Goal: Task Accomplishment & Management: Complete application form

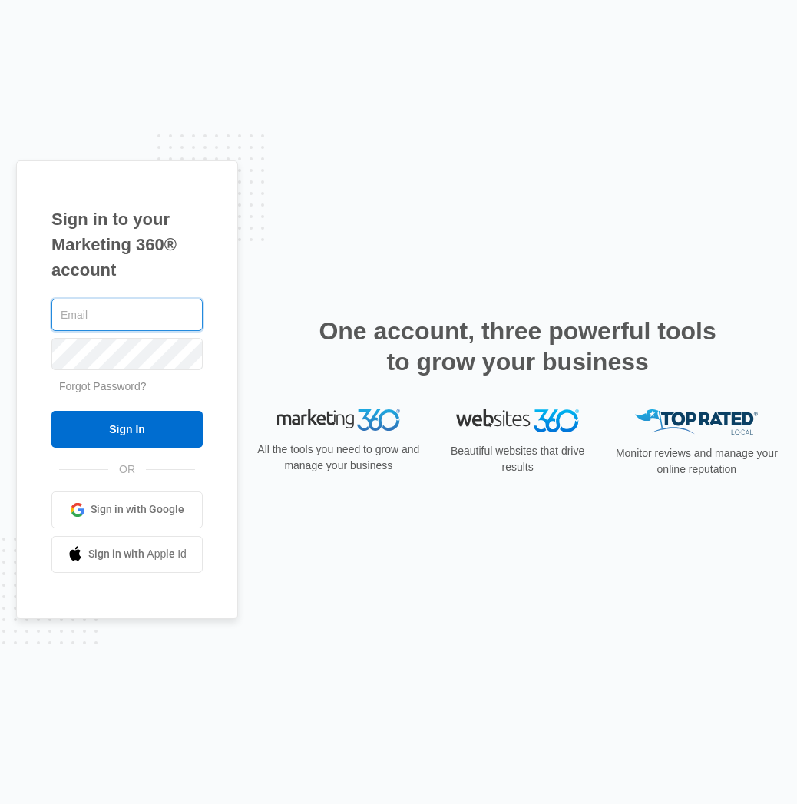
click at [115, 319] on input "text" at bounding box center [126, 315] width 151 height 32
click at [0, 803] on com-1password-button at bounding box center [0, 804] width 0 height 0
type input "[EMAIL_ADDRESS][DOMAIN_NAME]"
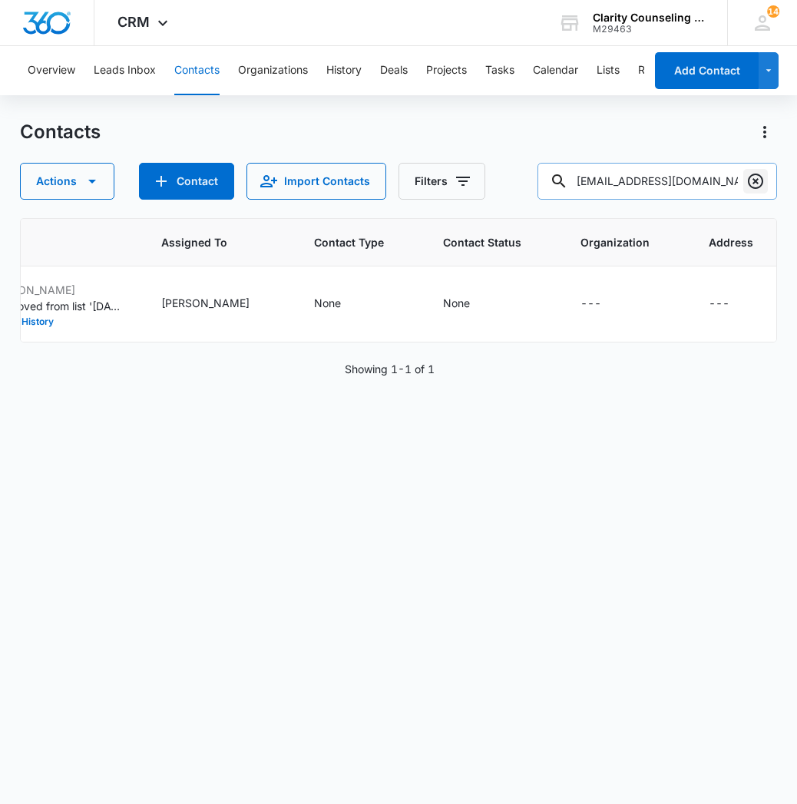
click at [754, 186] on icon "Clear" at bounding box center [755, 181] width 18 height 18
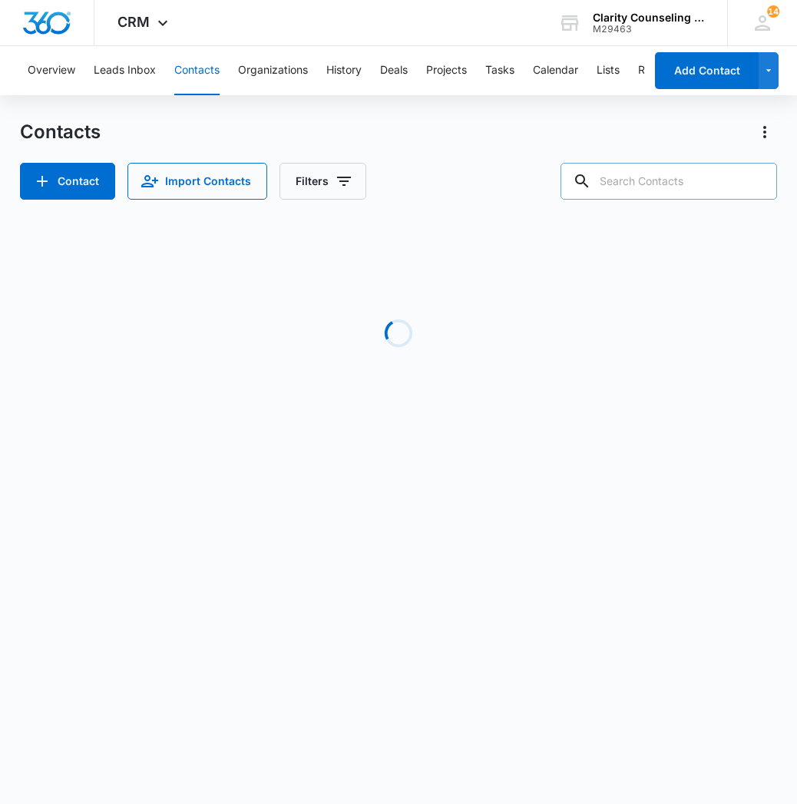
paste input "[EMAIL_ADDRESS][DOMAIN_NAME]"
type input "[EMAIL_ADDRESS][DOMAIN_NAME]"
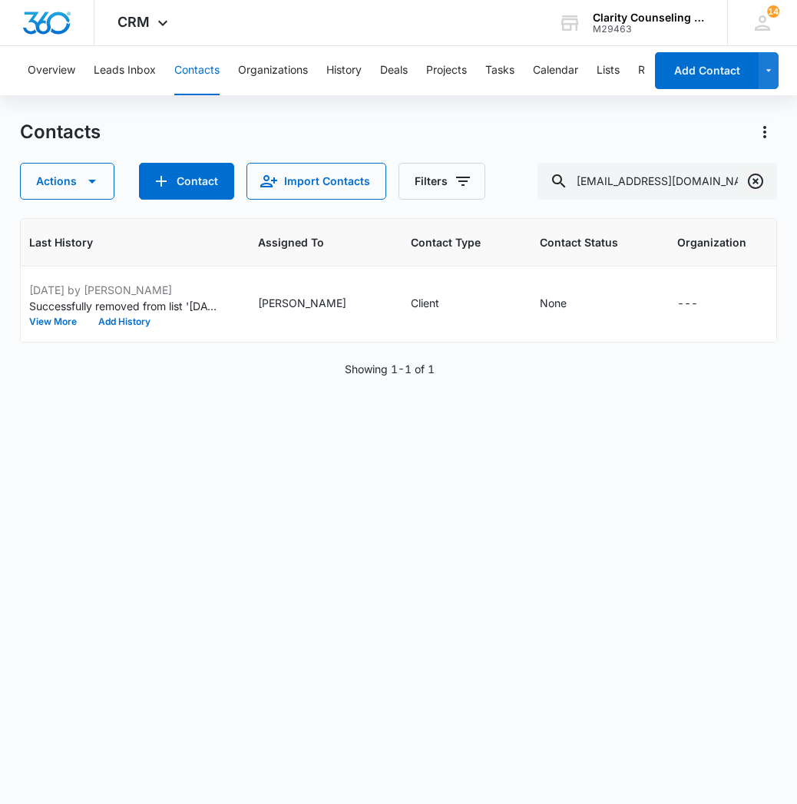
click at [760, 179] on icon "Clear" at bounding box center [755, 181] width 18 height 18
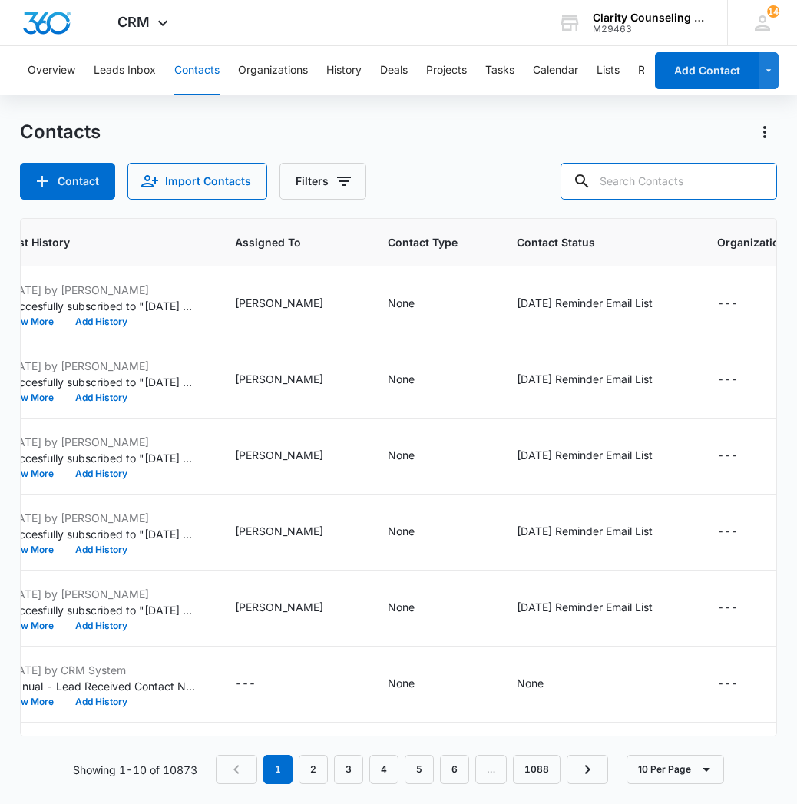
paste input "[EMAIL_ADDRESS][DOMAIN_NAME]"
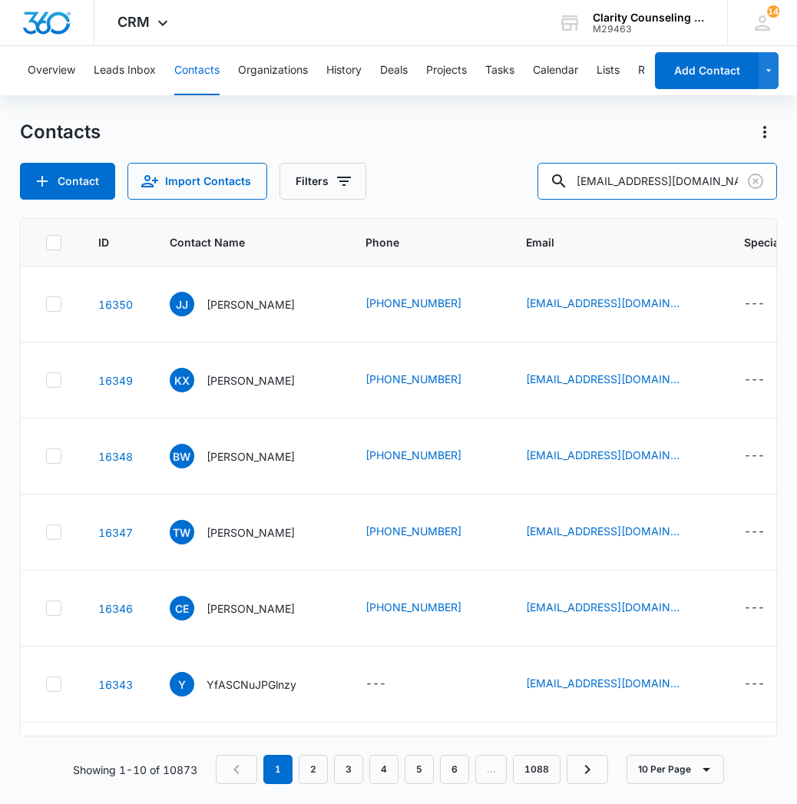
type input "[EMAIL_ADDRESS][DOMAIN_NAME]"
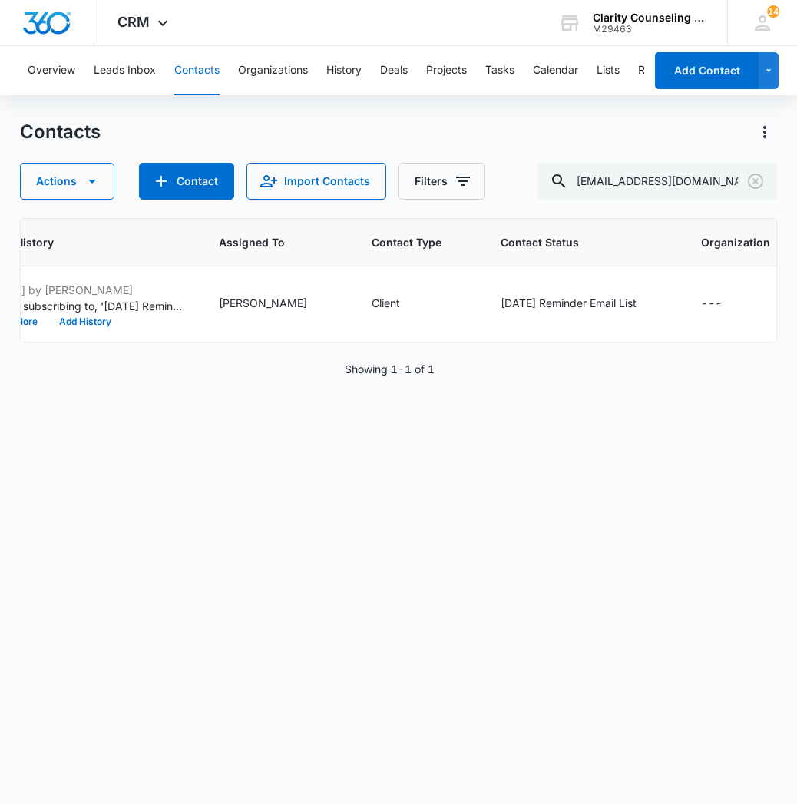
scroll to position [0, 929]
click at [749, 183] on icon "Clear" at bounding box center [755, 181] width 15 height 15
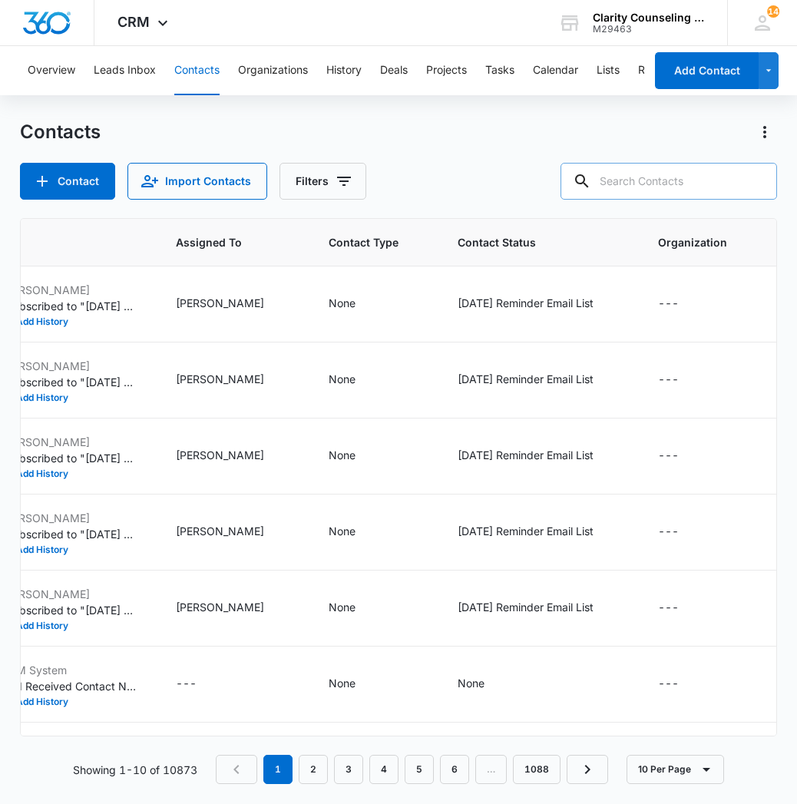
paste input "[EMAIL_ADDRESS][DOMAIN_NAME]"
type input "[EMAIL_ADDRESS][DOMAIN_NAME]"
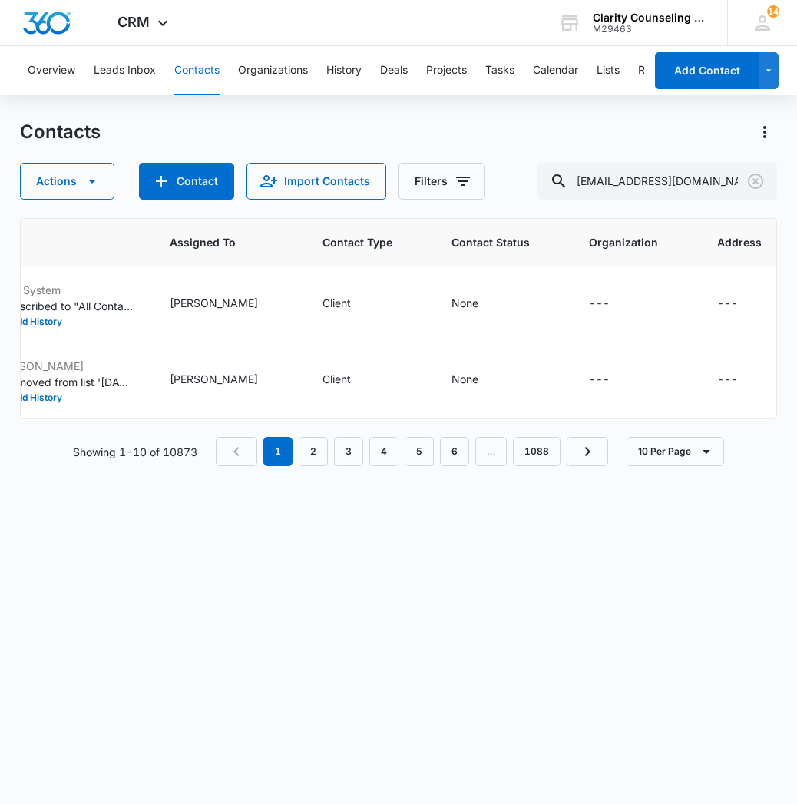
scroll to position [0, 866]
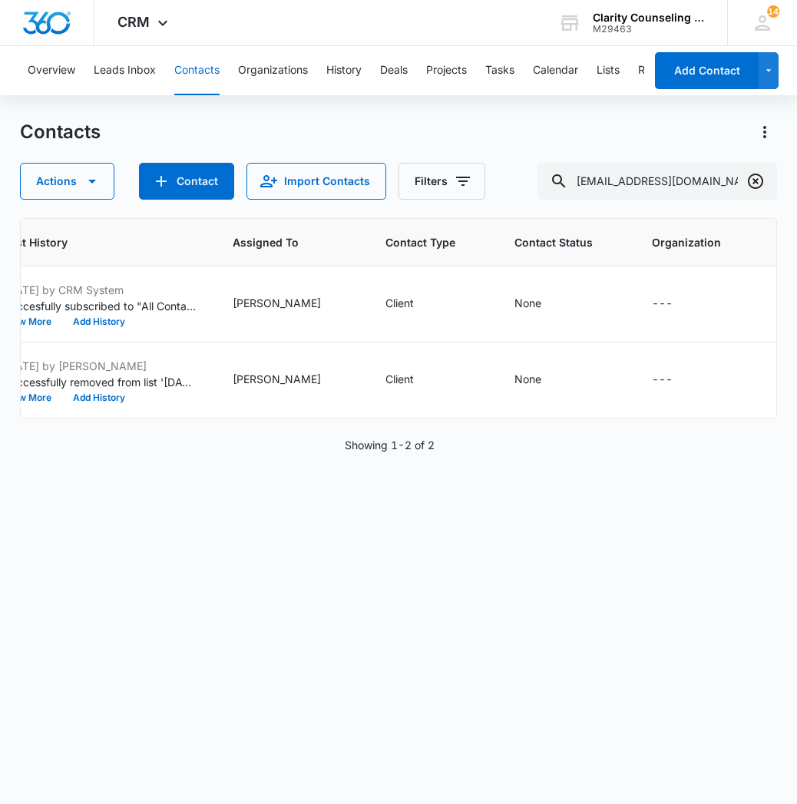
click at [754, 186] on icon "Clear" at bounding box center [755, 181] width 18 height 18
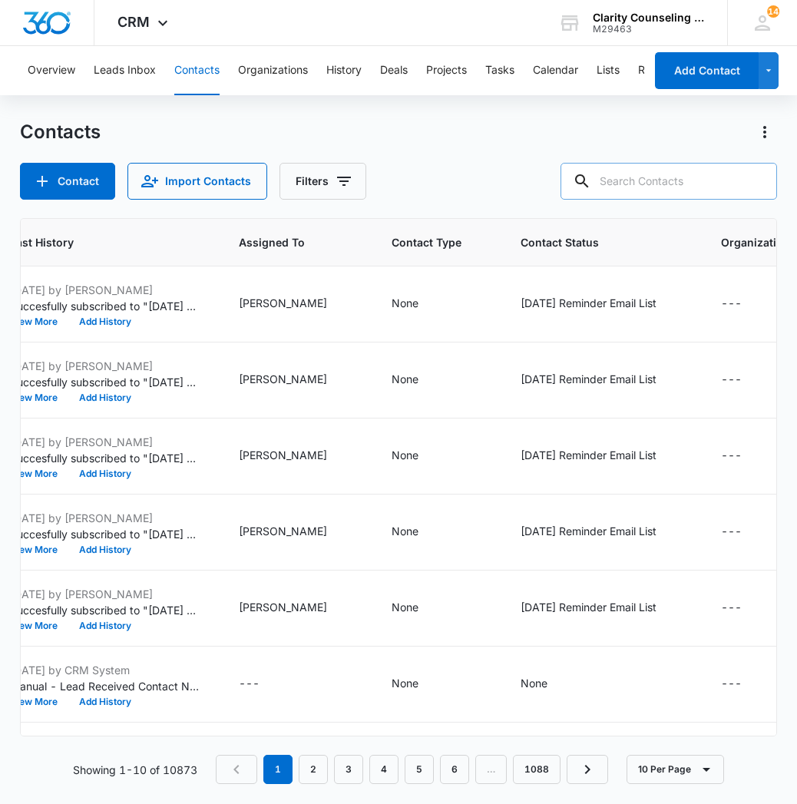
paste input "[EMAIL_ADDRESS][DOMAIN_NAME]"
type input "[EMAIL_ADDRESS][DOMAIN_NAME]"
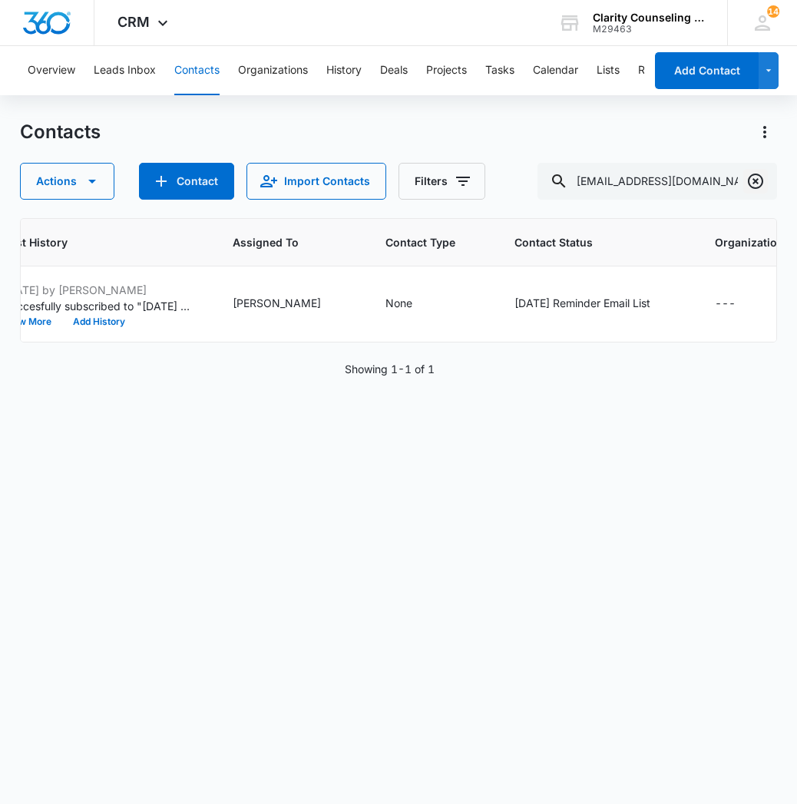
click at [755, 184] on icon "Clear" at bounding box center [755, 181] width 18 height 18
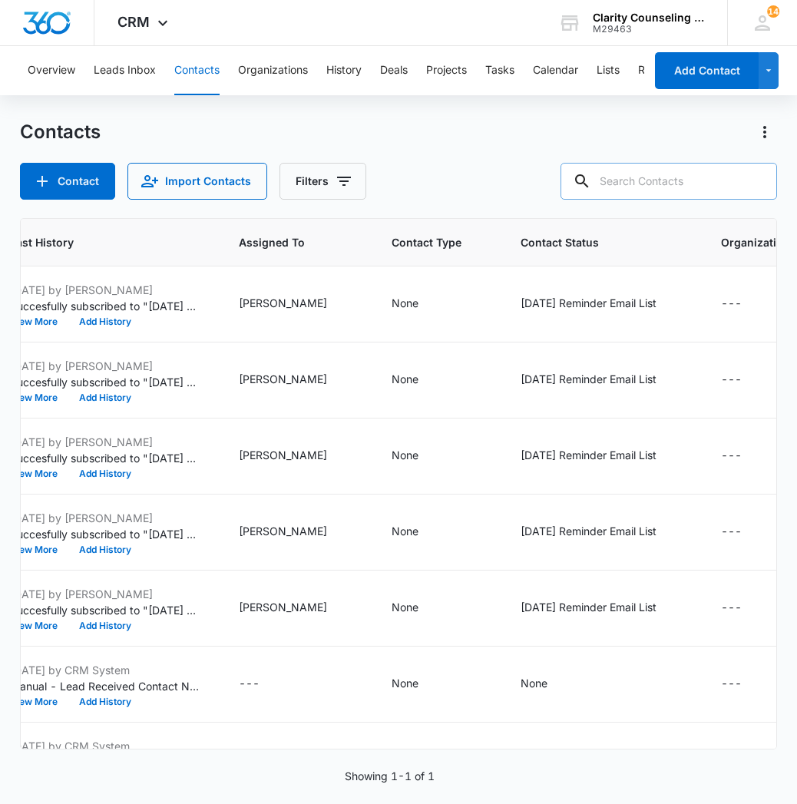
paste input "[EMAIL_ADDRESS][DOMAIN_NAME]"
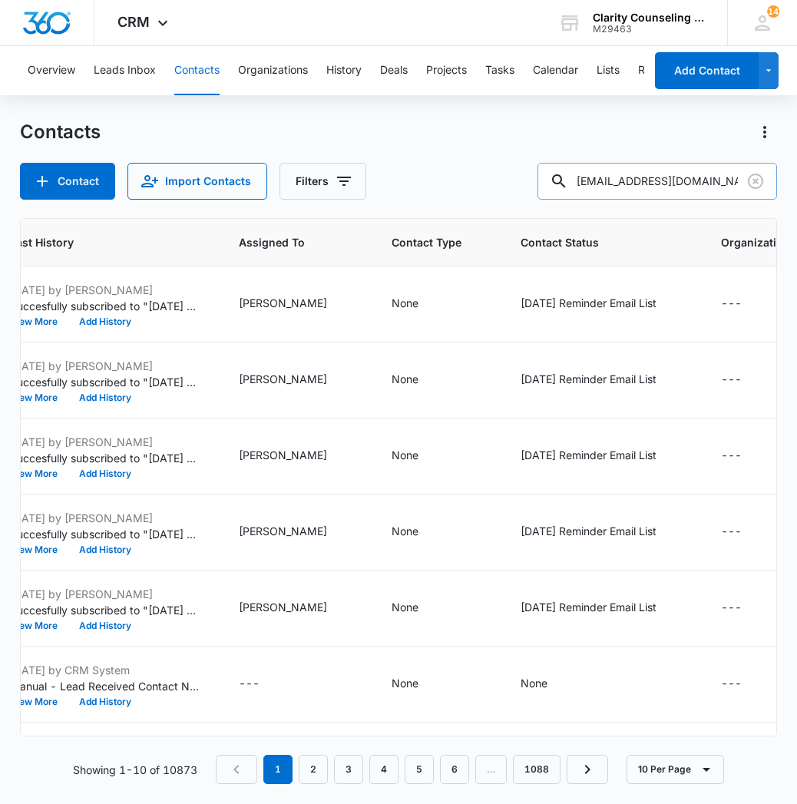
type input "[EMAIL_ADDRESS][DOMAIN_NAME]"
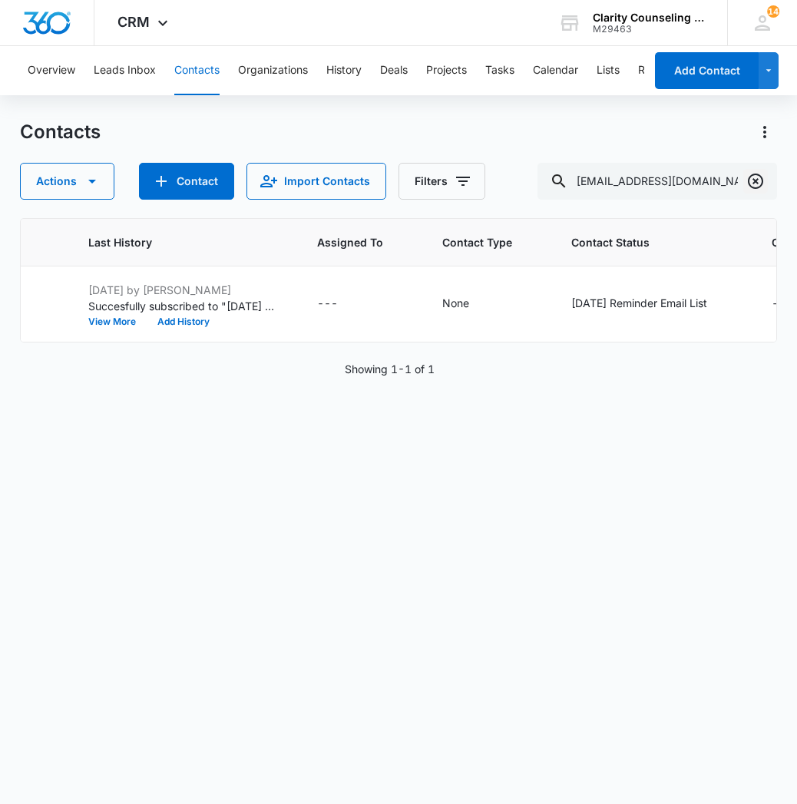
click at [751, 182] on icon "Clear" at bounding box center [755, 181] width 18 height 18
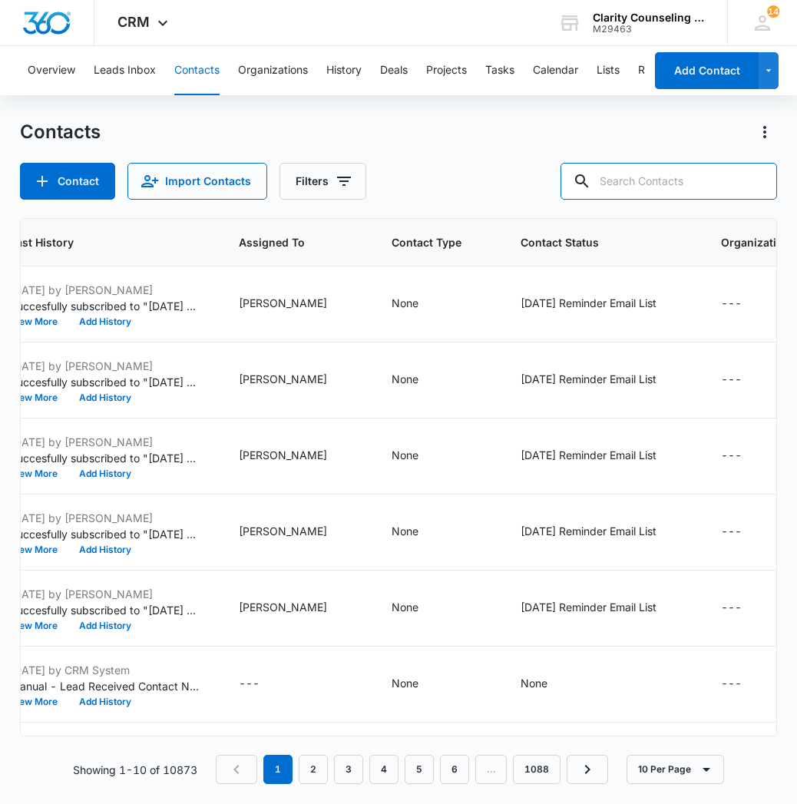
paste input "[EMAIL_ADDRESS][DOMAIN_NAME]"
type input "[EMAIL_ADDRESS][DOMAIN_NAME]"
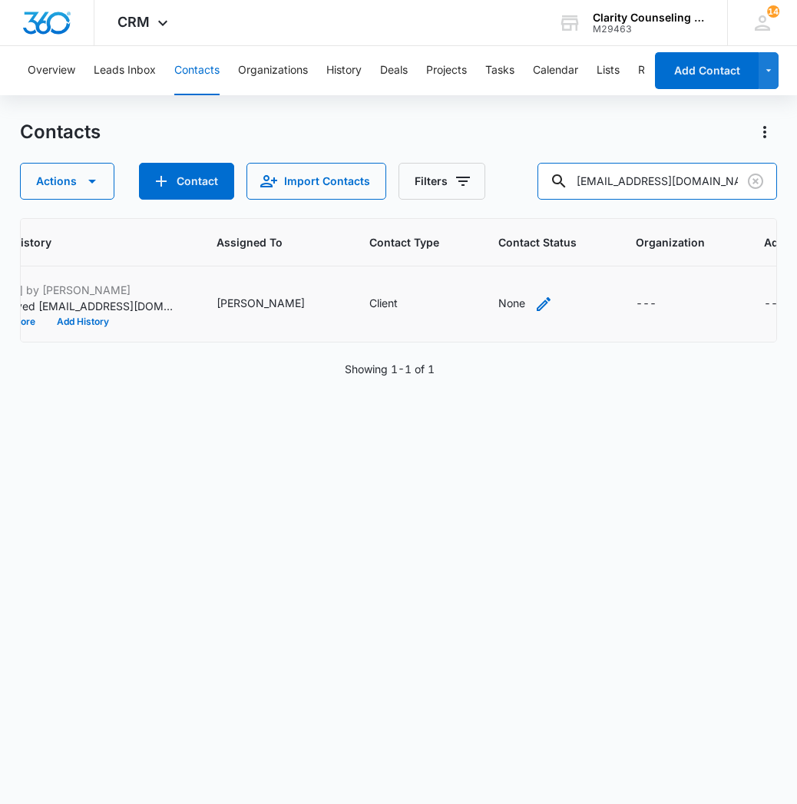
scroll to position [0, 881]
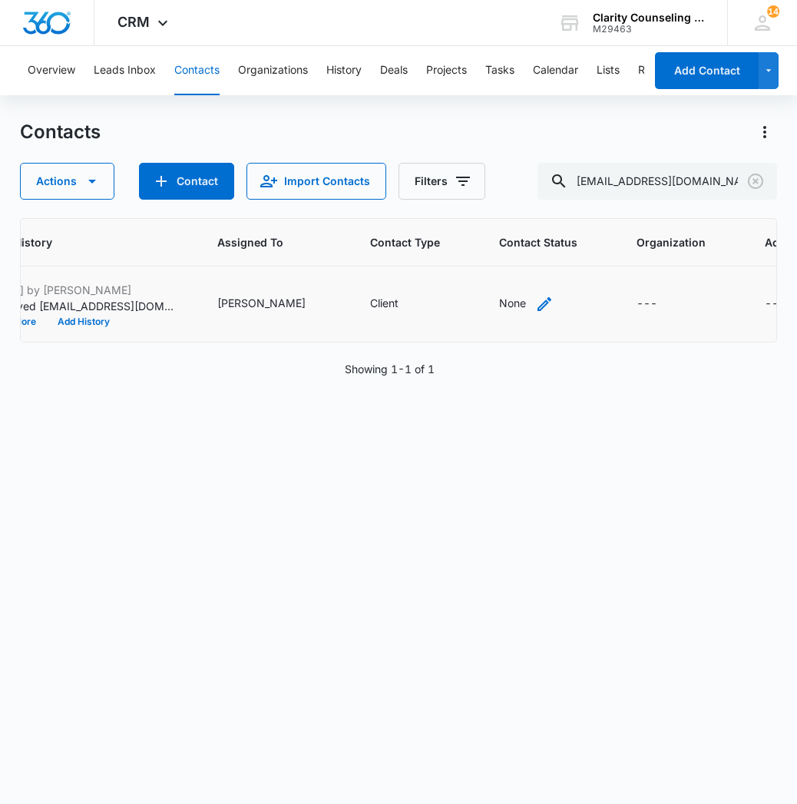
click at [499, 306] on div "None" at bounding box center [512, 303] width 27 height 16
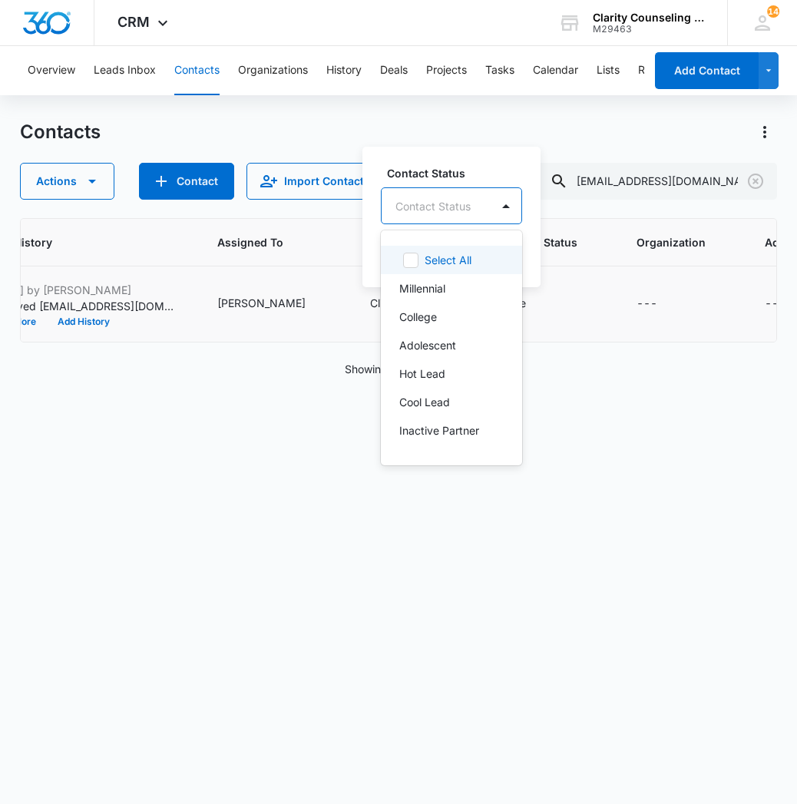
click at [478, 212] on div "Contact Status" at bounding box center [436, 206] width 109 height 35
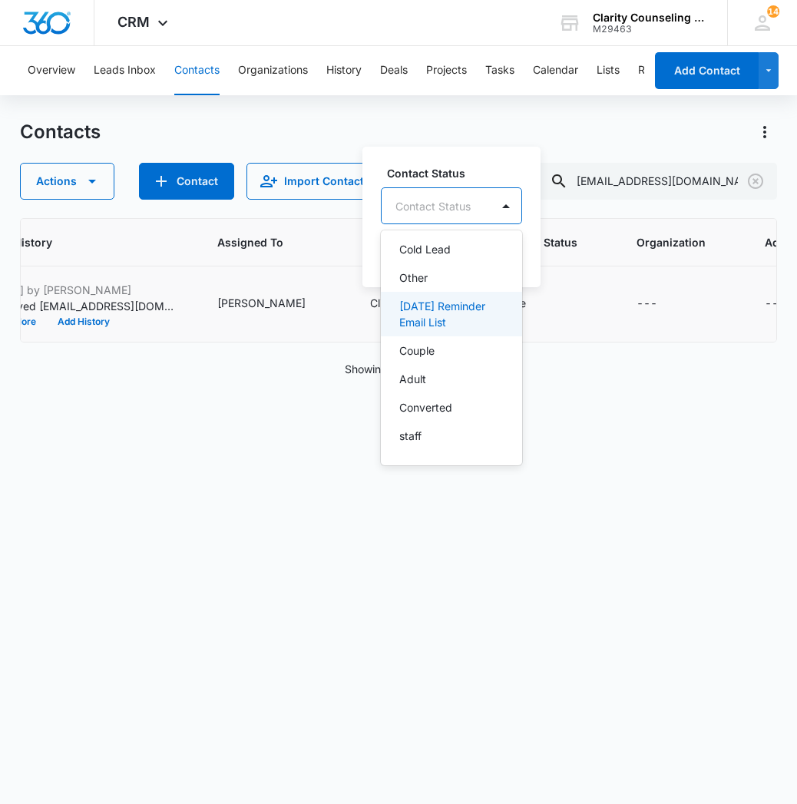
click at [478, 311] on p "[DATE] Reminder Email List" at bounding box center [449, 314] width 101 height 32
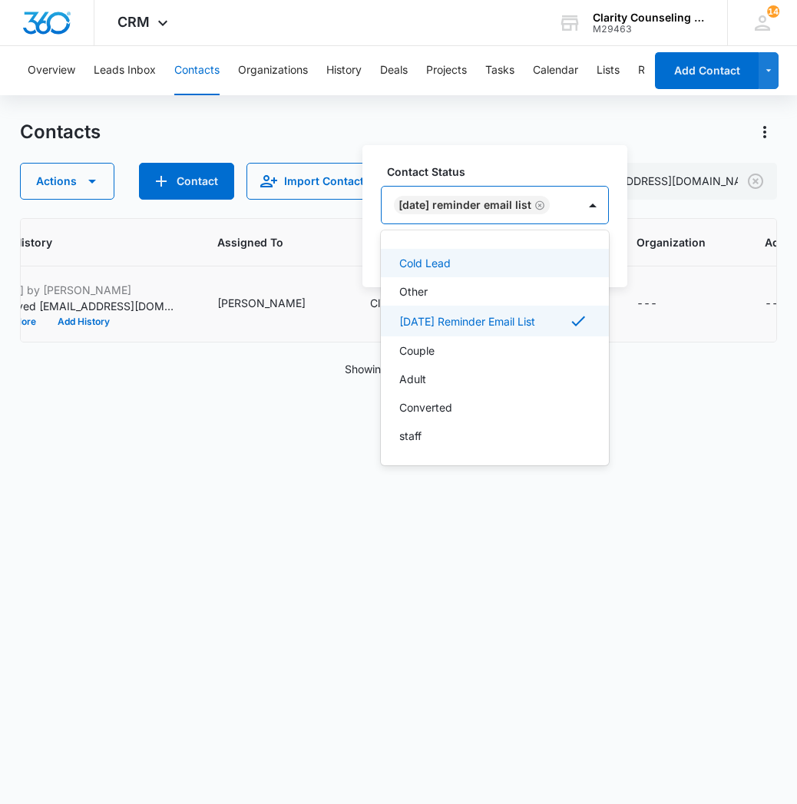
click at [608, 191] on div at bounding box center [592, 205] width 31 height 37
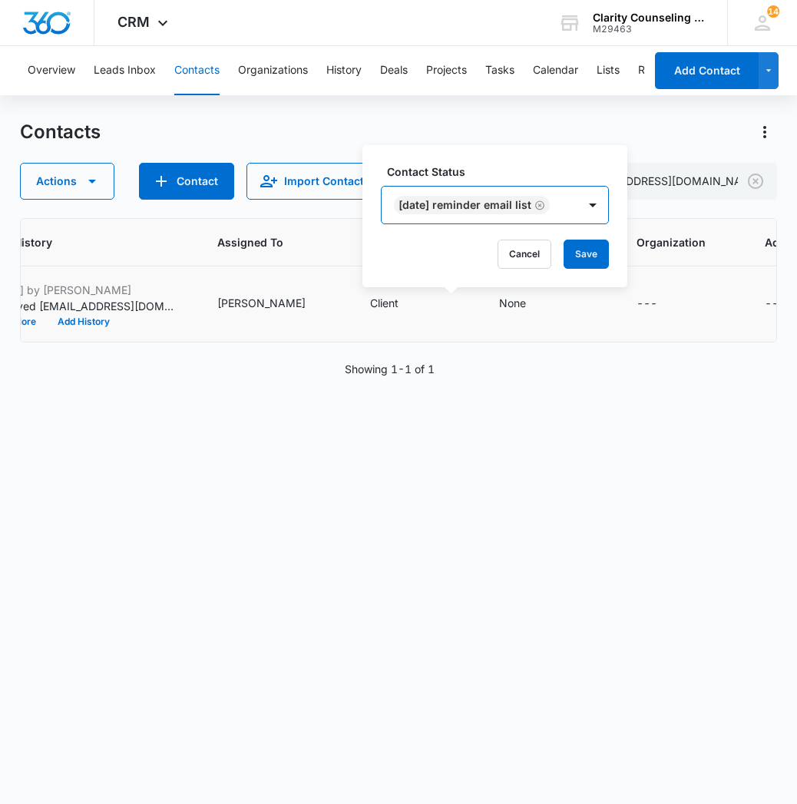
click at [600, 232] on div "Contact Status option [DATE] Reminder Email List, selected. [DATE] Reminder Ema…" at bounding box center [494, 216] width 265 height 142
click at [593, 249] on button "Save" at bounding box center [586, 254] width 45 height 29
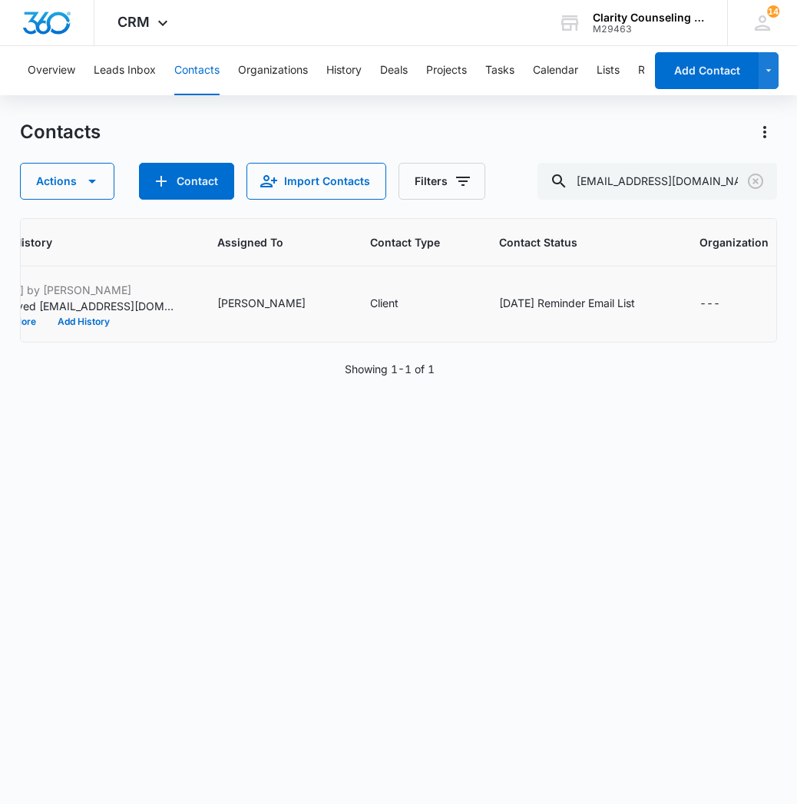
click at [750, 182] on icon "Clear" at bounding box center [755, 181] width 18 height 18
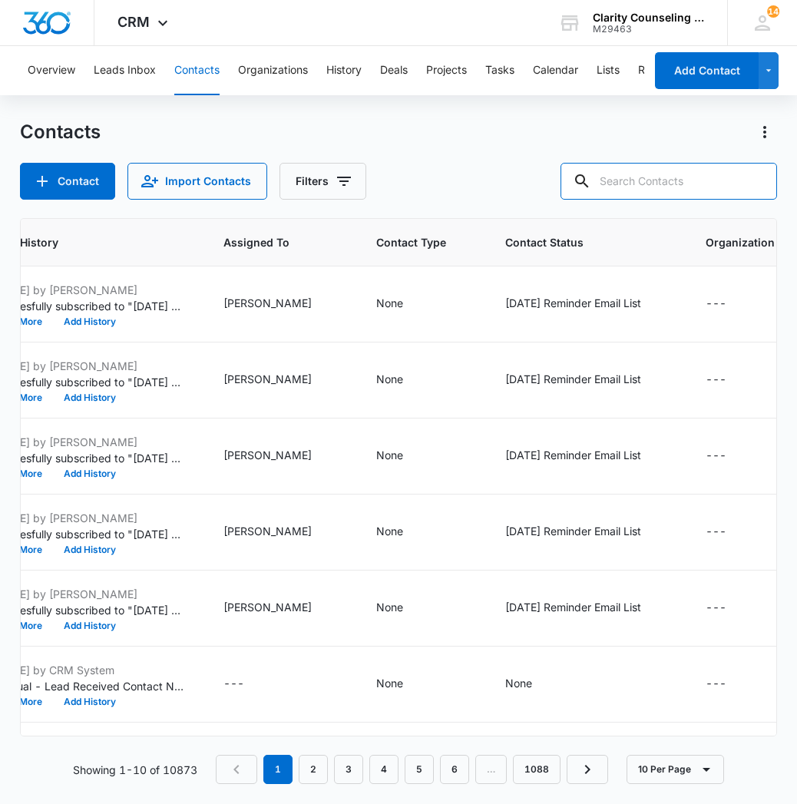
paste input "[EMAIL_ADDRESS][DOMAIN_NAME]"
type input "[EMAIL_ADDRESS][DOMAIN_NAME]"
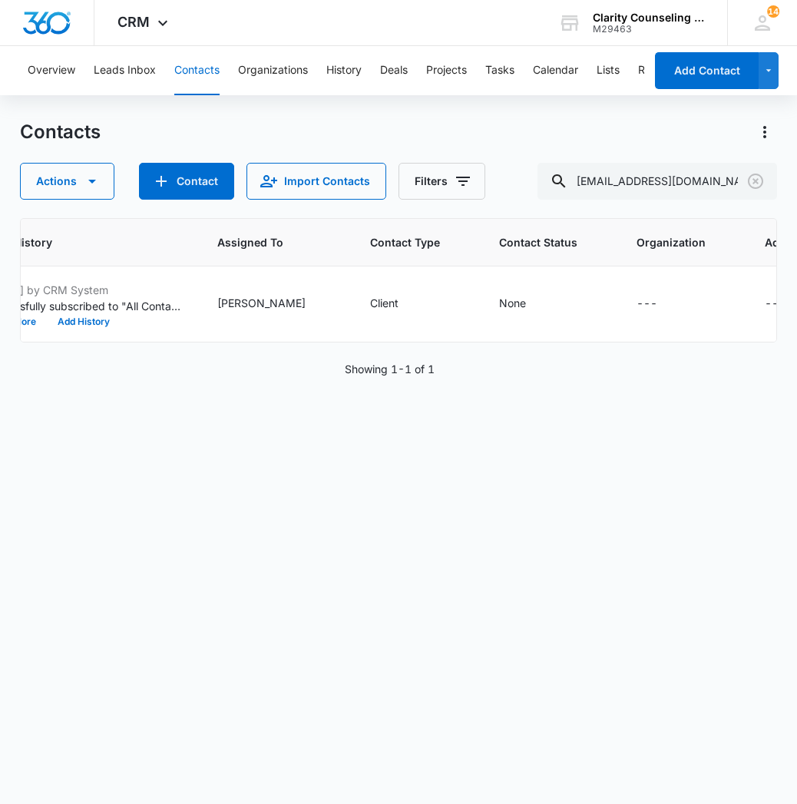
scroll to position [0, 874]
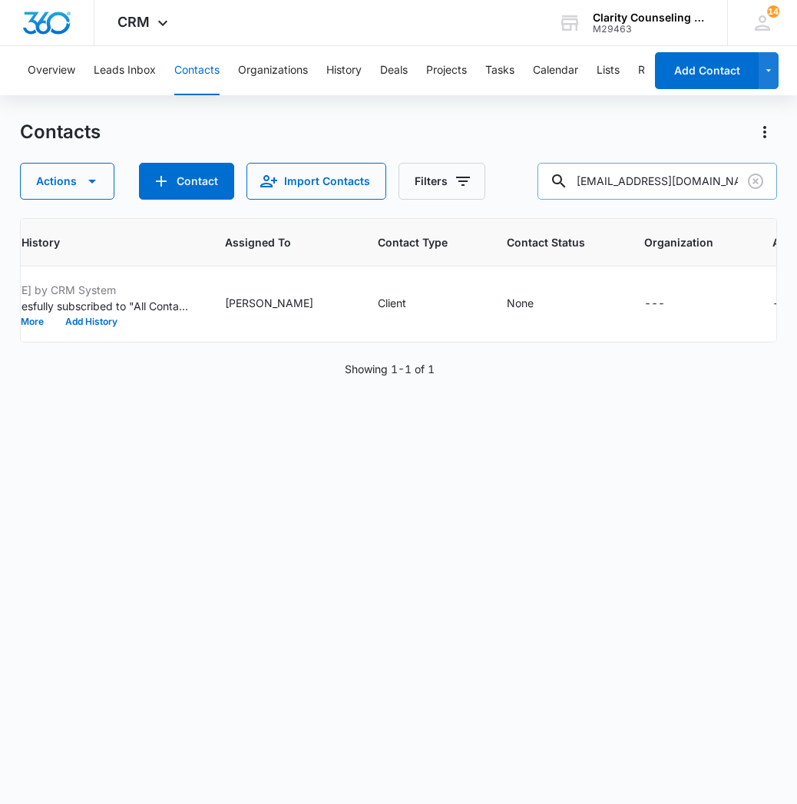
click at [742, 192] on input "[EMAIL_ADDRESS][DOMAIN_NAME]" at bounding box center [657, 181] width 240 height 37
click at [749, 185] on icon "Clear" at bounding box center [755, 181] width 18 height 18
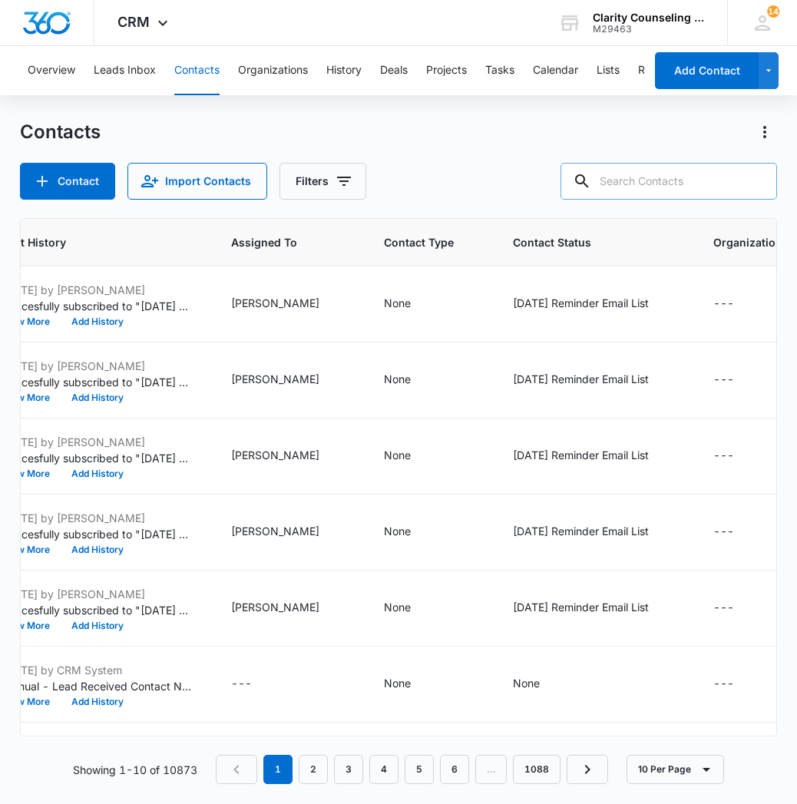
paste input "[EMAIL_ADDRESS][DOMAIN_NAME]"
type input "[EMAIL_ADDRESS][DOMAIN_NAME]"
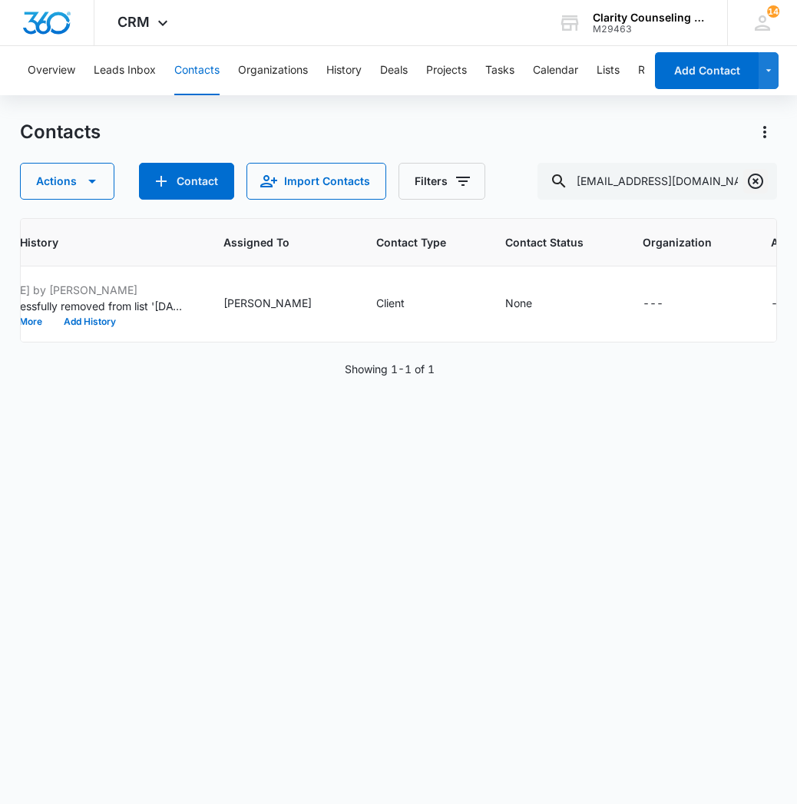
click at [749, 180] on icon "Clear" at bounding box center [755, 181] width 15 height 15
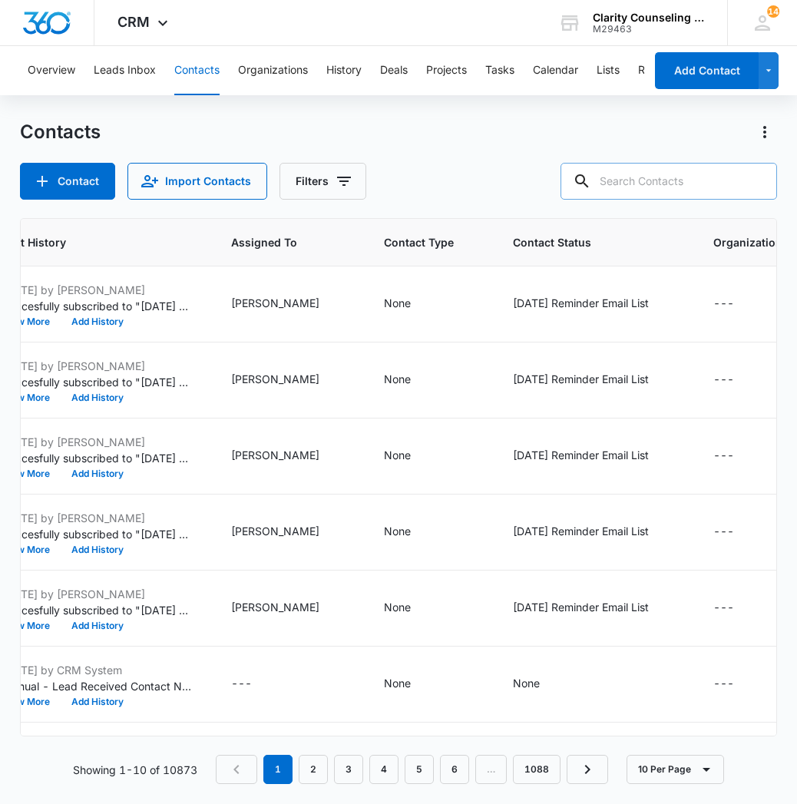
paste input "[EMAIL_ADDRESS][DOMAIN_NAME]"
type input "[EMAIL_ADDRESS][DOMAIN_NAME]"
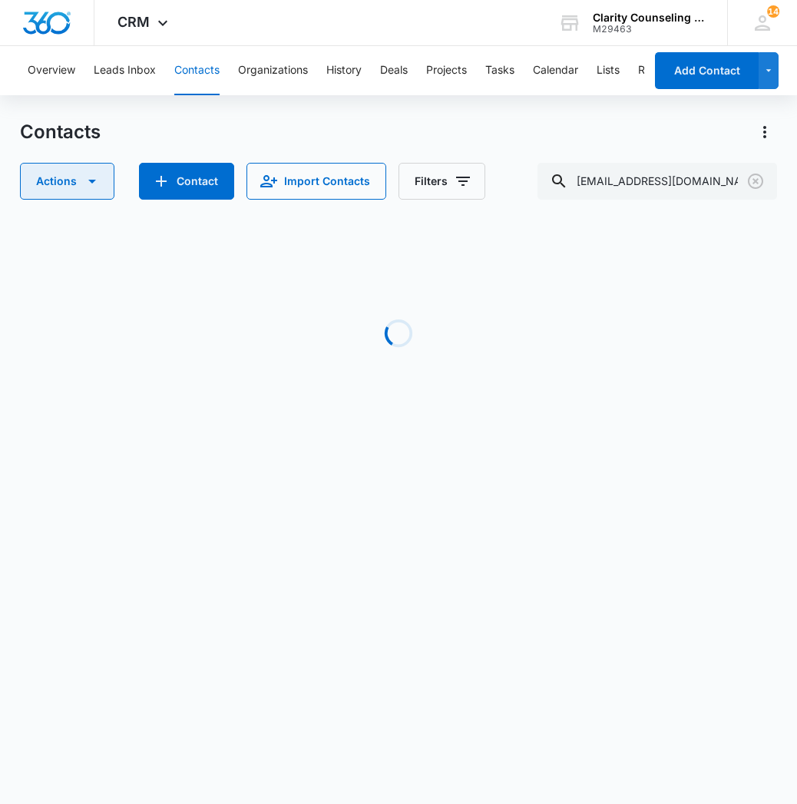
scroll to position [0, 873]
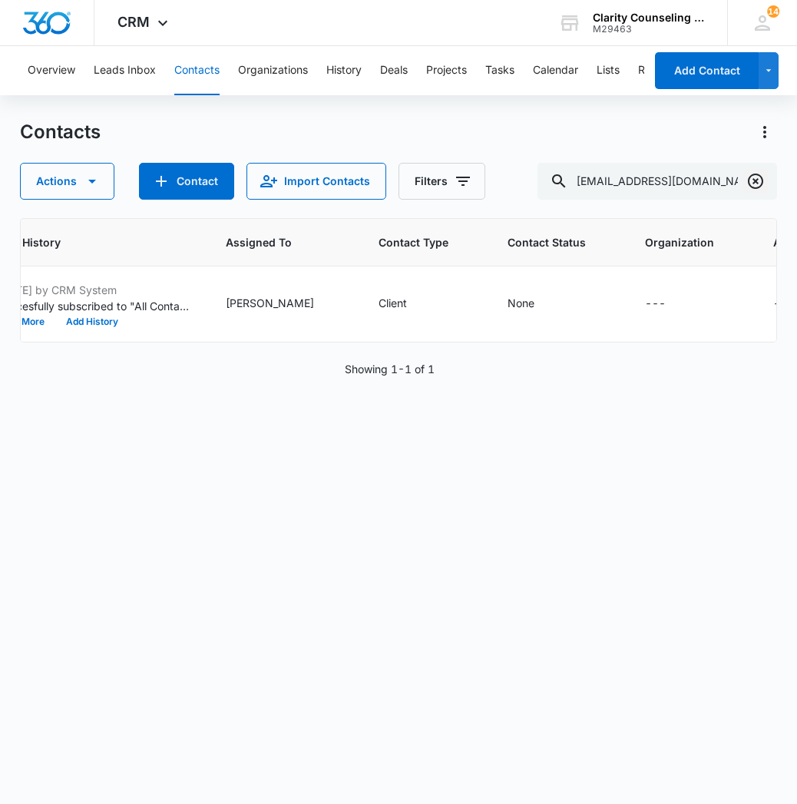
click at [762, 185] on icon "Clear" at bounding box center [755, 181] width 18 height 18
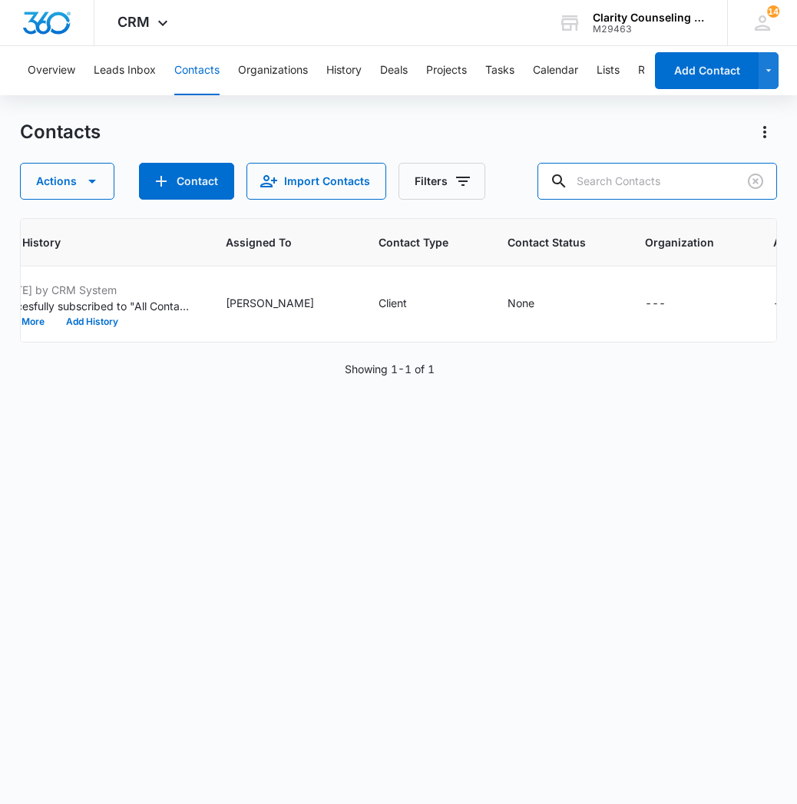
paste input "[EMAIL_ADDRESS][DOMAIN_NAME]"
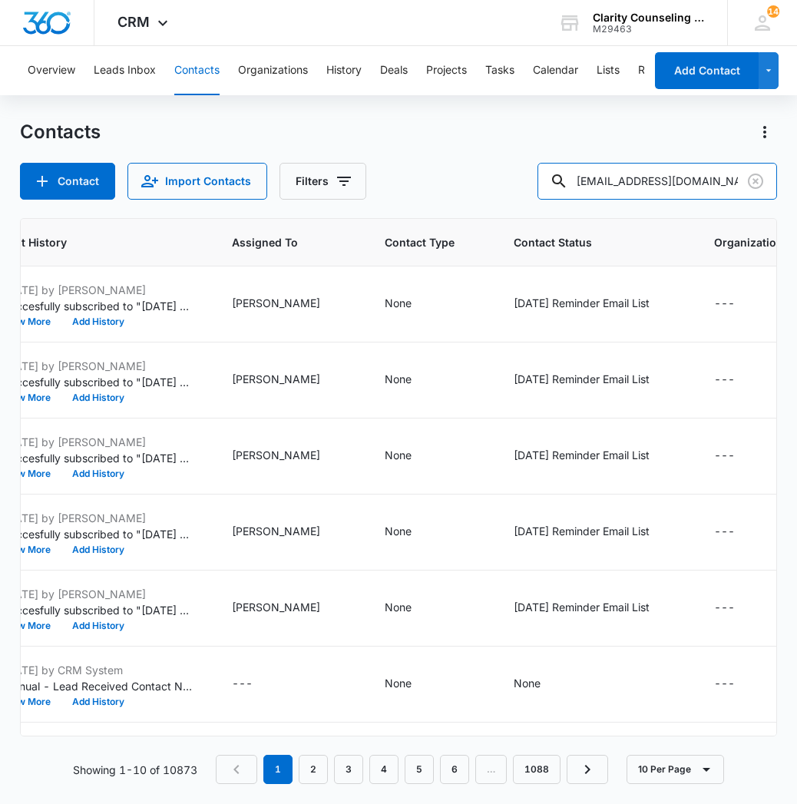
type input "[EMAIL_ADDRESS][DOMAIN_NAME]"
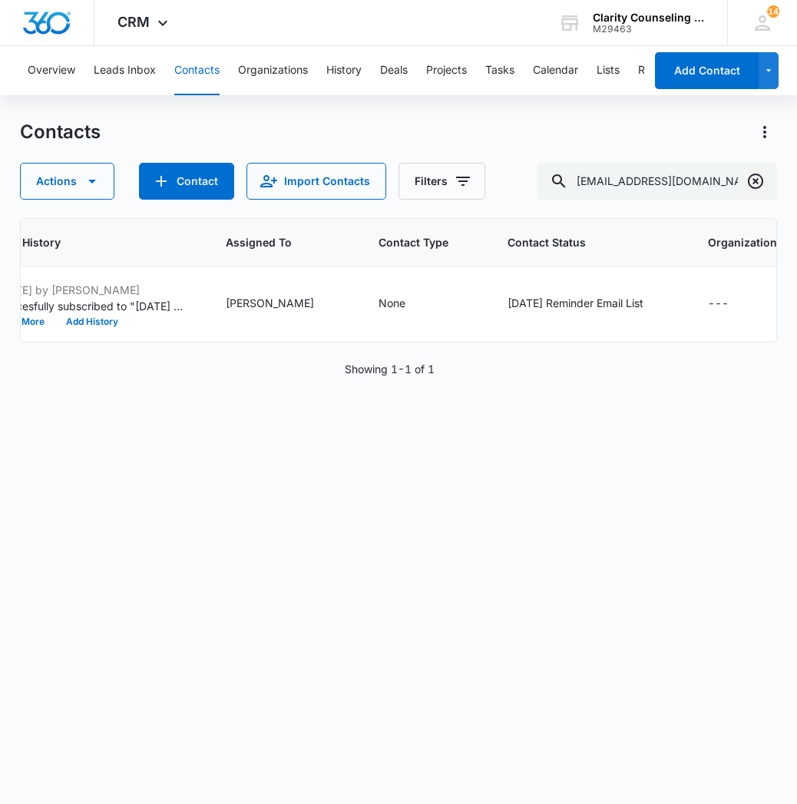
click at [754, 183] on icon "Clear" at bounding box center [755, 181] width 15 height 15
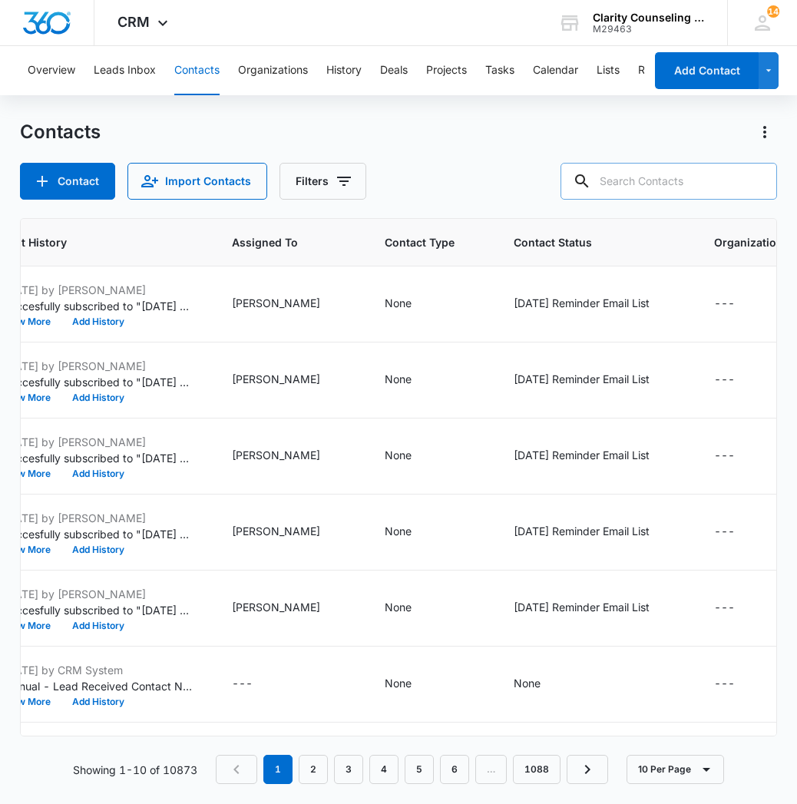
paste input "[EMAIL_ADDRESS][DOMAIN_NAME]"
type input "[EMAIL_ADDRESS][DOMAIN_NAME]"
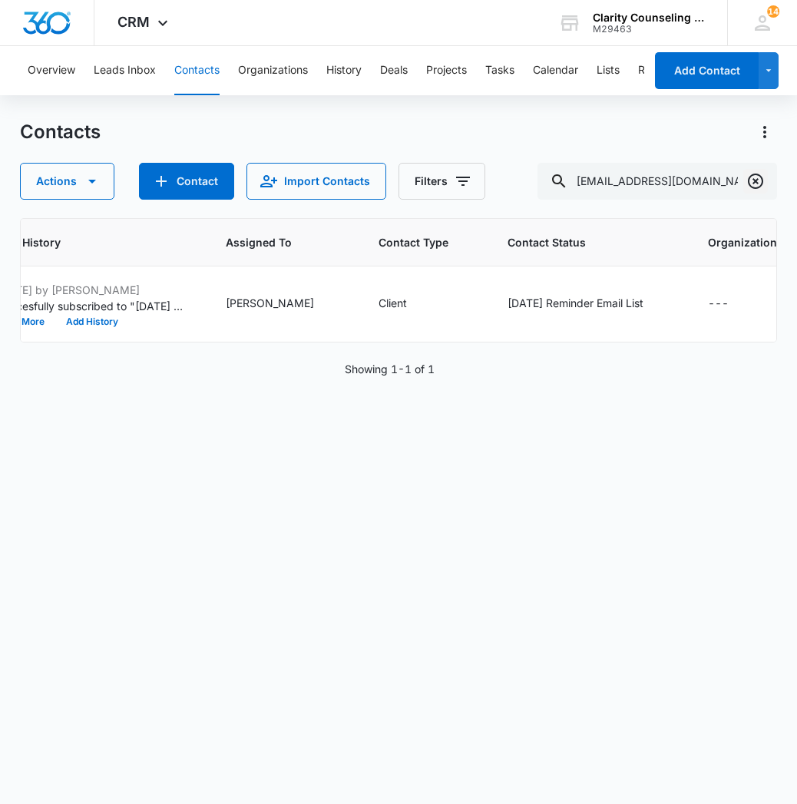
click at [755, 181] on icon "Clear" at bounding box center [755, 181] width 15 height 15
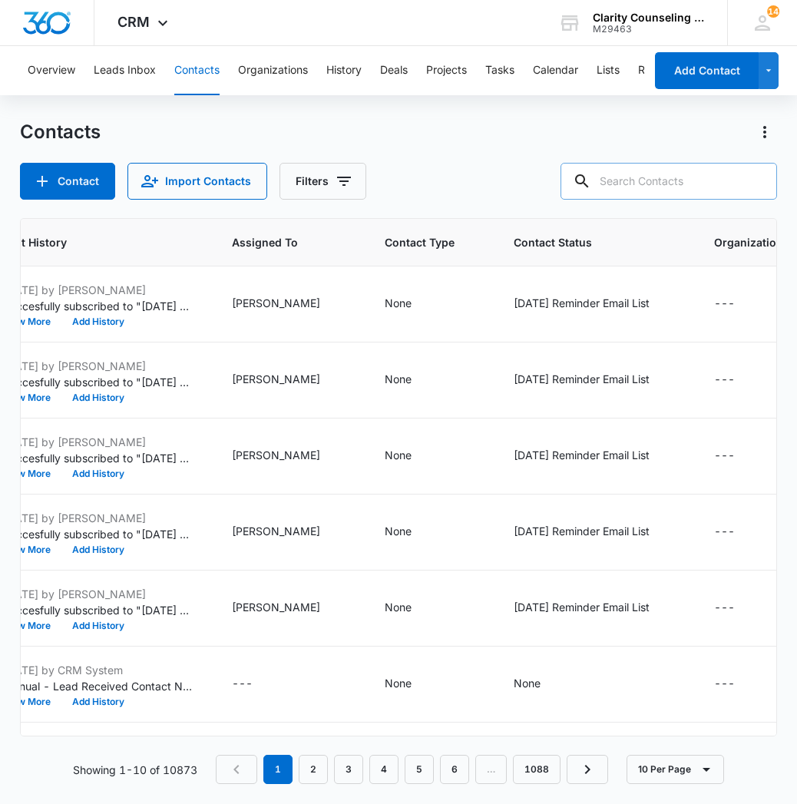
paste input "[EMAIL_ADDRESS][DOMAIN_NAME]"
type input "[EMAIL_ADDRESS][DOMAIN_NAME]"
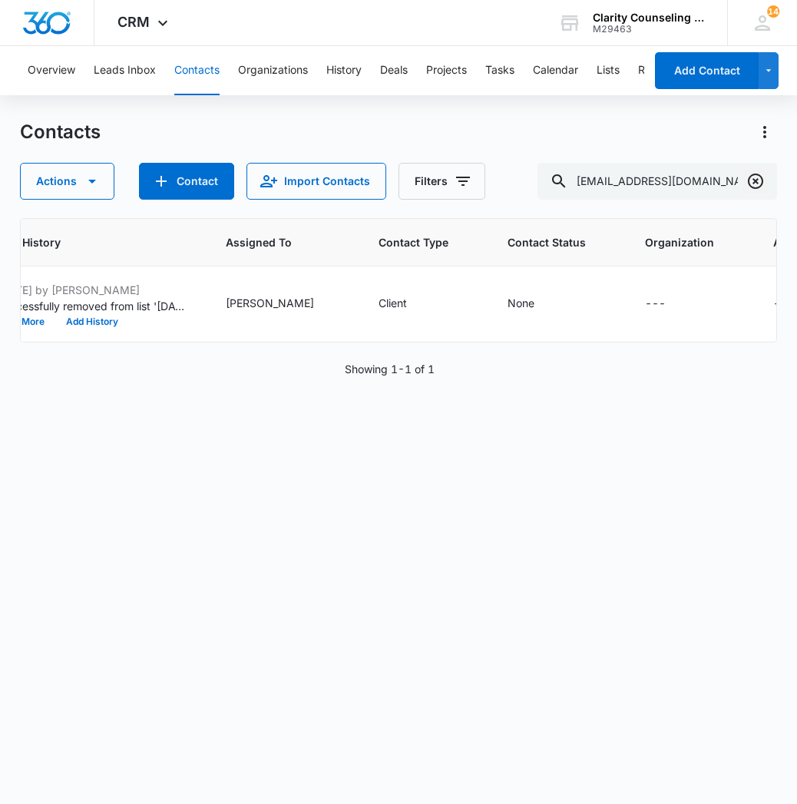
click at [755, 187] on icon "Clear" at bounding box center [755, 181] width 18 height 18
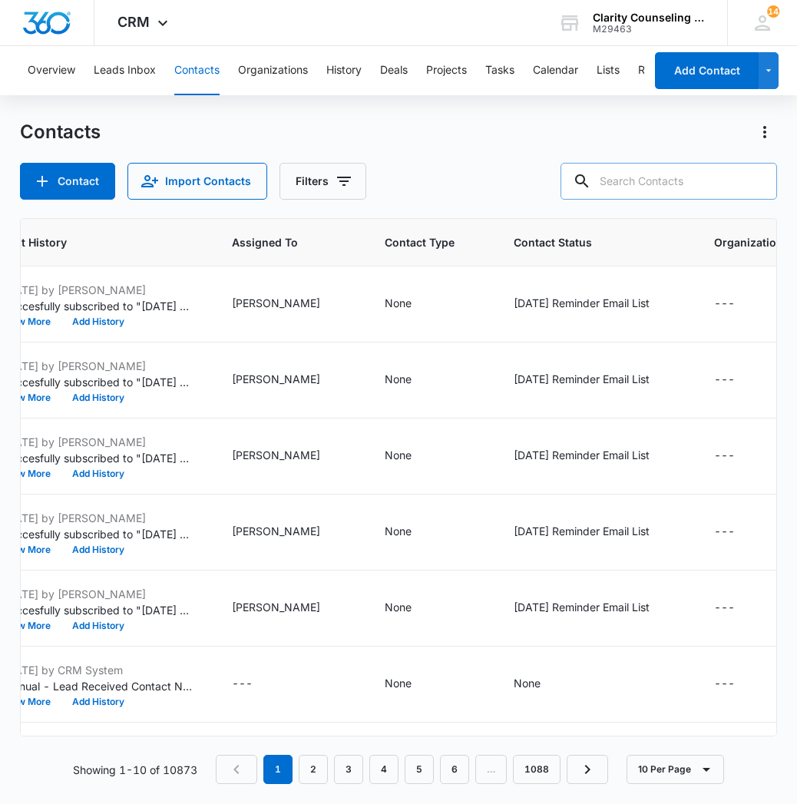
paste input "[EMAIL_ADDRESS][DOMAIN_NAME]"
type input "[EMAIL_ADDRESS][DOMAIN_NAME]"
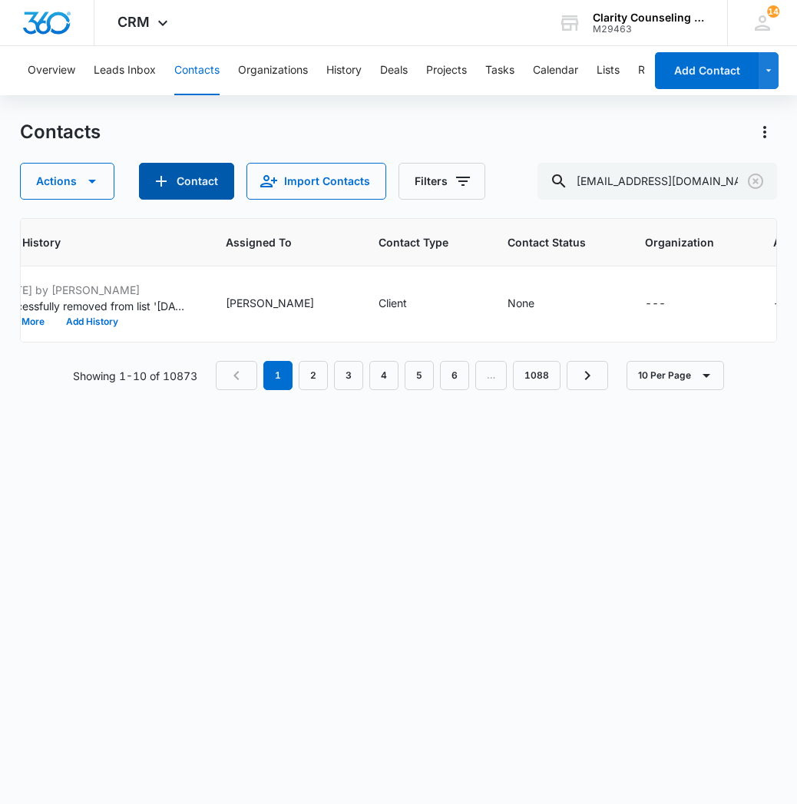
scroll to position [0, 872]
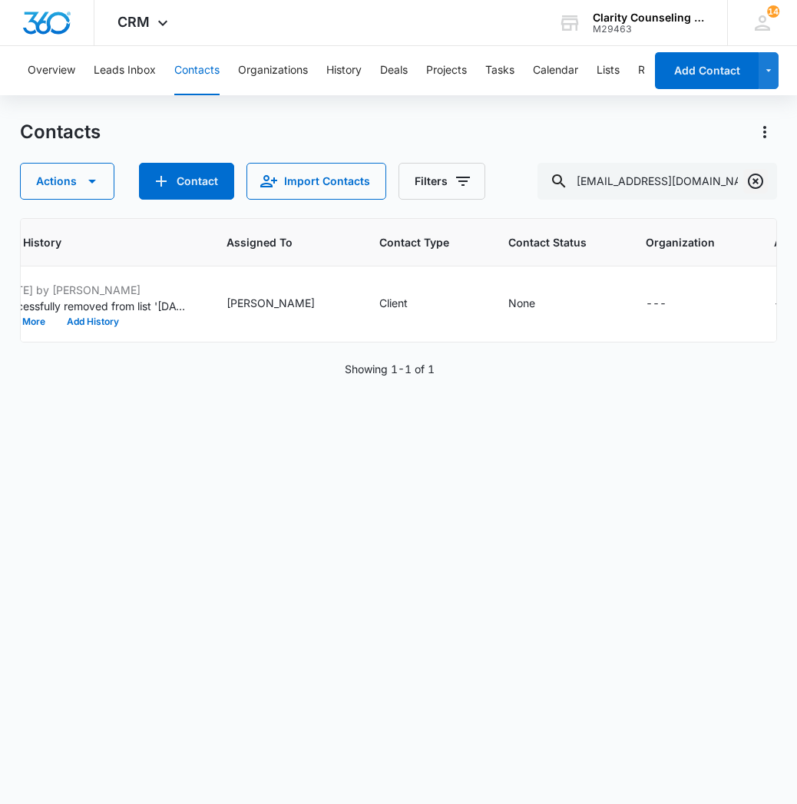
click at [753, 178] on icon "Clear" at bounding box center [755, 181] width 18 height 18
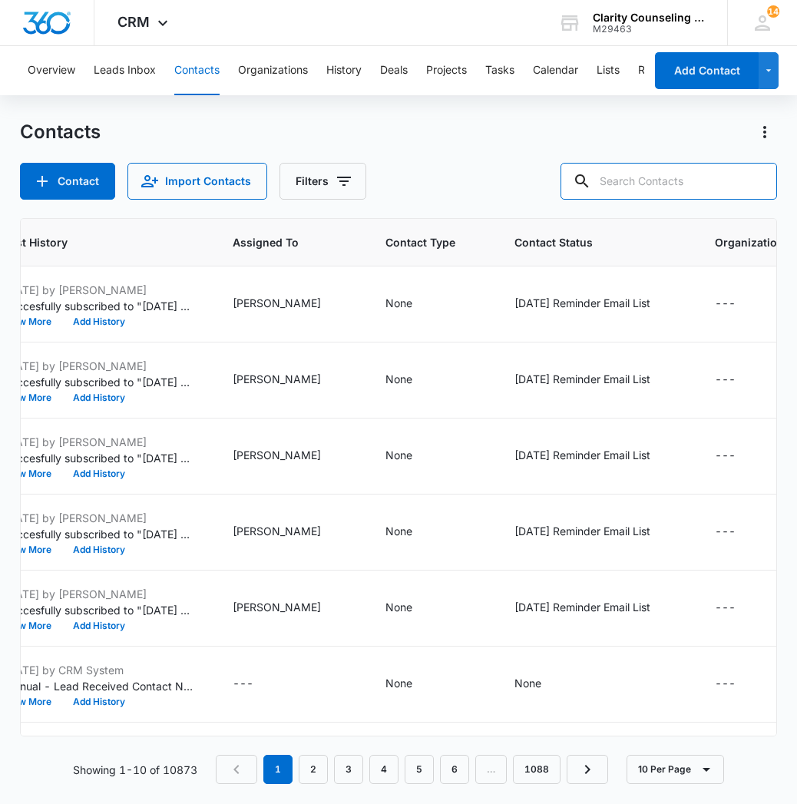
paste input "[EMAIL_ADDRESS][DOMAIN_NAME]"
type input "[EMAIL_ADDRESS][DOMAIN_NAME]"
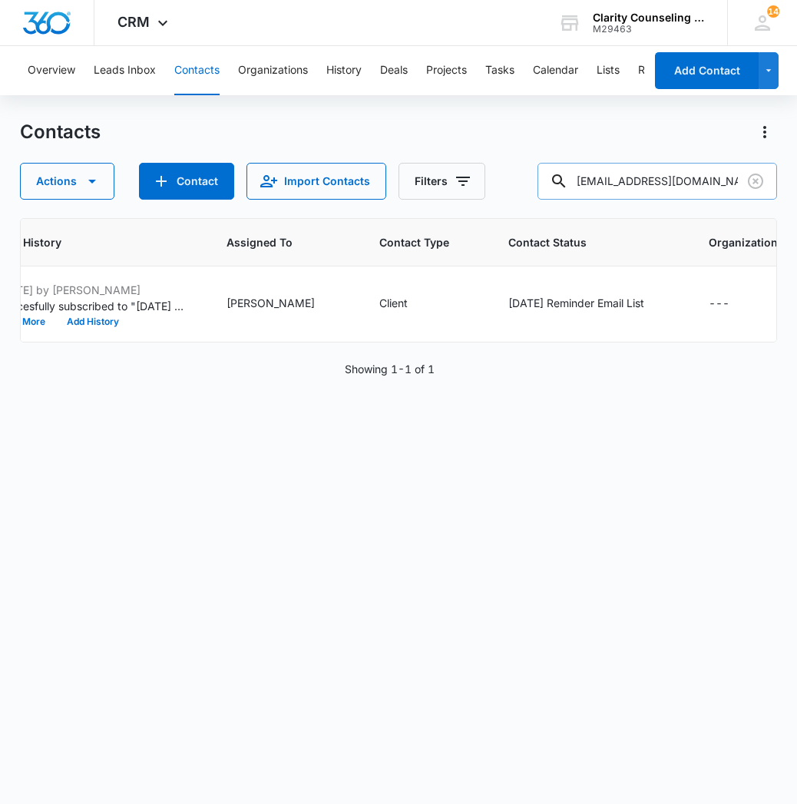
drag, startPoint x: 760, startPoint y: 178, endPoint x: 725, endPoint y: 184, distance: 35.8
click at [760, 178] on icon "Clear" at bounding box center [755, 181] width 18 height 18
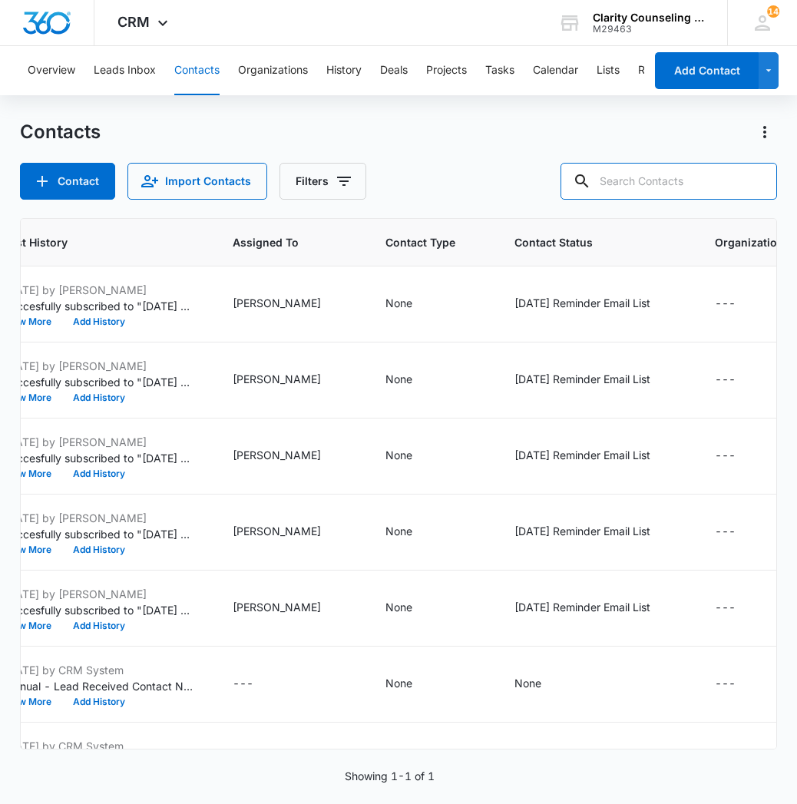
paste input "[EMAIL_ADDRESS][DOMAIN_NAME]"
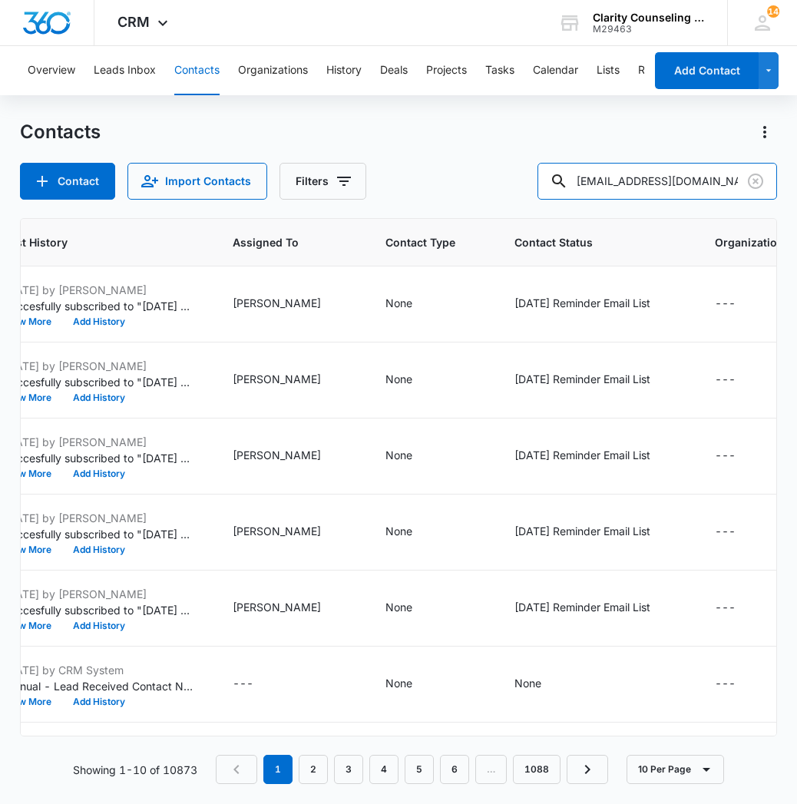
type input "[EMAIL_ADDRESS][DOMAIN_NAME]"
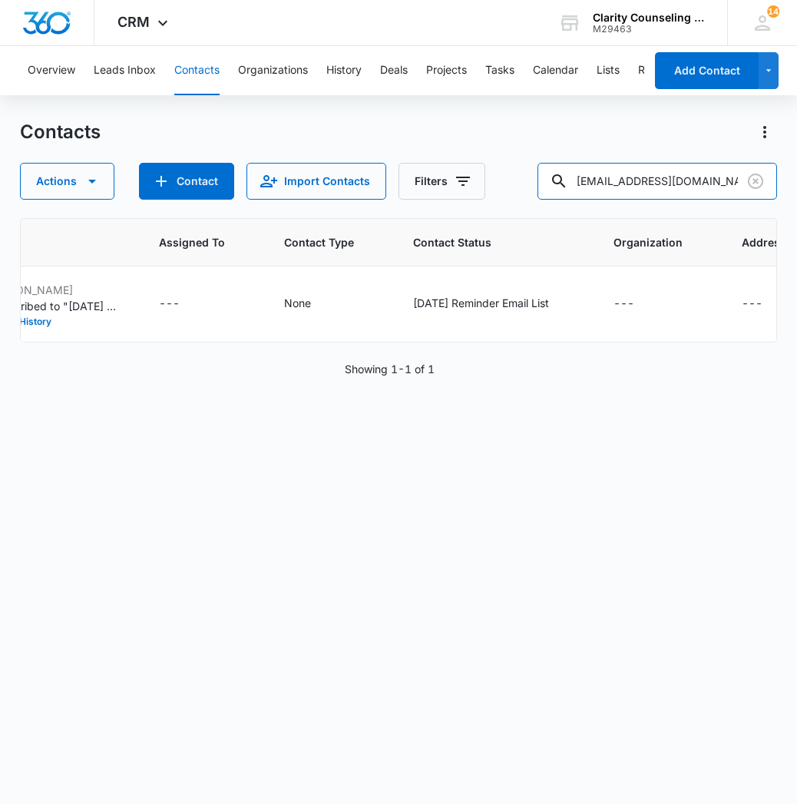
scroll to position [0, 1025]
click at [753, 184] on icon "Clear" at bounding box center [755, 181] width 18 height 18
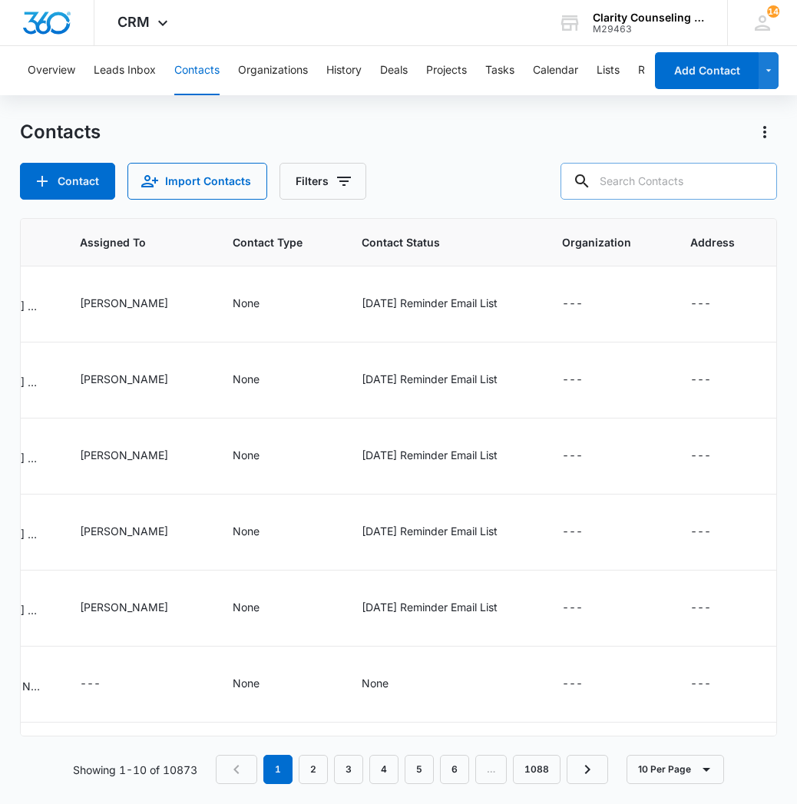
paste input "[EMAIL_ADDRESS][DOMAIN_NAME]"
type input "[EMAIL_ADDRESS][DOMAIN_NAME]"
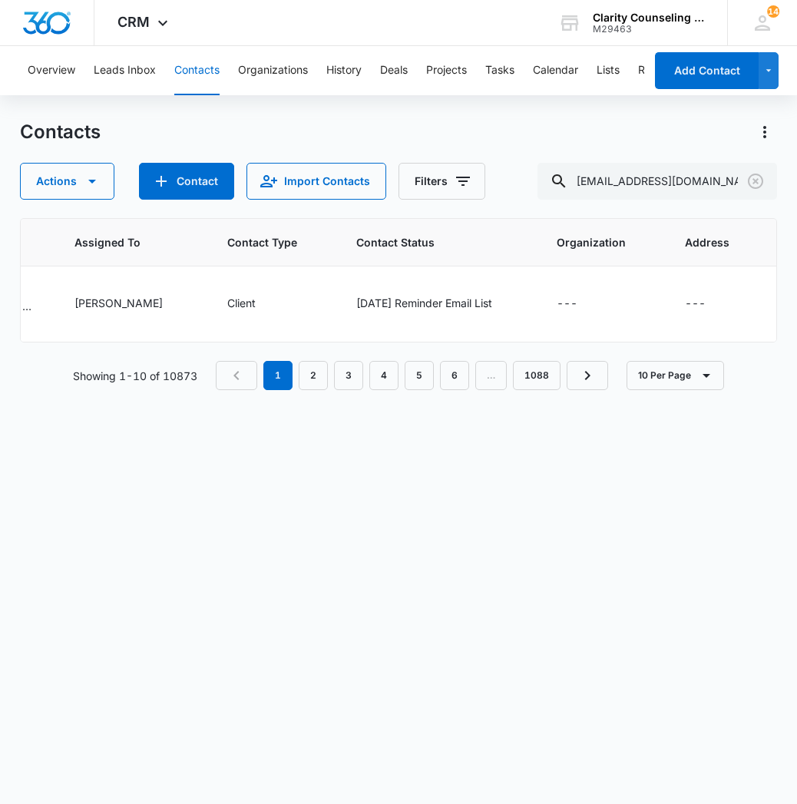
scroll to position [0, 966]
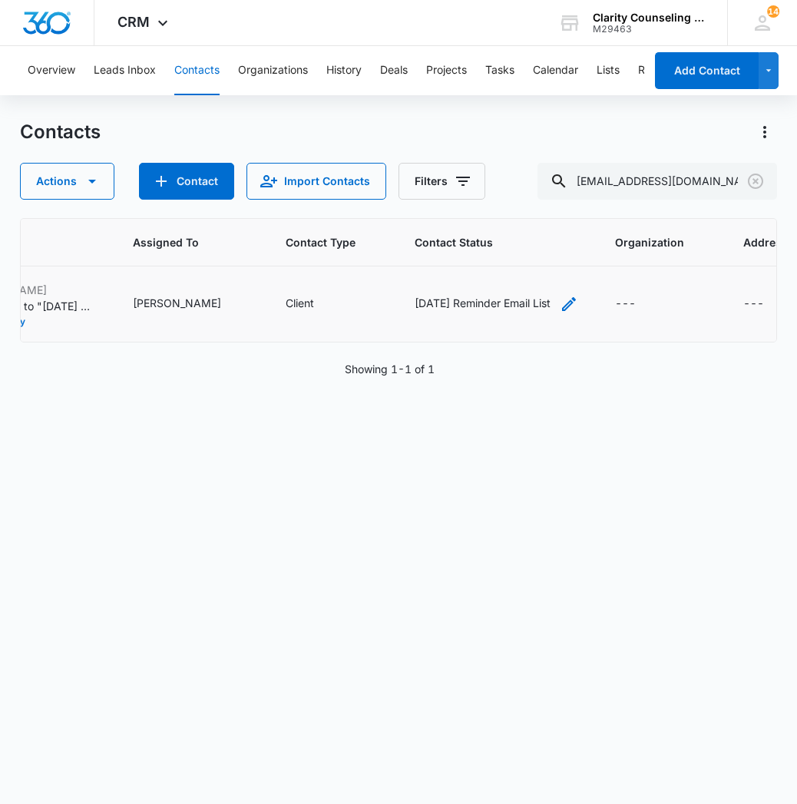
click at [560, 305] on icon "Contact Status - Saturday Reminder Email List - Select to Edit Field" at bounding box center [569, 304] width 18 height 18
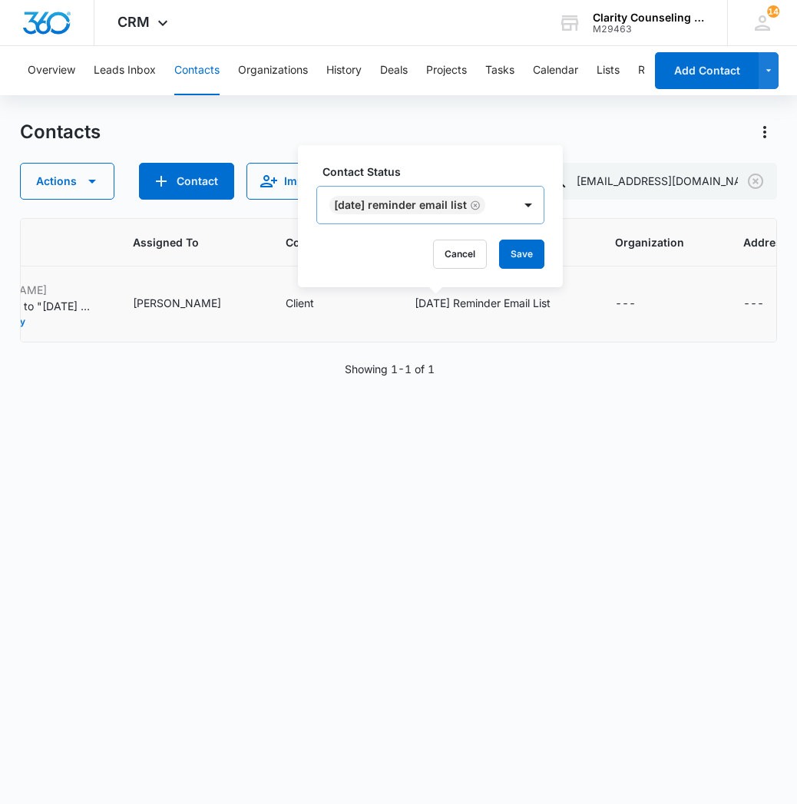
click at [481, 202] on icon "Remove Saturday Reminder Email List" at bounding box center [475, 206] width 11 height 12
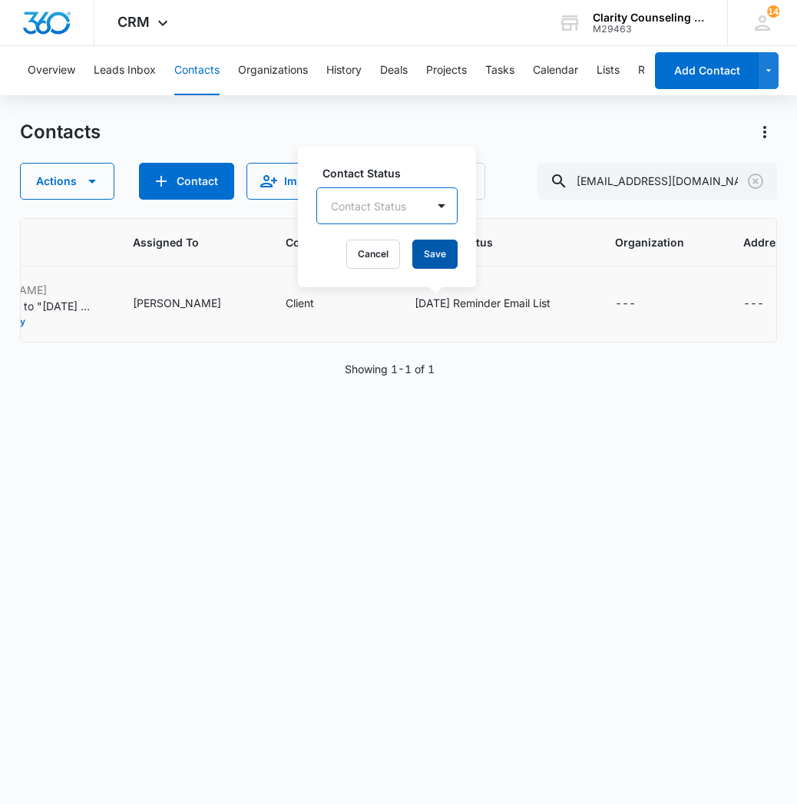
click at [428, 259] on button "Save" at bounding box center [434, 254] width 45 height 29
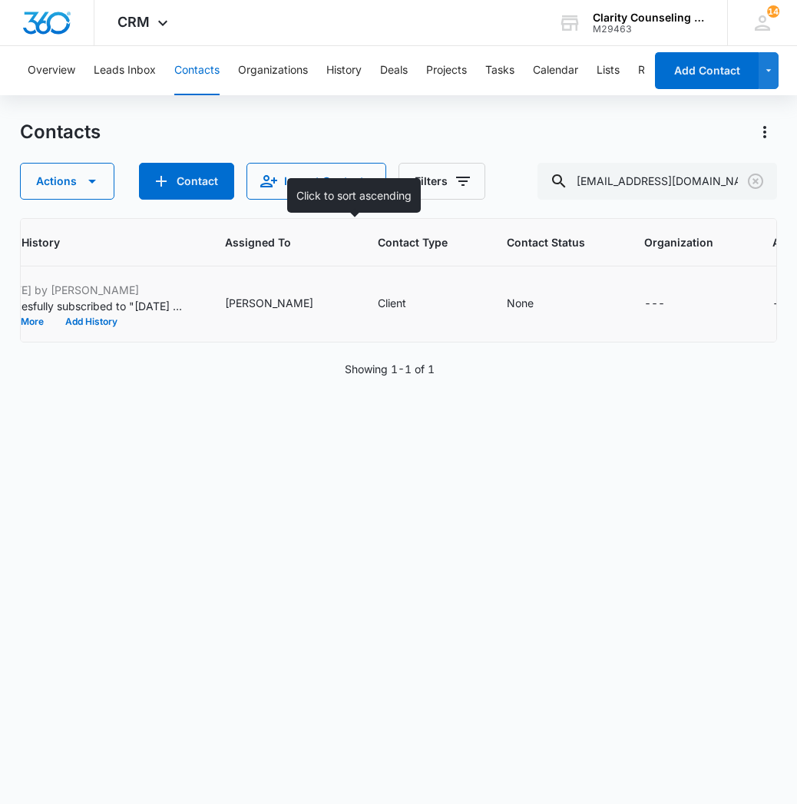
scroll to position [0, 884]
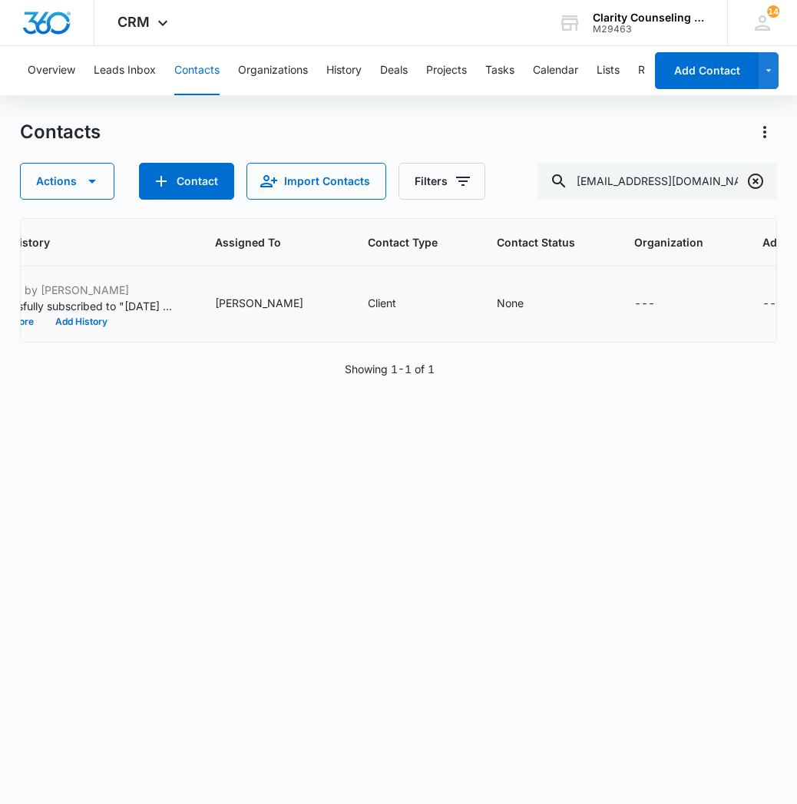
click at [750, 180] on icon "Clear" at bounding box center [755, 181] width 18 height 18
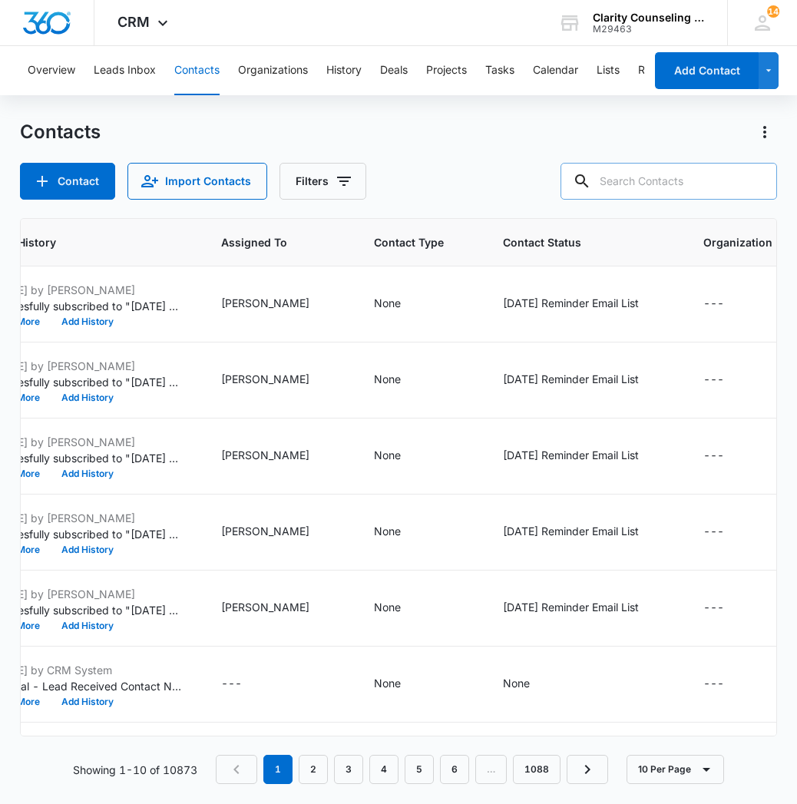
paste input "[EMAIL_ADDRESS][DOMAIN_NAME]"
type input "[EMAIL_ADDRESS][DOMAIN_NAME]"
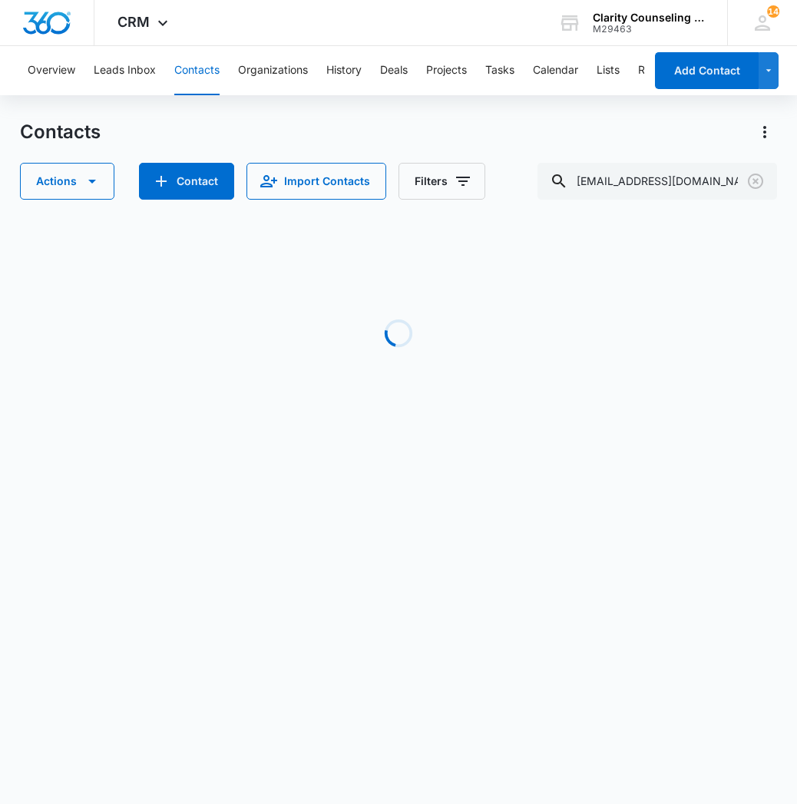
scroll to position [0, 562]
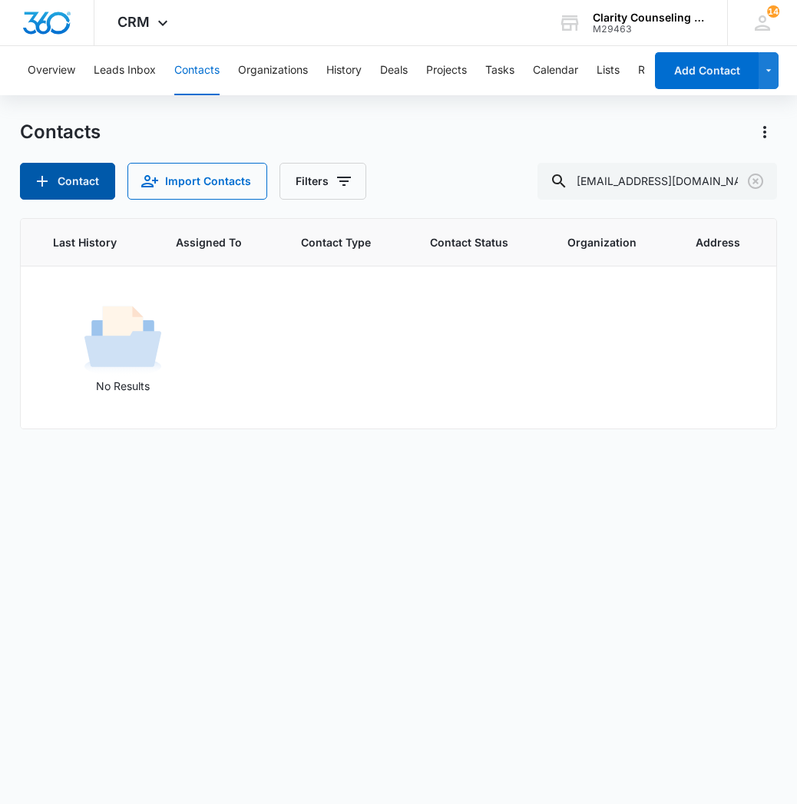
click at [78, 187] on button "Contact" at bounding box center [67, 181] width 95 height 37
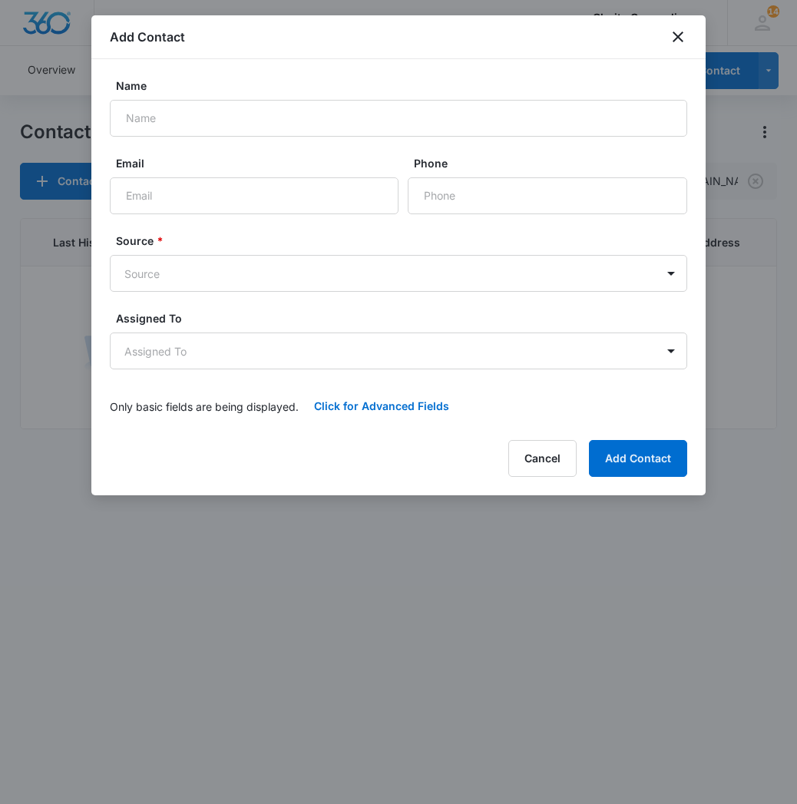
click at [222, 139] on form "Name Email Phone Source * Source Assigned To Assigned To Only basic fields are …" at bounding box center [398, 251] width 577 height 347
click at [339, 127] on form "Name [PERSON_NAME] Email Phone Source * Source Assigned To Assigned To Only bas…" at bounding box center [398, 251] width 577 height 347
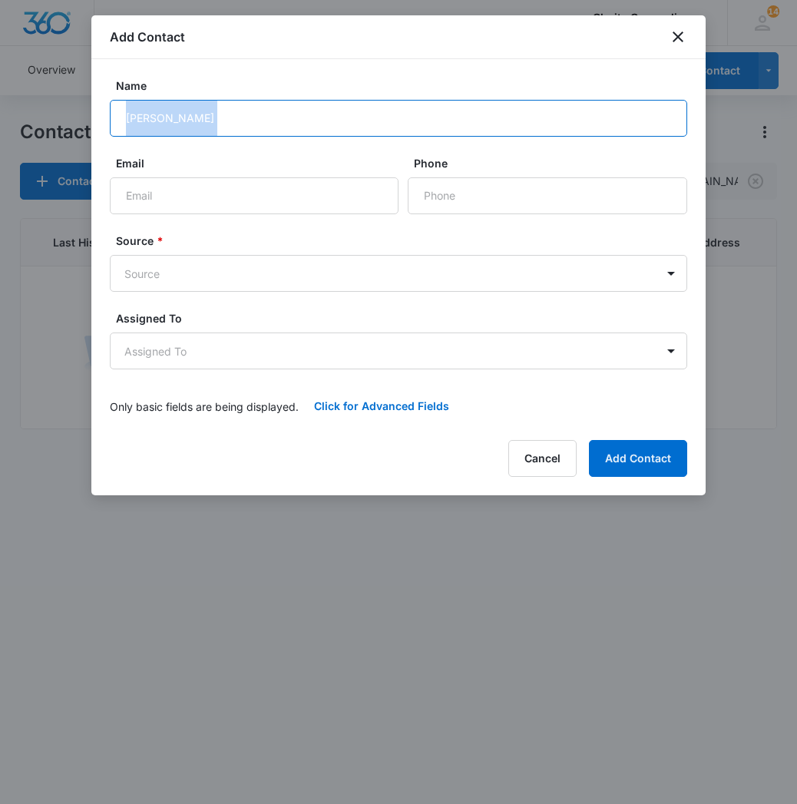
click at [243, 121] on input "[PERSON_NAME]" at bounding box center [398, 118] width 577 height 37
type input "[PERSON_NAME] [PERSON_NAME]"
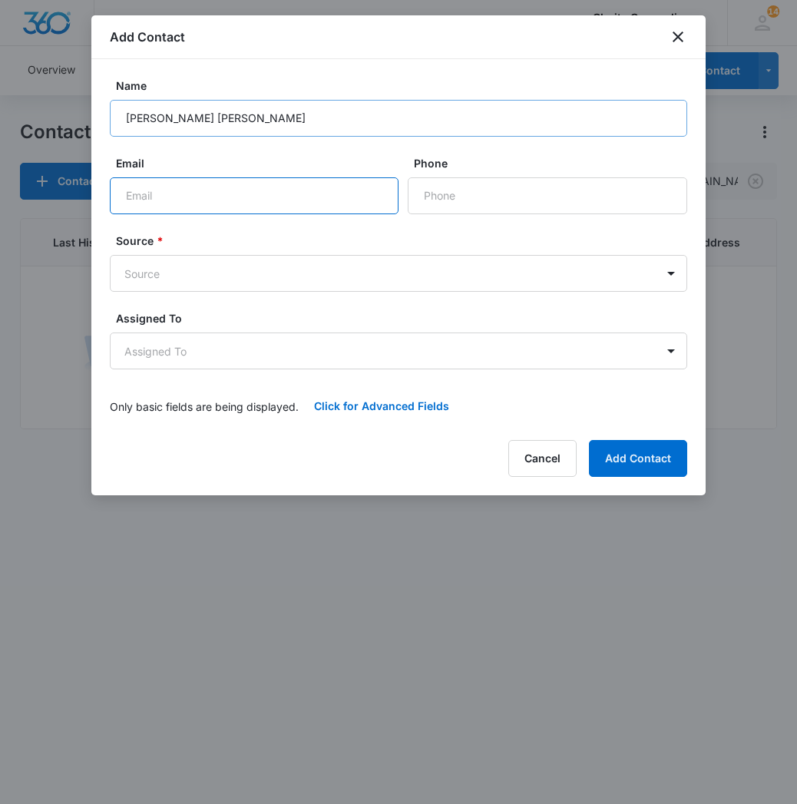
paste input "[EMAIL_ADDRESS][DOMAIN_NAME]"
type input "[EMAIL_ADDRESS][DOMAIN_NAME]"
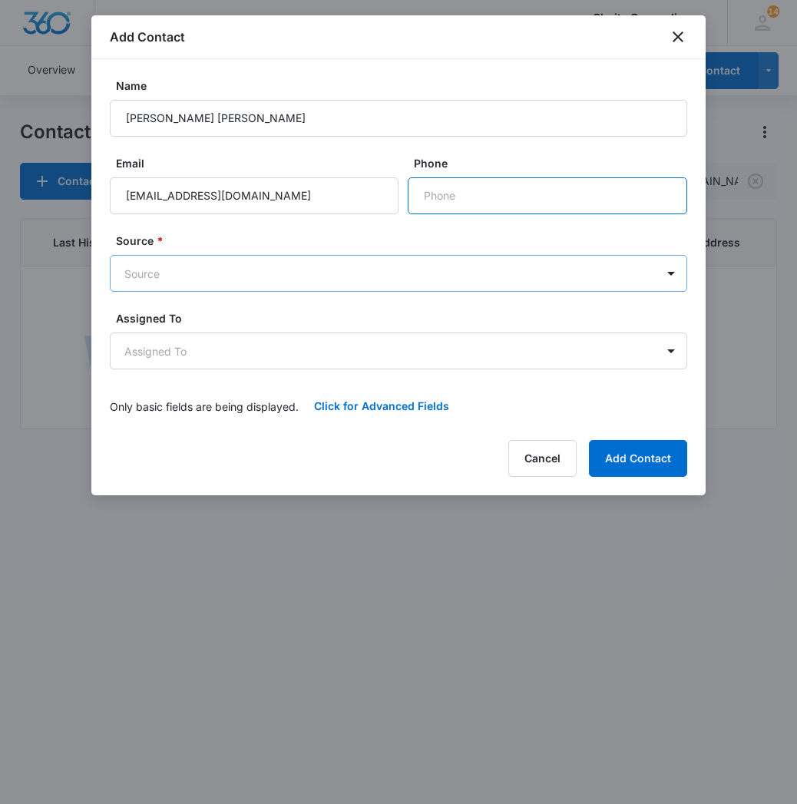
paste input "[PHONE_NUMBER]"
type input "[PHONE_NUMBER]"
click at [400, 272] on body "CRM Apps Reputation Websites Forms CRM Email Social Content Ads Intelligence Fi…" at bounding box center [398, 402] width 797 height 804
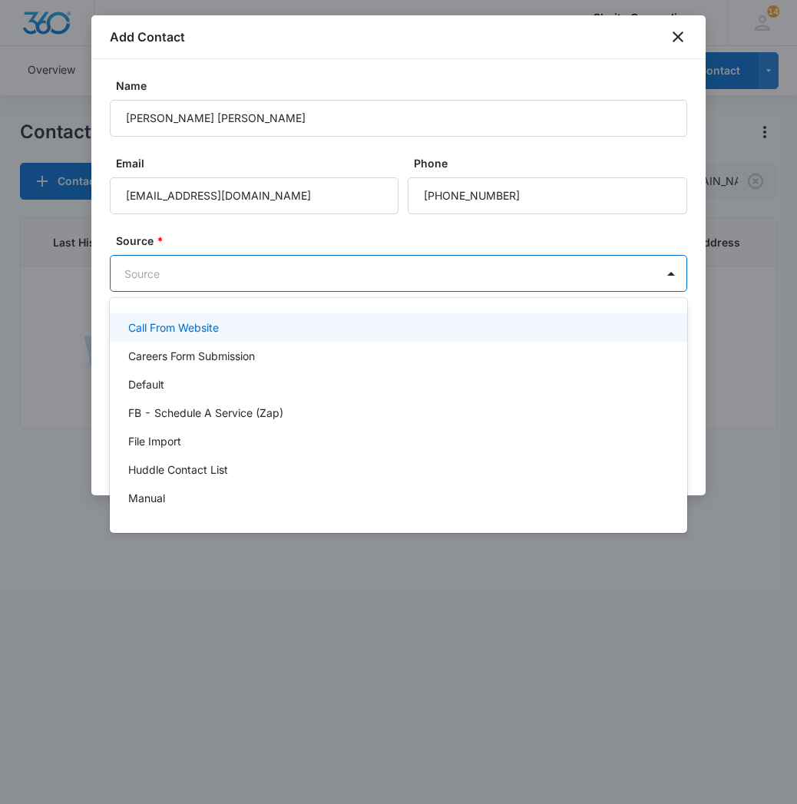
scroll to position [193, 0]
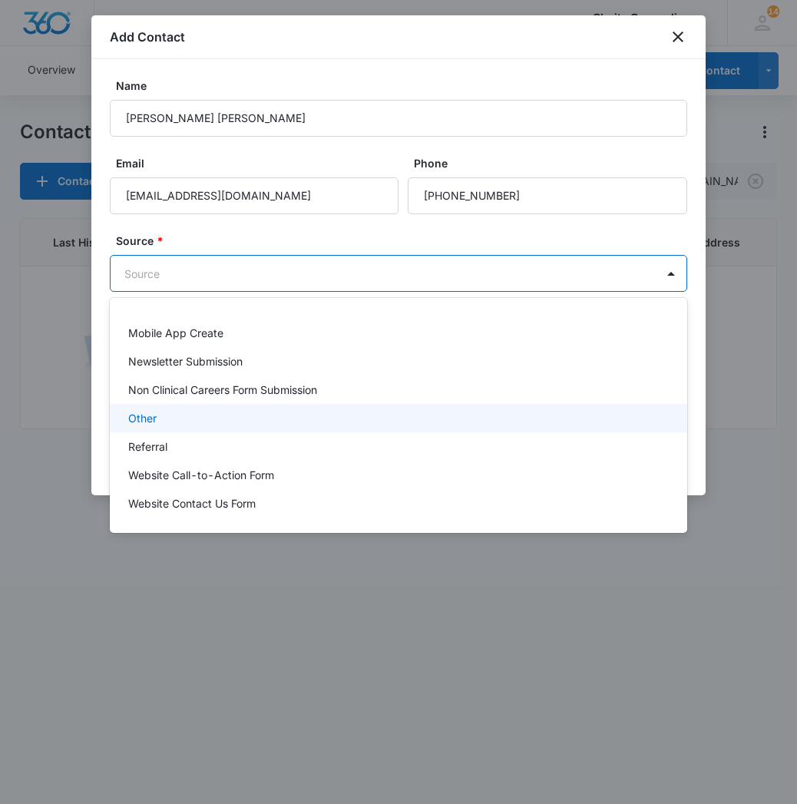
click at [252, 415] on div "Other" at bounding box center [396, 418] width 537 height 16
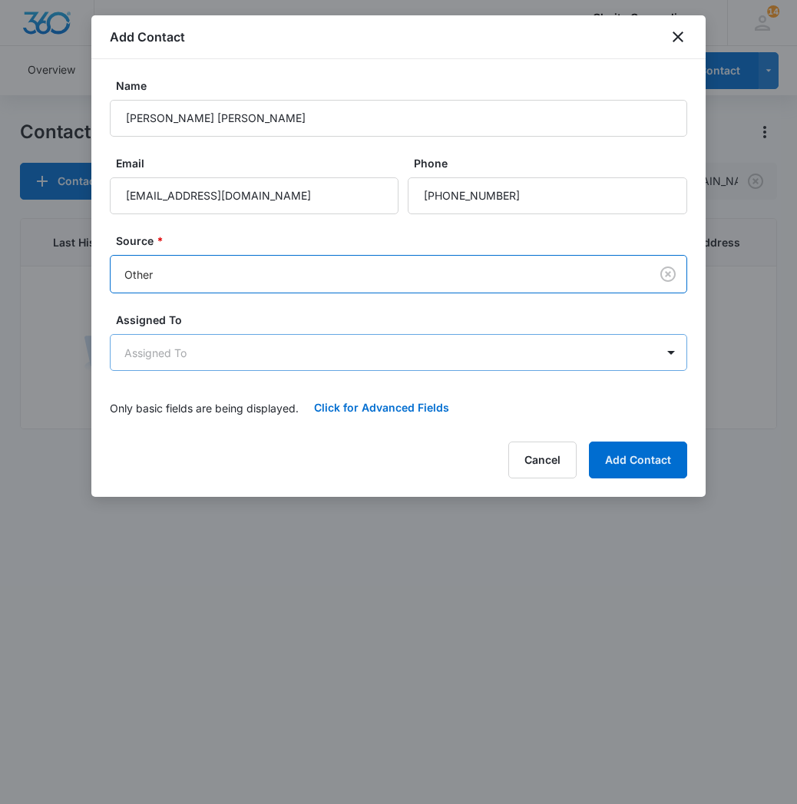
click at [244, 359] on body "CRM Apps Reputation Websites Forms CRM Email Social Content Ads Intelligence Fi…" at bounding box center [398, 402] width 797 height 804
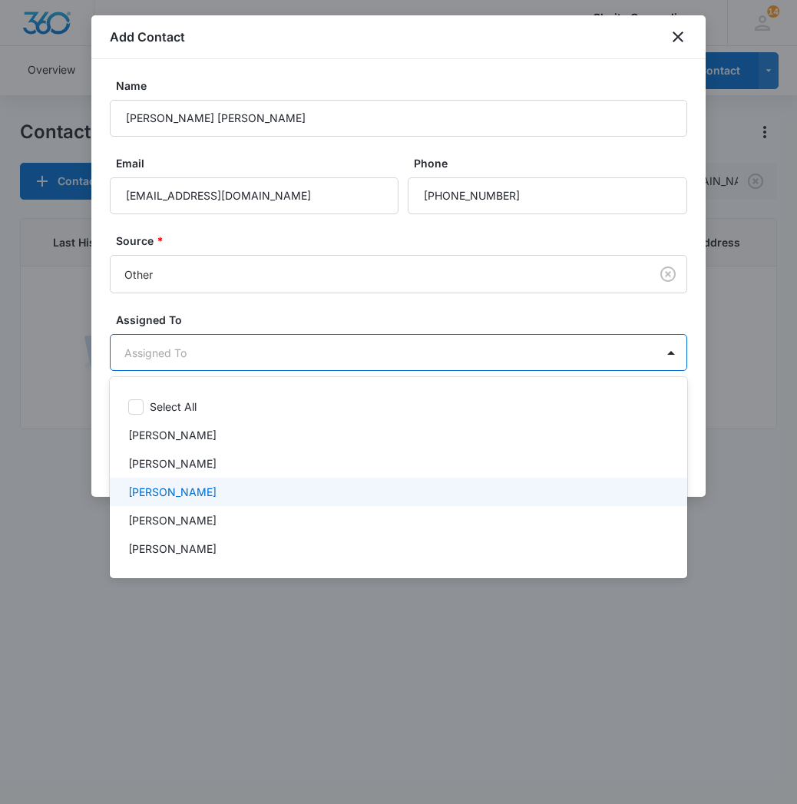
click at [241, 481] on div "[PERSON_NAME]" at bounding box center [398, 492] width 577 height 28
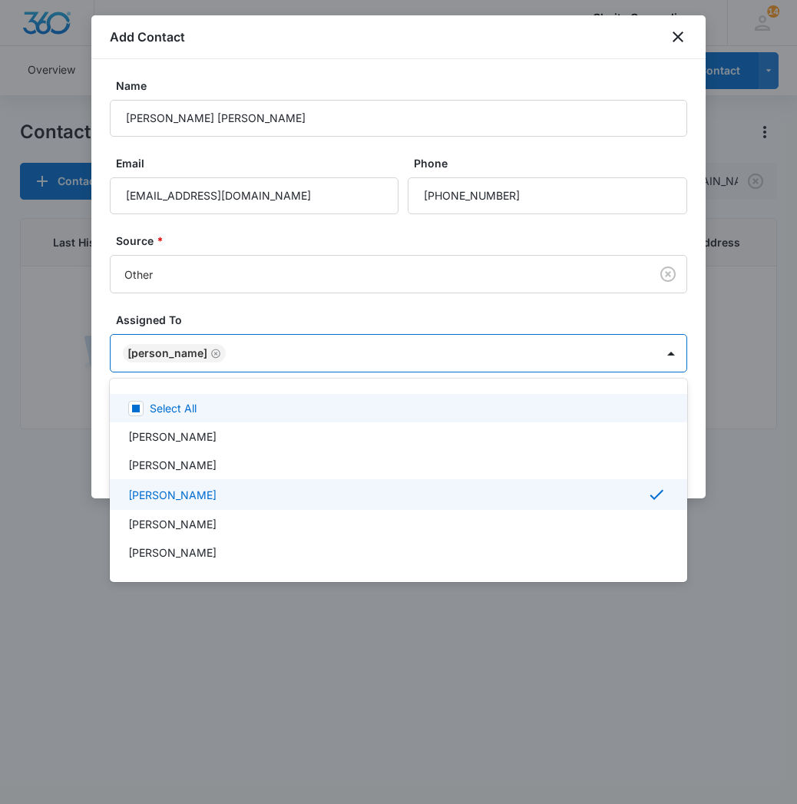
click at [346, 352] on div at bounding box center [398, 402] width 797 height 804
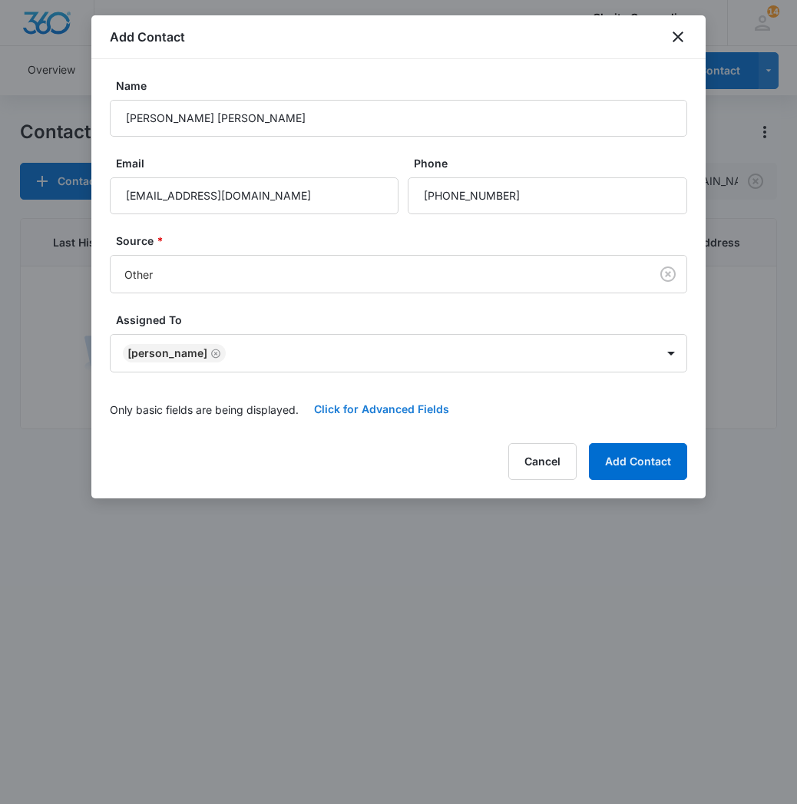
click at [378, 404] on button "Click for Advanced Fields" at bounding box center [382, 409] width 166 height 37
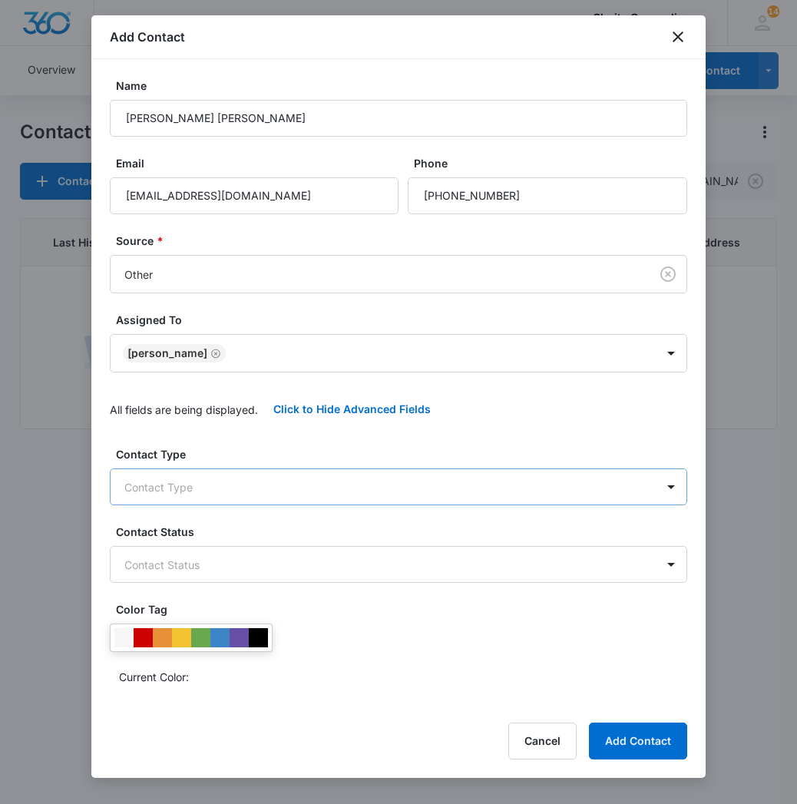
click at [240, 487] on body "CRM Apps Reputation Websites Forms CRM Email Social Content Ads Intelligence Fi…" at bounding box center [398, 402] width 797 height 804
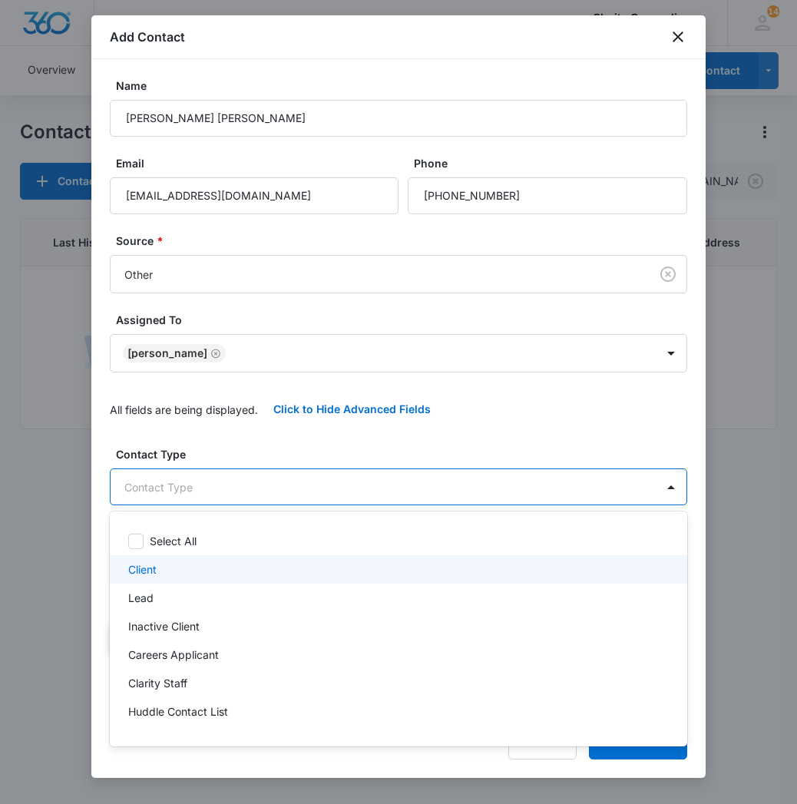
click at [201, 564] on div "Client" at bounding box center [396, 569] width 537 height 16
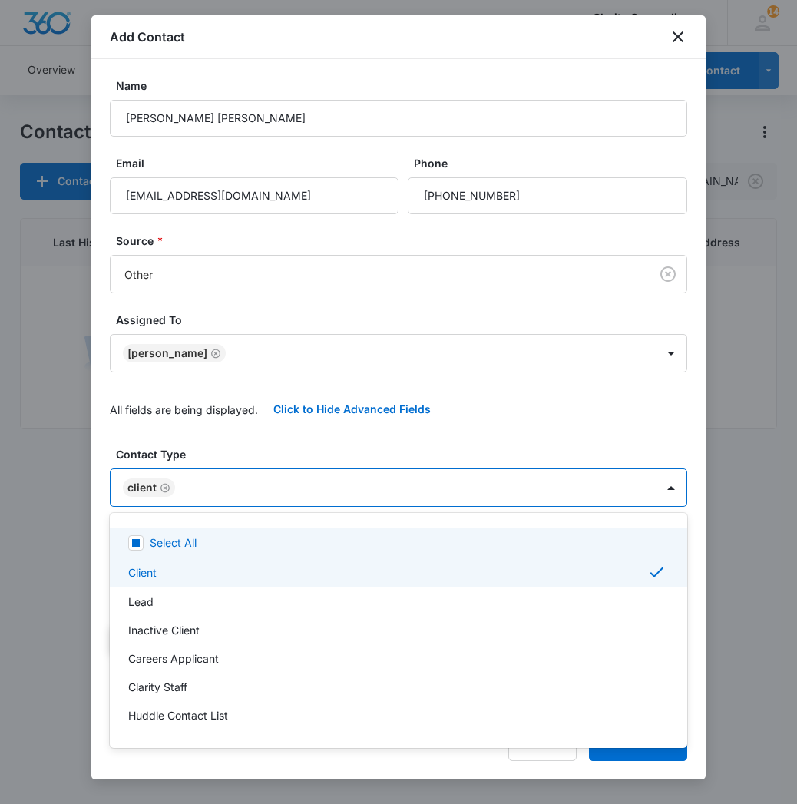
click at [259, 491] on div at bounding box center [398, 402] width 797 height 804
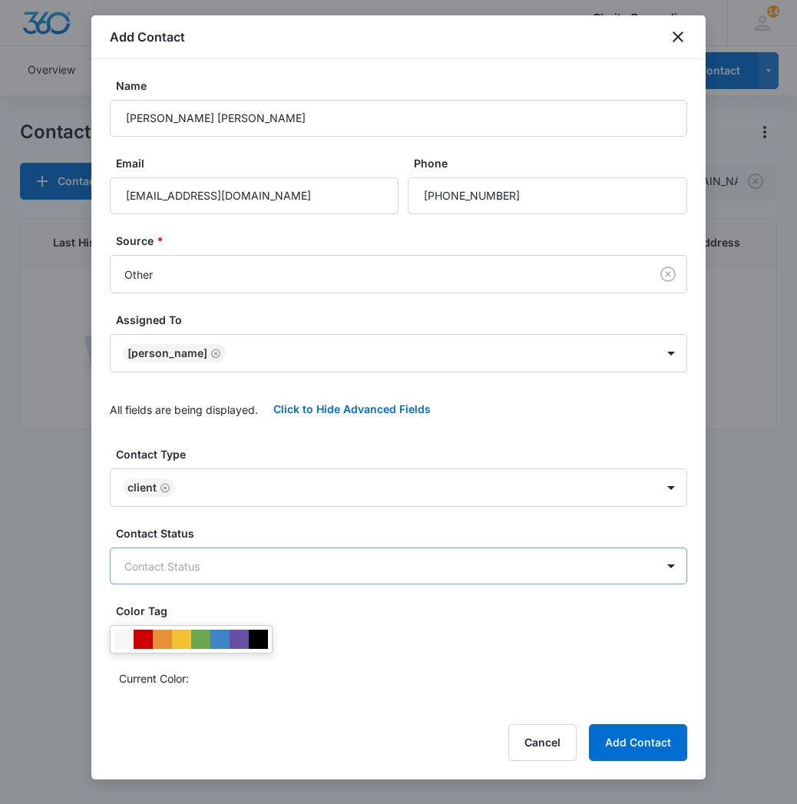
scroll to position [0, 0]
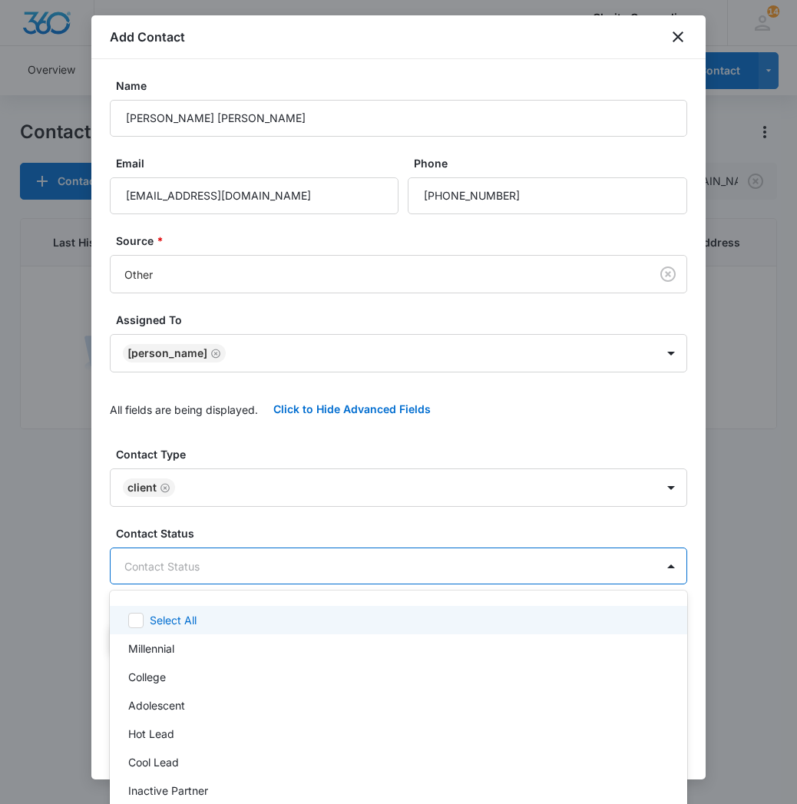
drag, startPoint x: 257, startPoint y: 557, endPoint x: 268, endPoint y: 670, distance: 114.1
click at [257, 557] on body "CRM Apps Reputation Websites Forms CRM Email Social Content Ads Intelligence Fi…" at bounding box center [398, 402] width 797 height 804
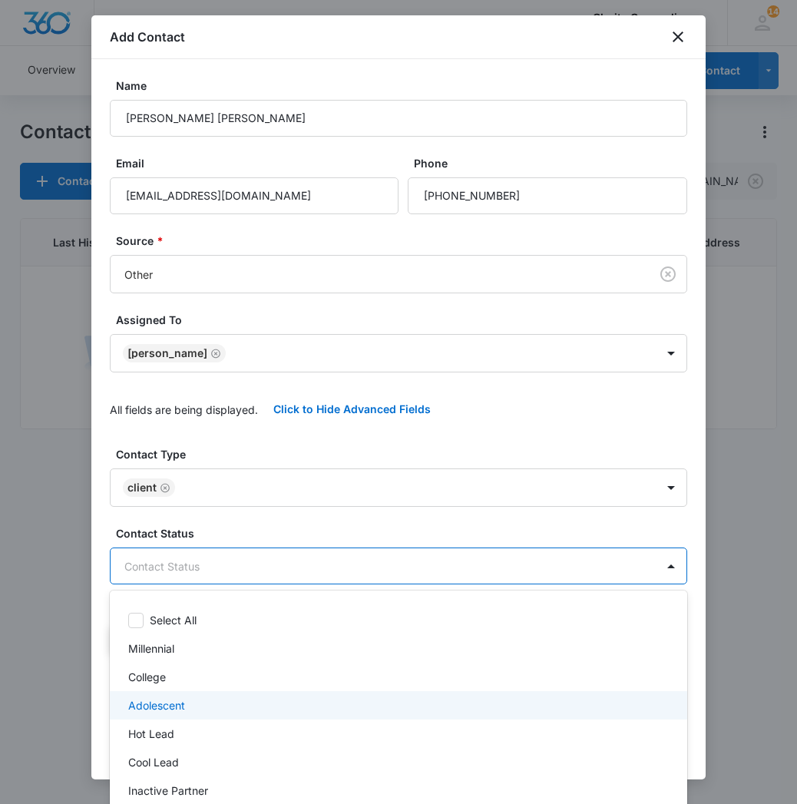
scroll to position [225, 0]
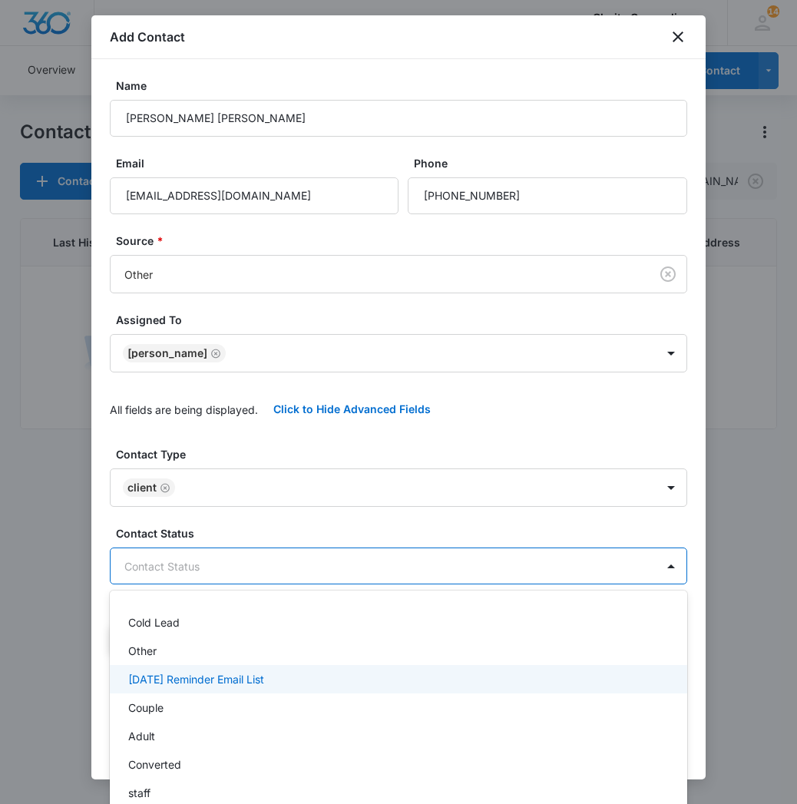
click at [279, 674] on div "[DATE] Reminder Email List" at bounding box center [396, 679] width 537 height 16
click at [370, 576] on div at bounding box center [398, 402] width 797 height 804
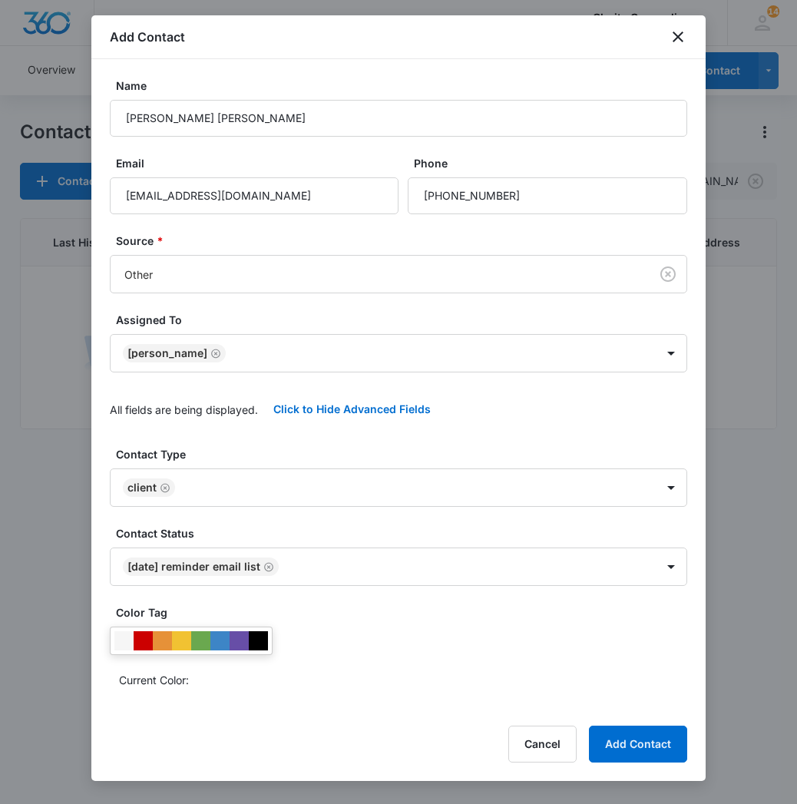
scroll to position [0, 0]
click at [656, 746] on button "Add Contact" at bounding box center [638, 744] width 98 height 37
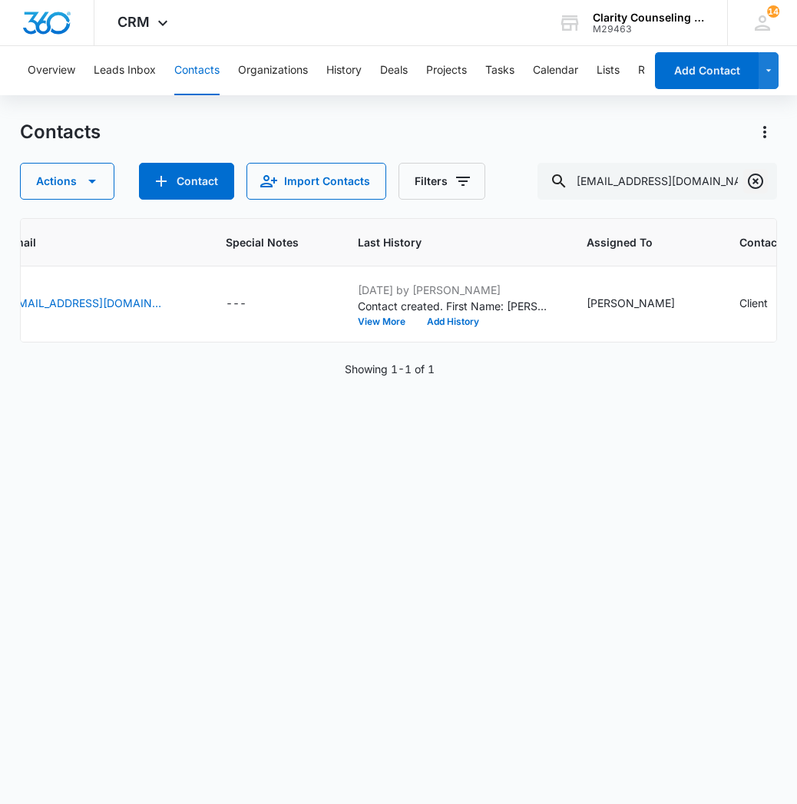
click at [760, 187] on icon "Clear" at bounding box center [755, 181] width 15 height 15
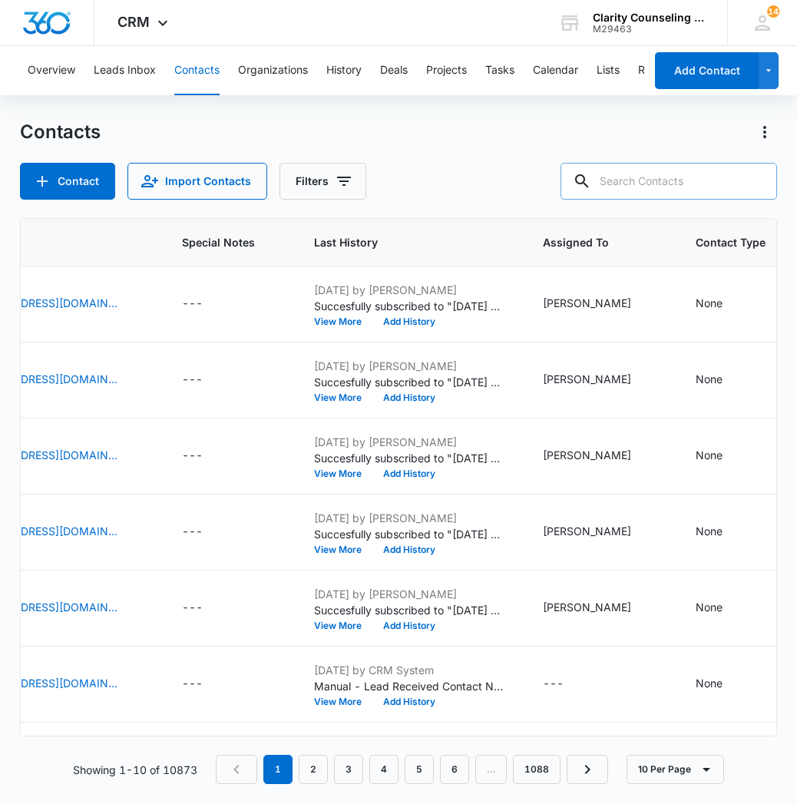
paste input "[EMAIL_ADDRESS][DOMAIN_NAME]"
type input "[EMAIL_ADDRESS][DOMAIN_NAME]"
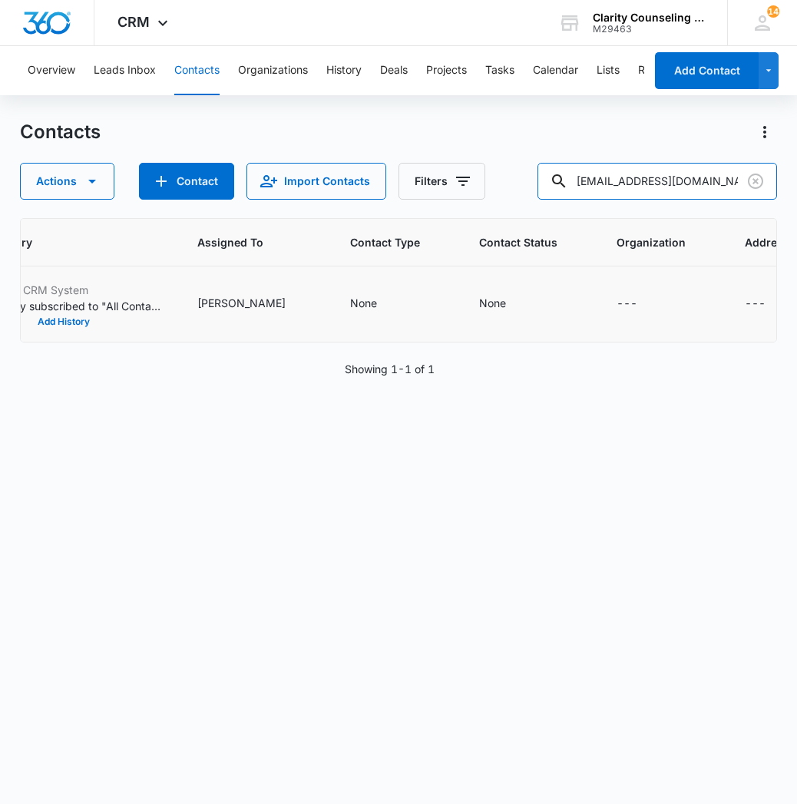
scroll to position [0, 901]
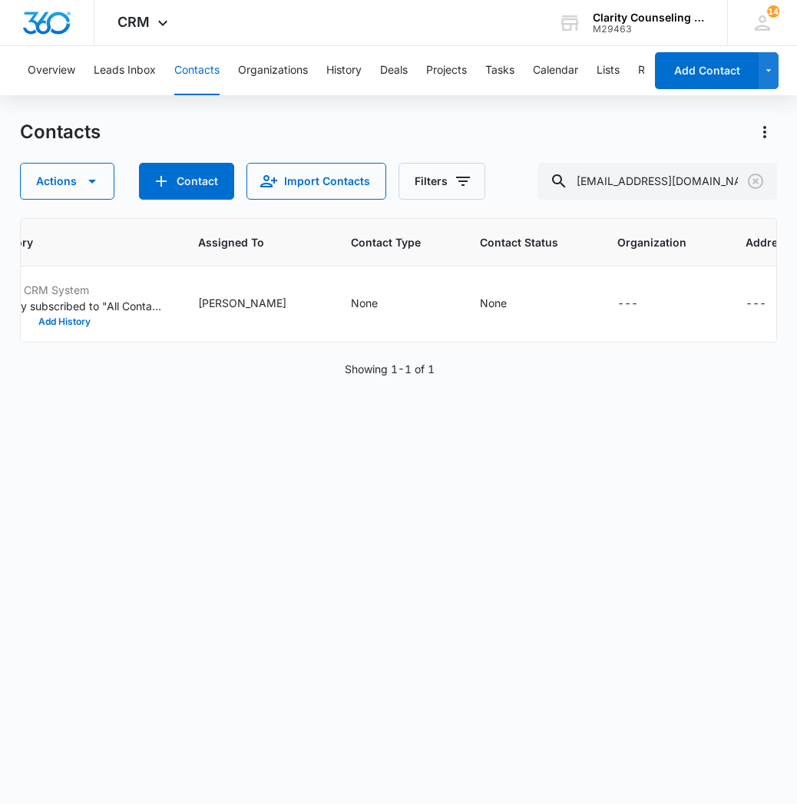
click at [765, 162] on div "Contacts Actions Contact Import Contacts Filters [EMAIL_ADDRESS][DOMAIN_NAME]" at bounding box center [398, 160] width 757 height 80
click at [765, 174] on icon "Clear" at bounding box center [755, 181] width 18 height 18
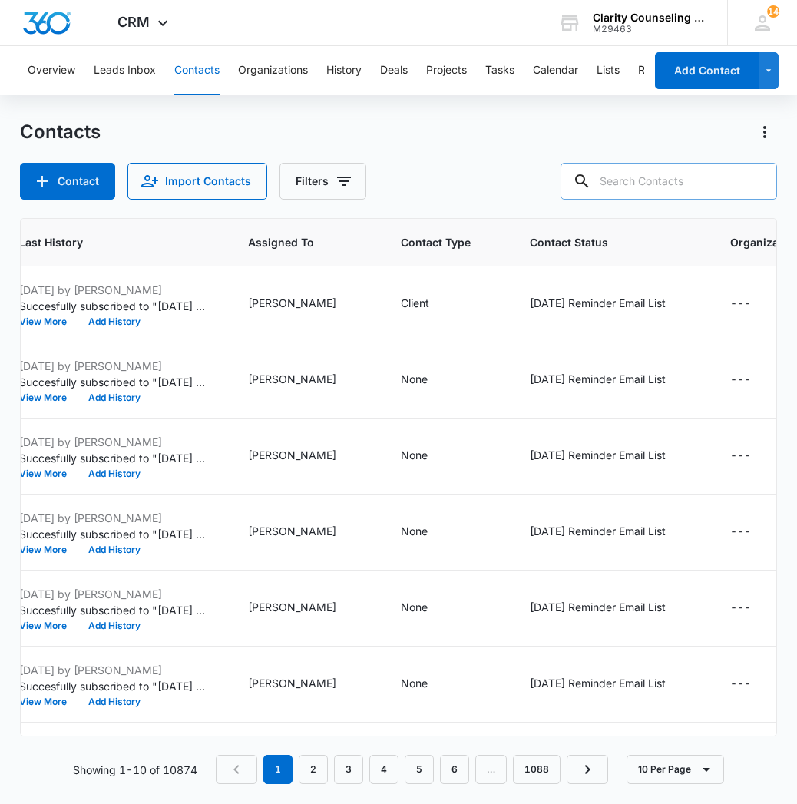
paste input "[PERSON_NAME][EMAIL_ADDRESS][DOMAIN_NAME]"
type input "[PERSON_NAME][EMAIL_ADDRESS][DOMAIN_NAME]"
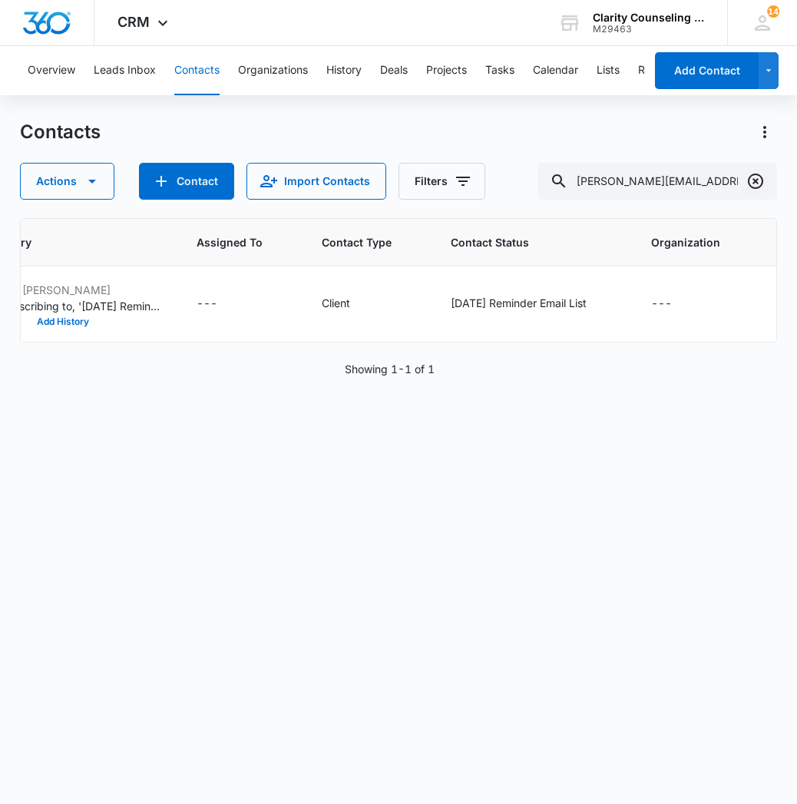
click at [756, 193] on button "Clear" at bounding box center [755, 181] width 25 height 25
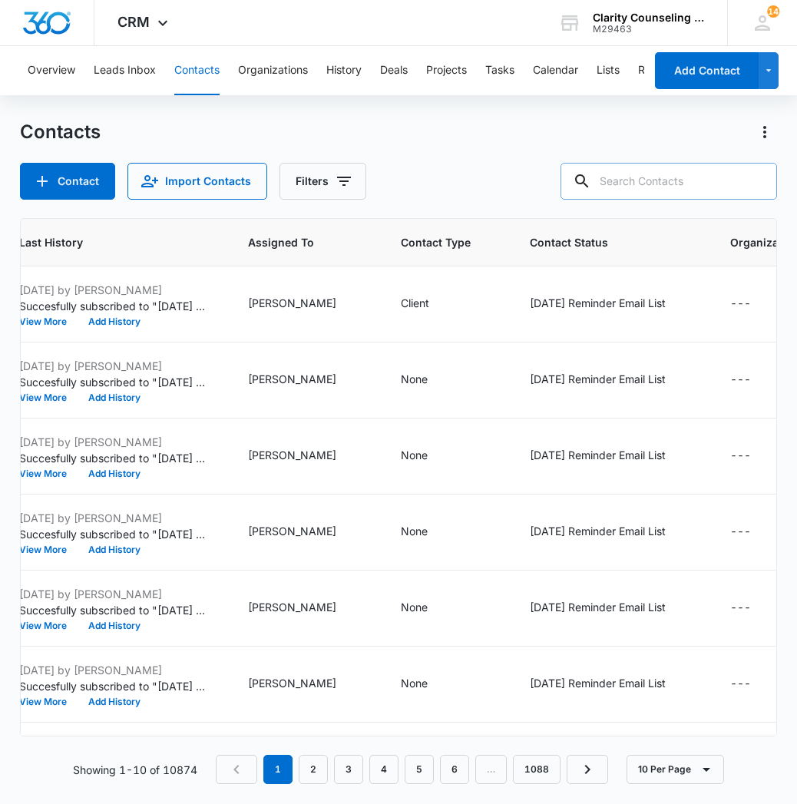
paste input "[EMAIL_ADDRESS][DOMAIN_NAME]"
type input "[EMAIL_ADDRESS][DOMAIN_NAME]"
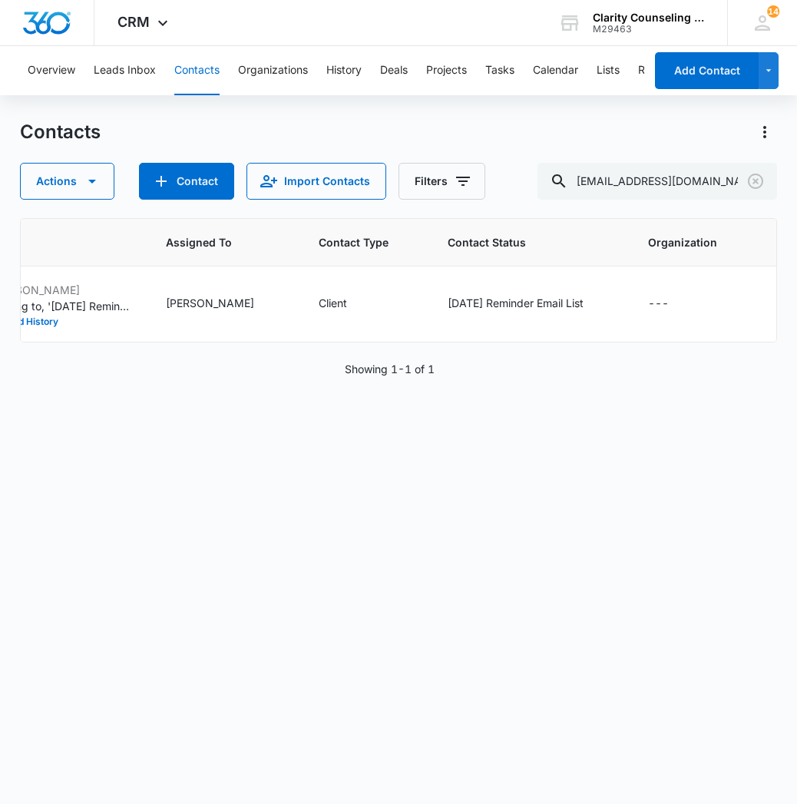
scroll to position [0, 952]
click at [752, 187] on icon "Clear" at bounding box center [755, 181] width 15 height 15
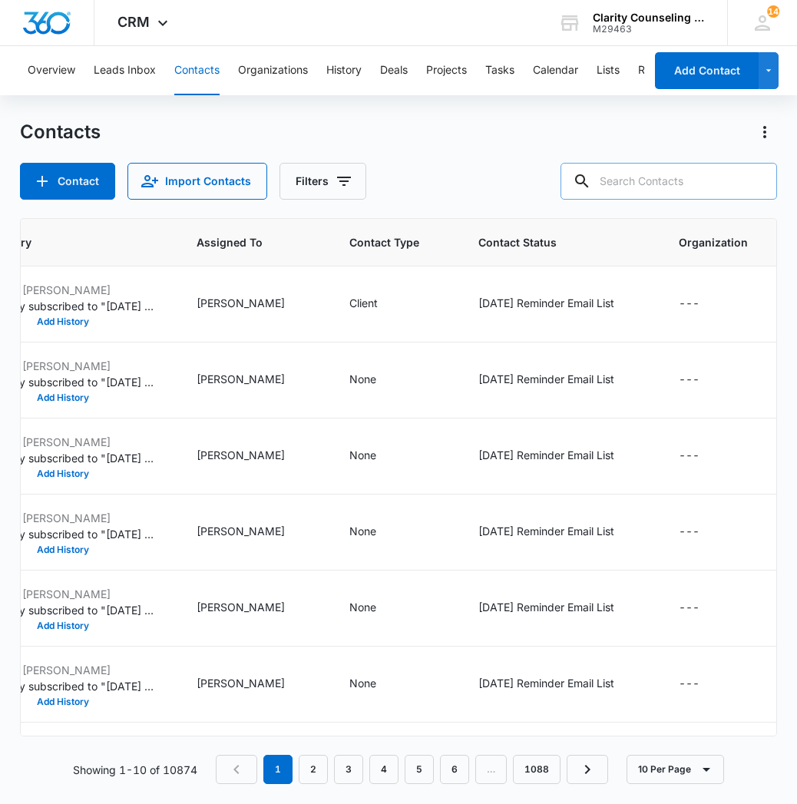
paste input "[EMAIL_ADDRESS][DOMAIN_NAME]"
type input "[EMAIL_ADDRESS][DOMAIN_NAME]"
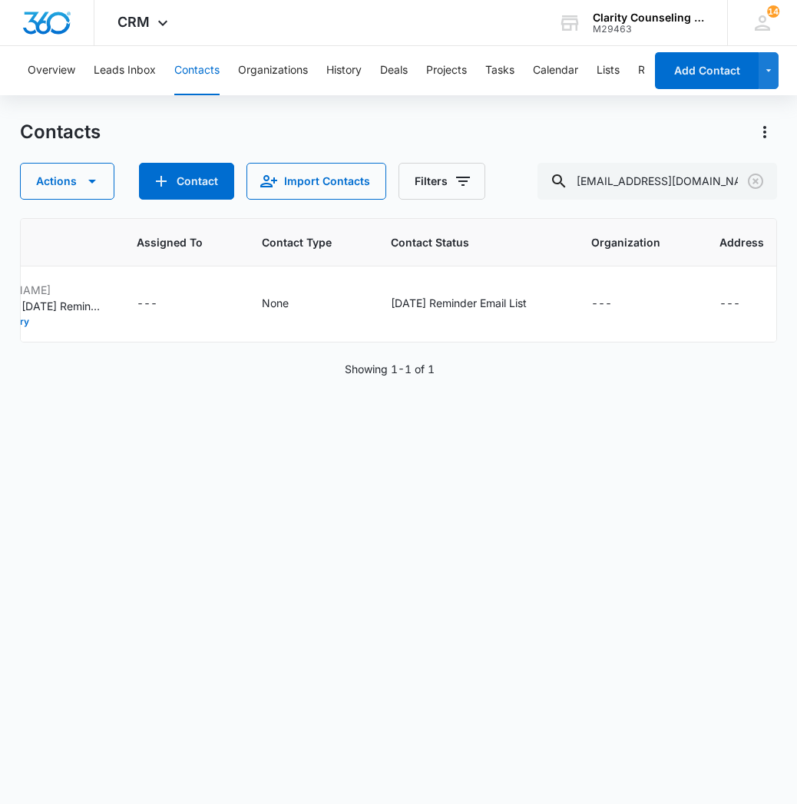
scroll to position [0, 1047]
click at [746, 182] on icon "Clear" at bounding box center [755, 181] width 18 height 18
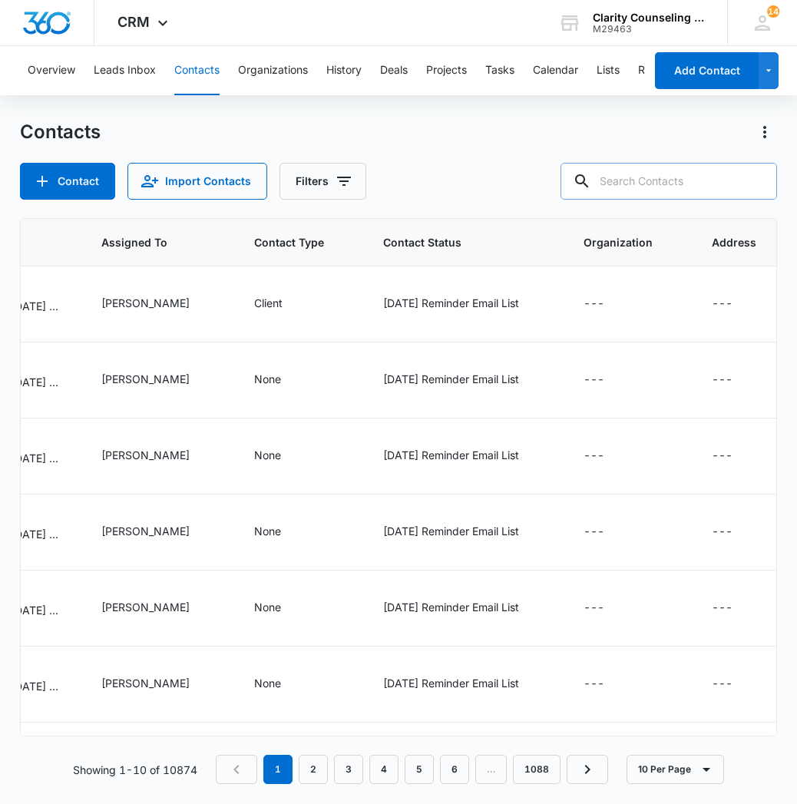
scroll to position [0, 1033]
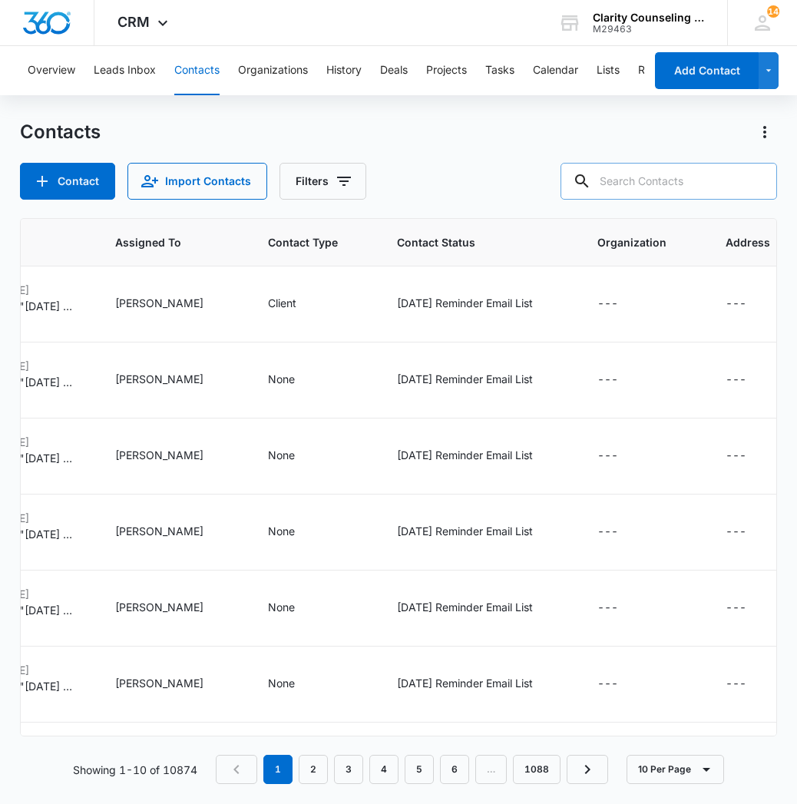
paste input "[EMAIL_ADDRESS][DOMAIN_NAME]"
type input "[EMAIL_ADDRESS][DOMAIN_NAME]"
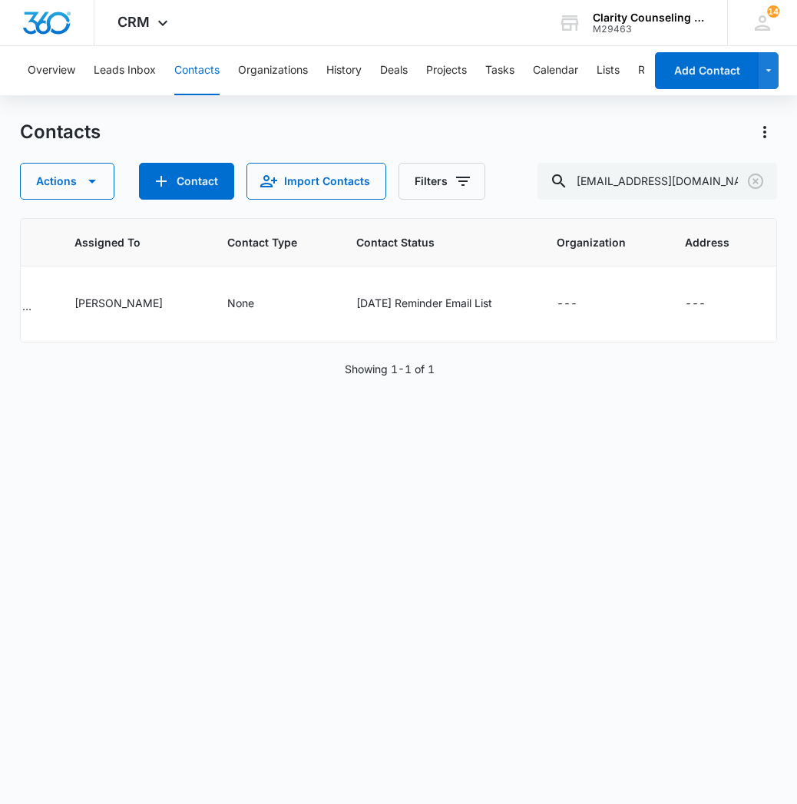
scroll to position [0, 996]
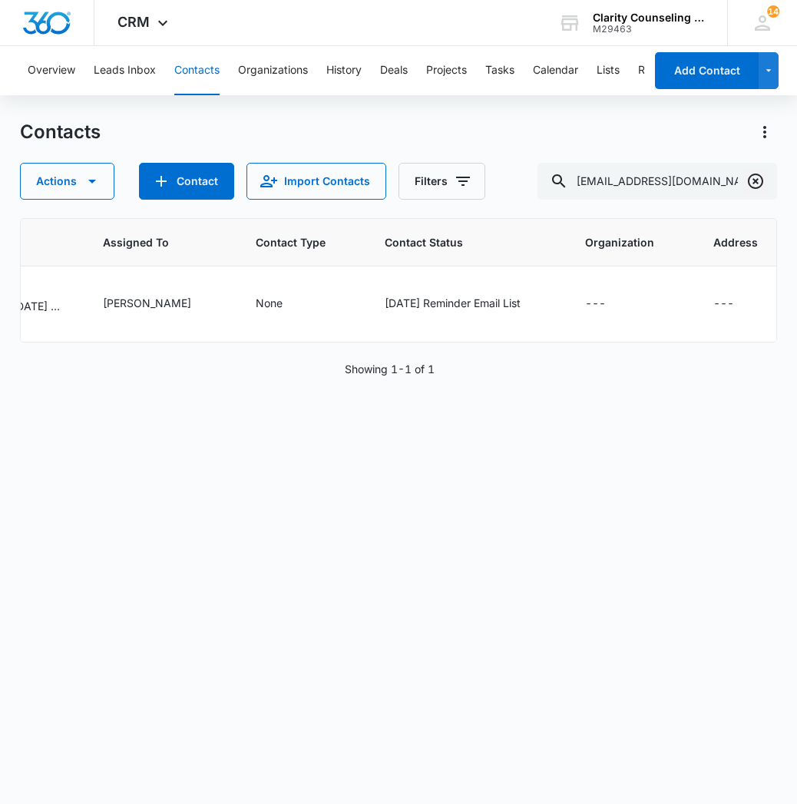
click at [753, 183] on icon "Clear" at bounding box center [755, 181] width 15 height 15
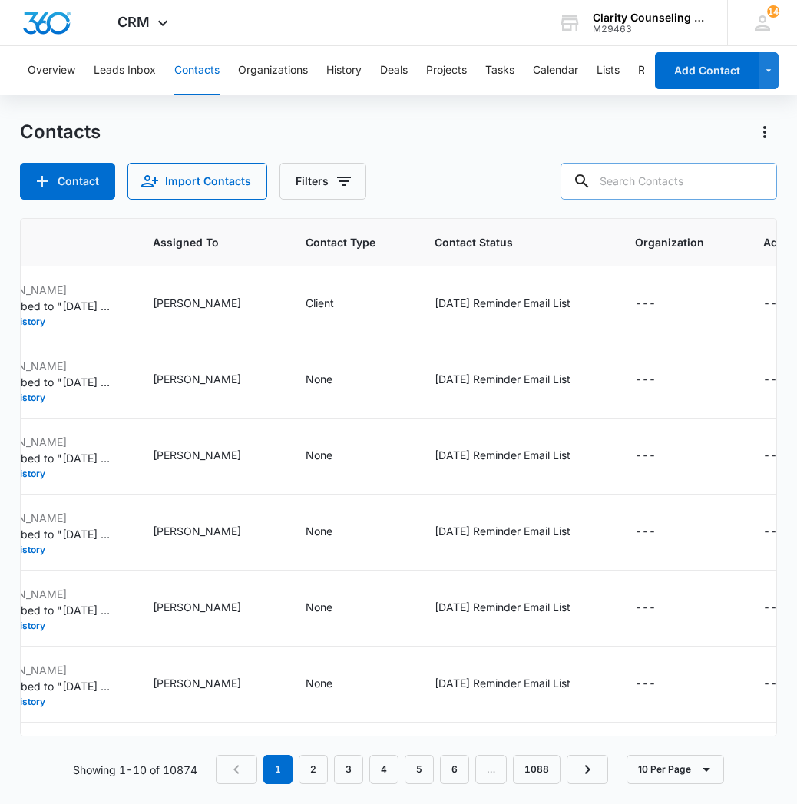
paste input "[EMAIL_ADDRESS][DOMAIN_NAME]"
type input "[EMAIL_ADDRESS][DOMAIN_NAME]"
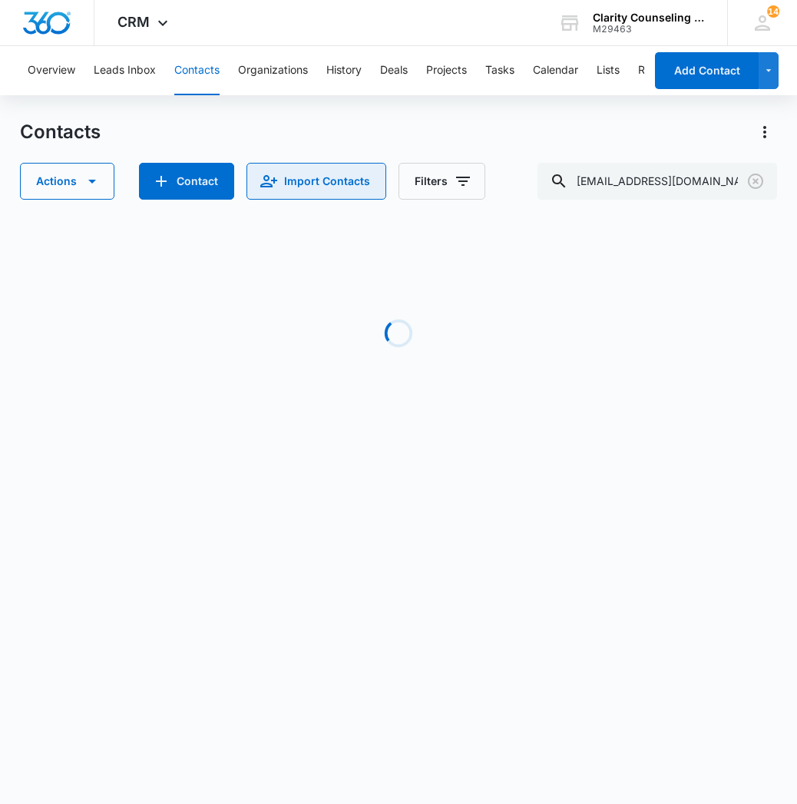
scroll to position [0, 954]
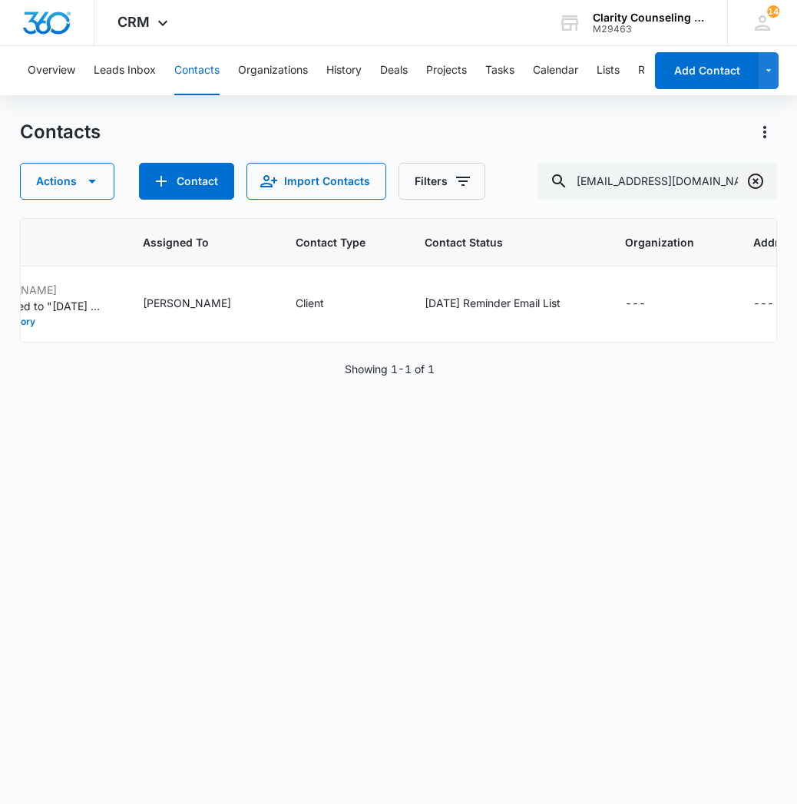
click at [755, 182] on icon "Clear" at bounding box center [755, 181] width 15 height 15
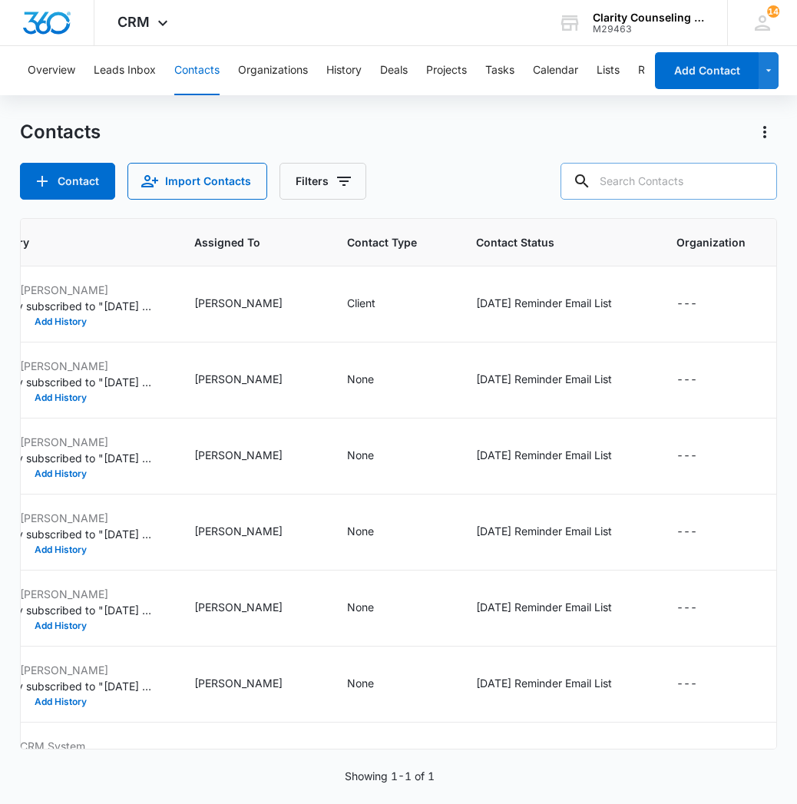
paste input "[EMAIL_ADDRESS][DOMAIN_NAME]"
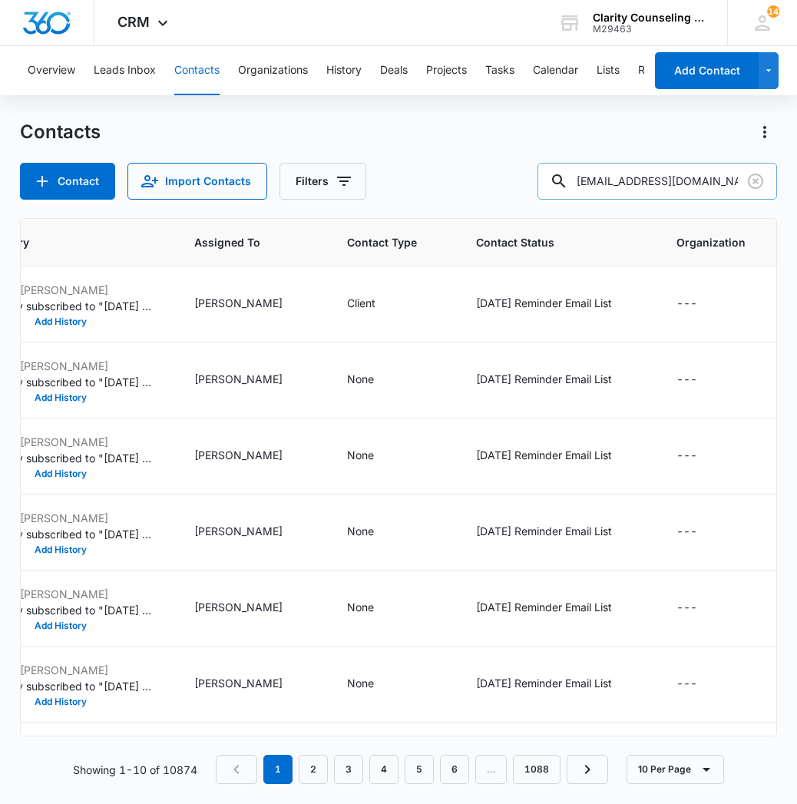
type input "[EMAIL_ADDRESS][DOMAIN_NAME]"
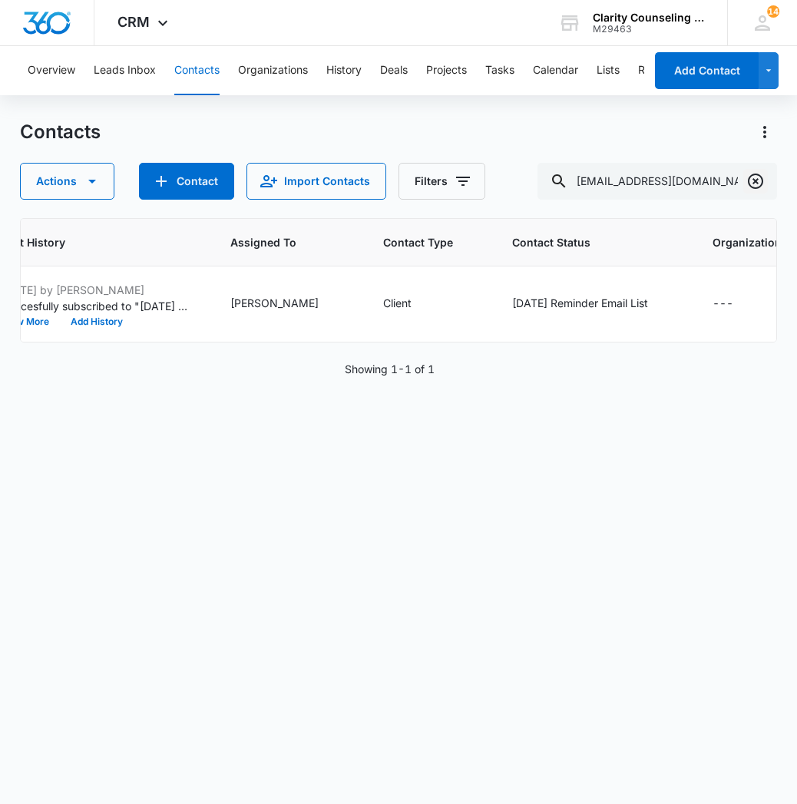
click at [756, 183] on icon "Clear" at bounding box center [755, 181] width 18 height 18
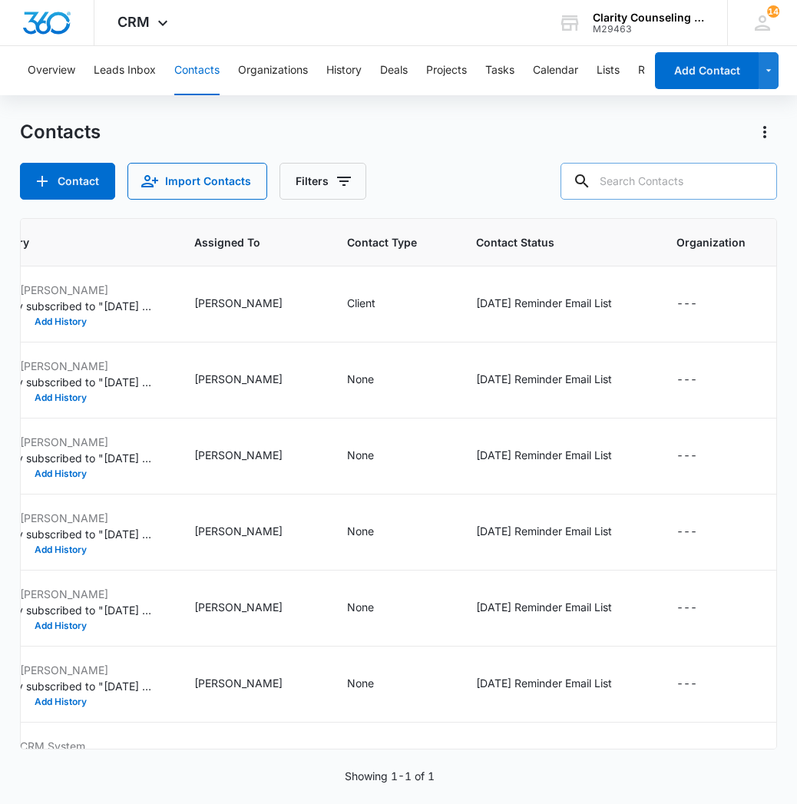
paste input "[EMAIL_ADDRESS][DOMAIN_NAME]"
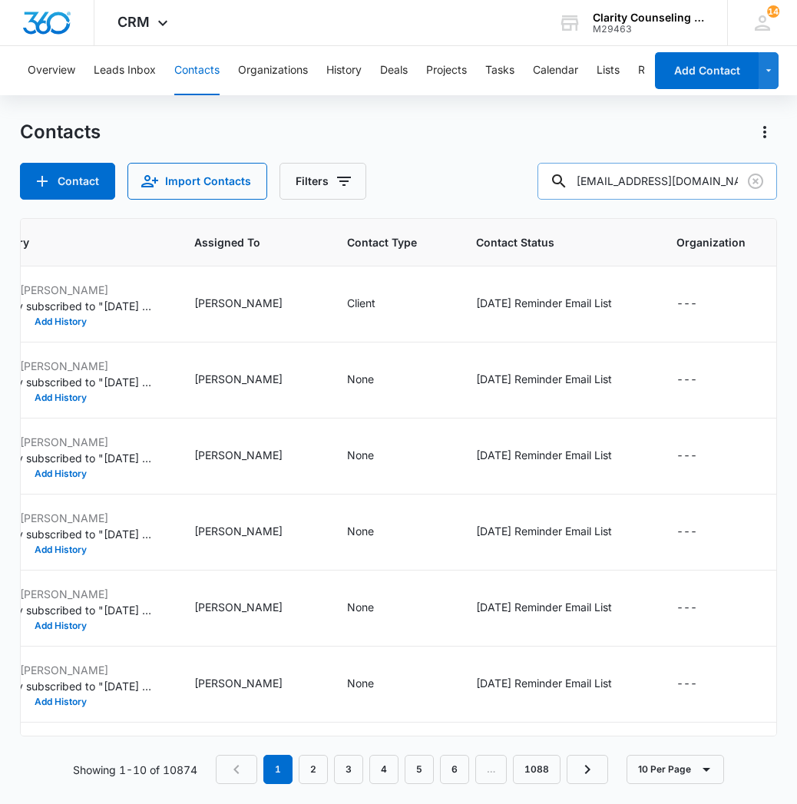
type input "[EMAIL_ADDRESS][DOMAIN_NAME]"
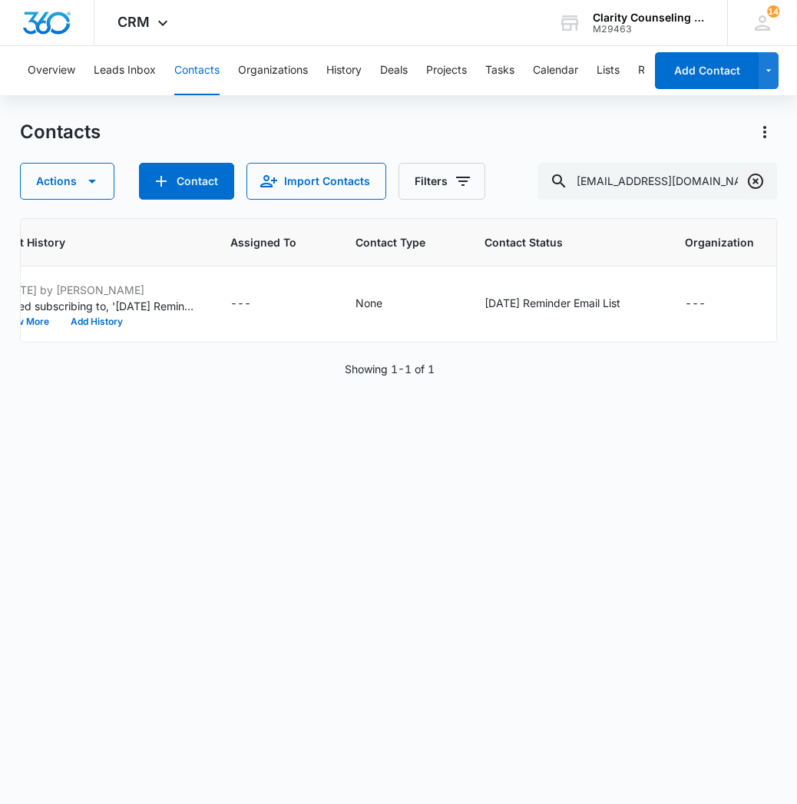
click at [747, 190] on icon "Clear" at bounding box center [755, 181] width 18 height 18
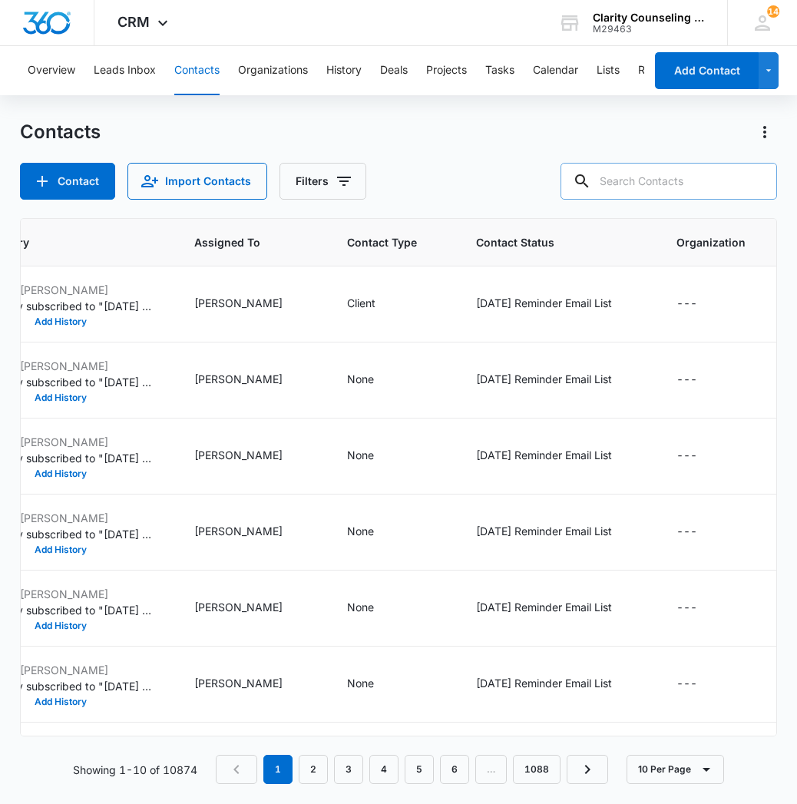
paste input "[EMAIL_ADDRESS][DOMAIN_NAME]"
type input "[EMAIL_ADDRESS][DOMAIN_NAME]"
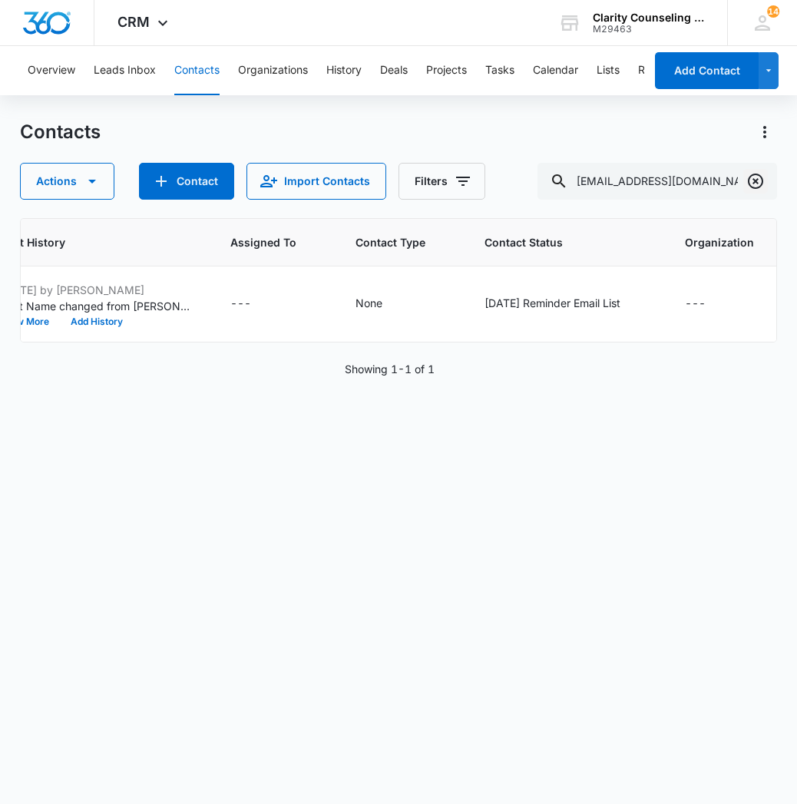
click at [765, 181] on button "Clear" at bounding box center [755, 181] width 25 height 25
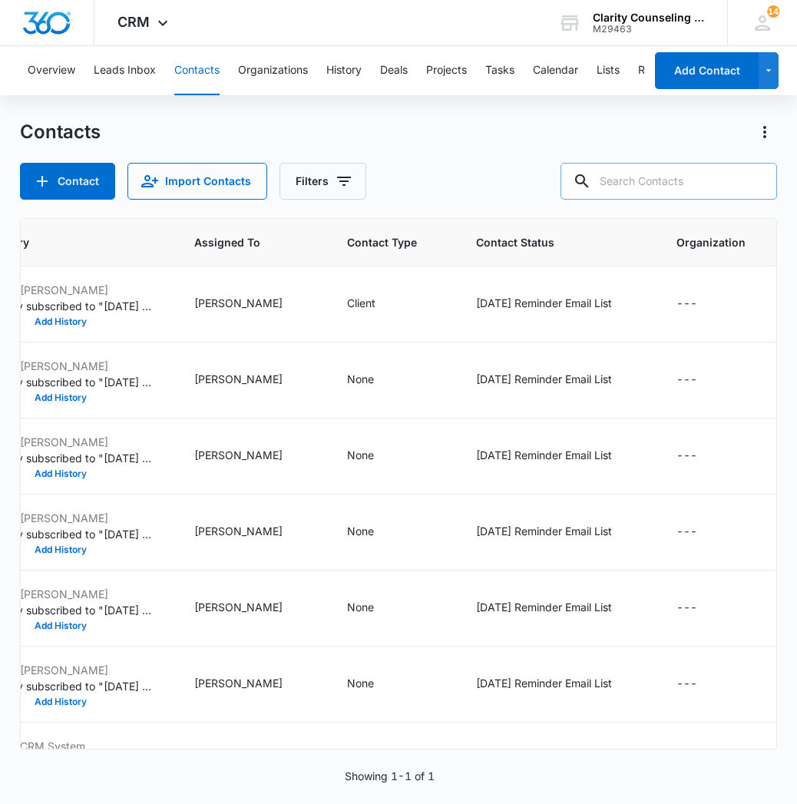
paste input "[EMAIL_ADDRESS][DOMAIN_NAME]"
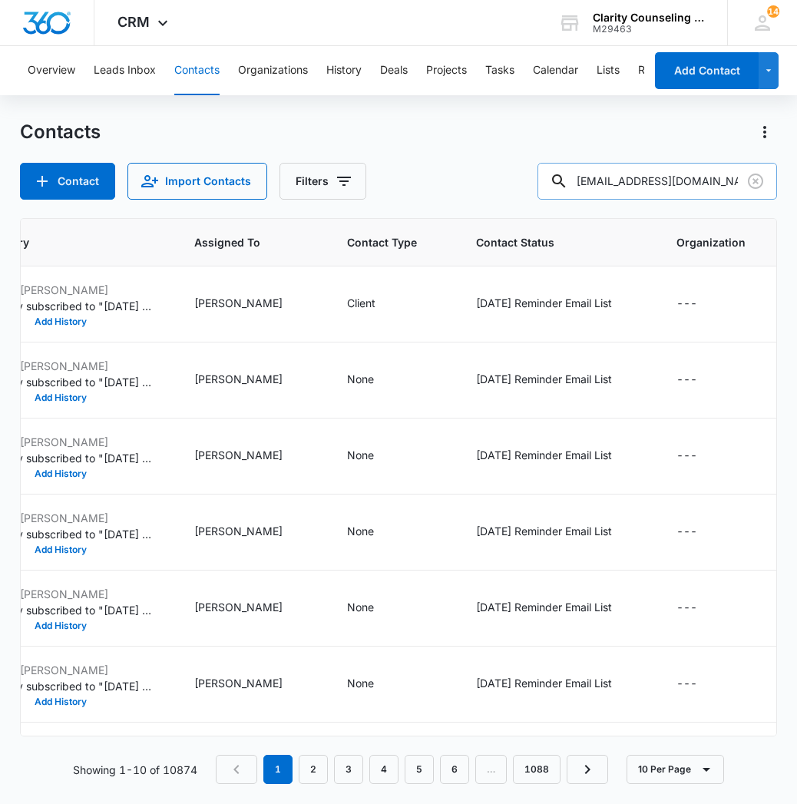
type input "[EMAIL_ADDRESS][DOMAIN_NAME]"
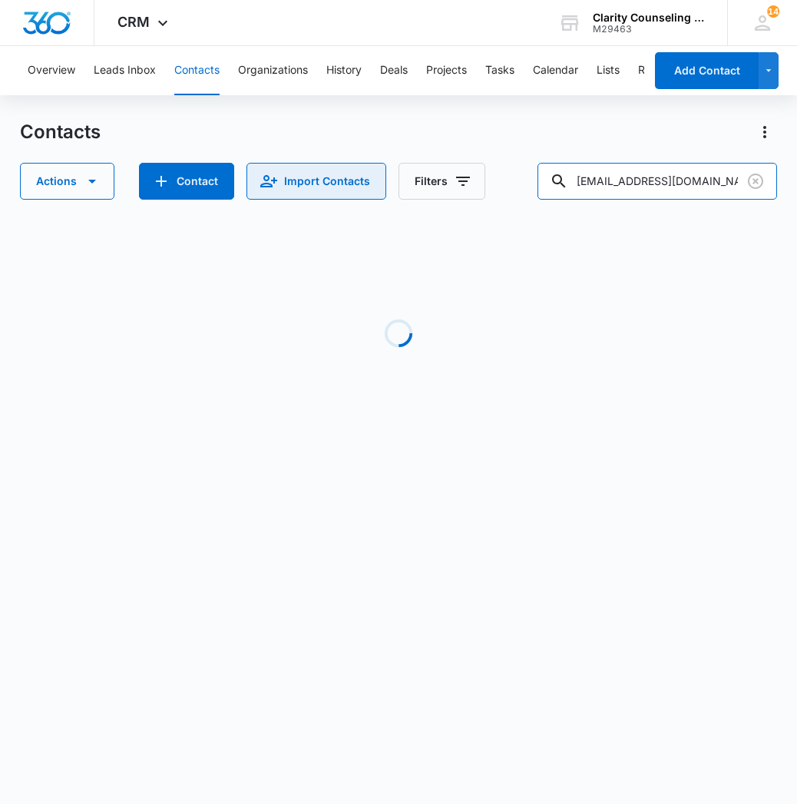
scroll to position [0, 562]
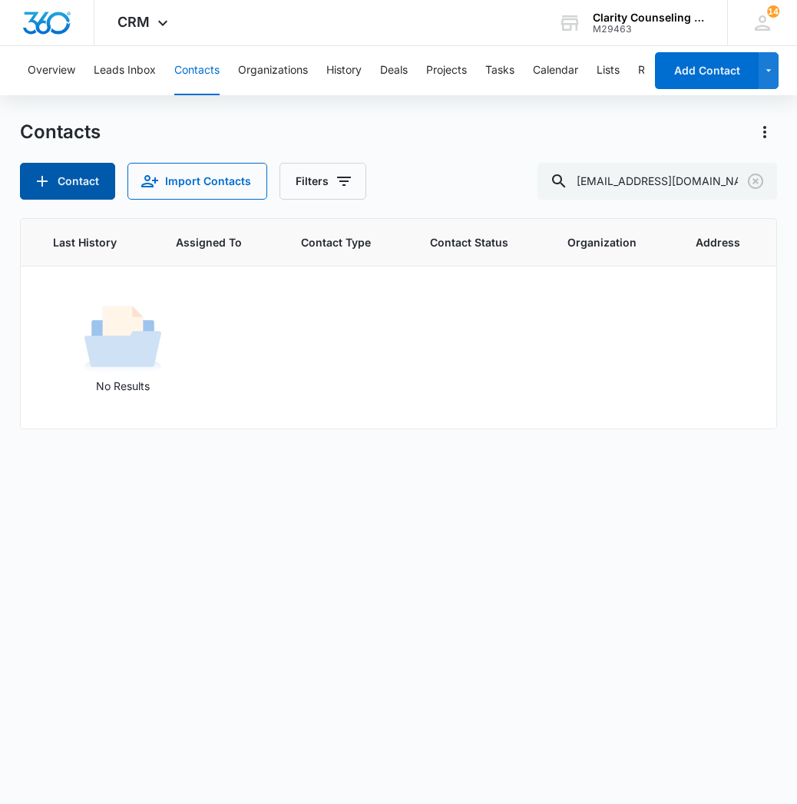
click at [97, 180] on button "Contact" at bounding box center [67, 181] width 95 height 37
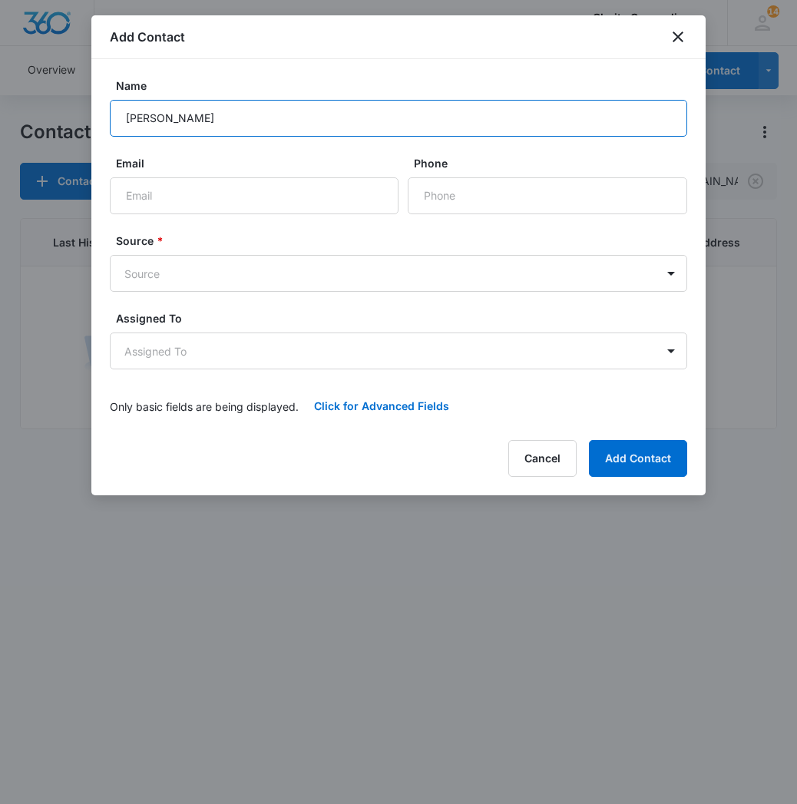
type input "[PERSON_NAME]"
paste input "[EMAIL_ADDRESS][DOMAIN_NAME]"
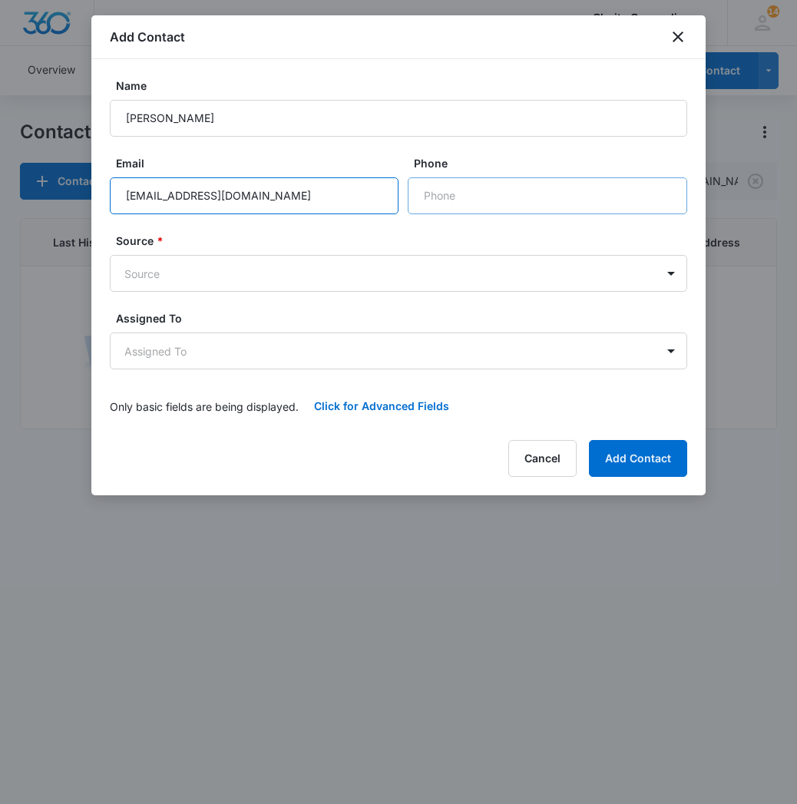
type input "[EMAIL_ADDRESS][DOMAIN_NAME]"
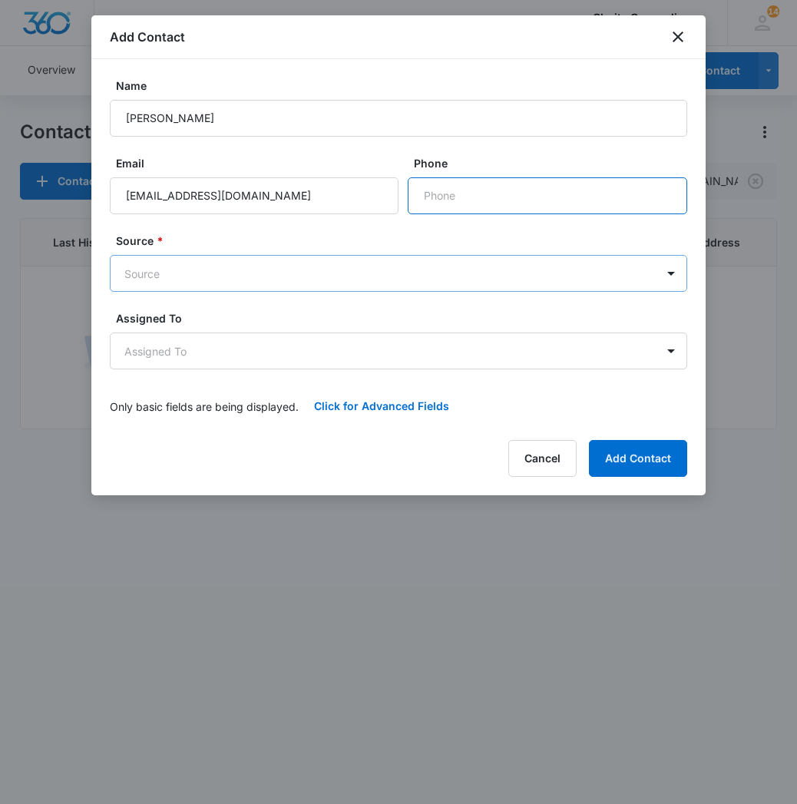
paste input "[PHONE_NUMBER]"
type input "[PHONE_NUMBER]"
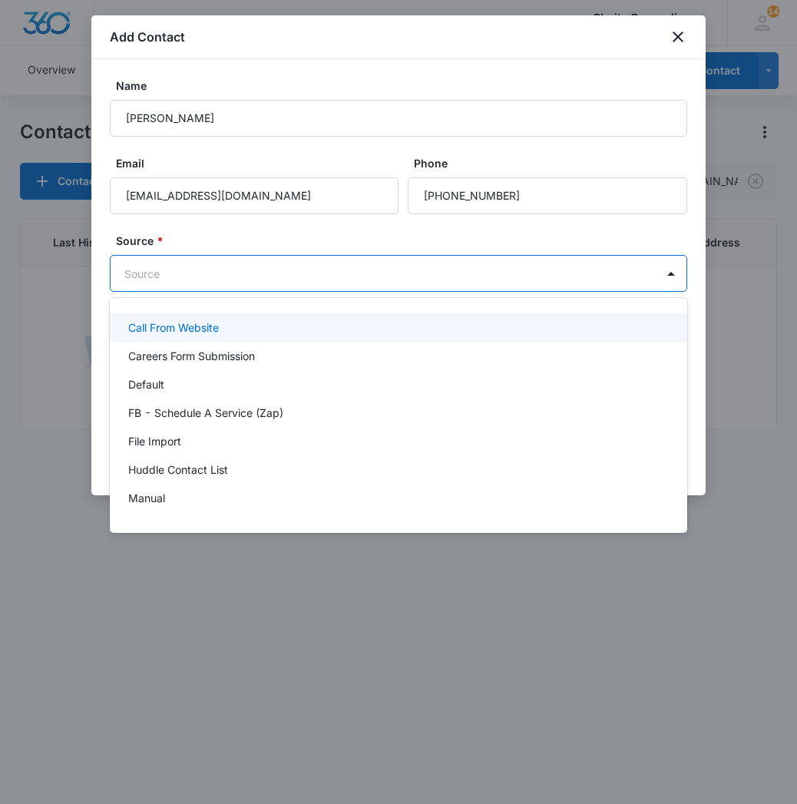
click at [355, 283] on body "CRM Apps Reputation Websites Forms CRM Email Social Content Ads Intelligence Fi…" at bounding box center [398, 402] width 797 height 804
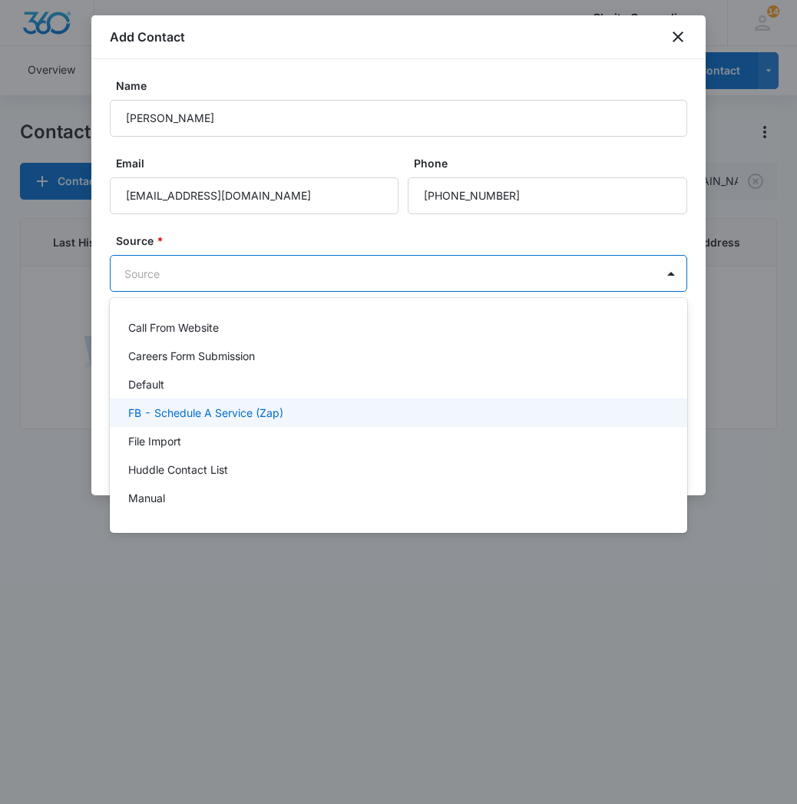
scroll to position [193, 0]
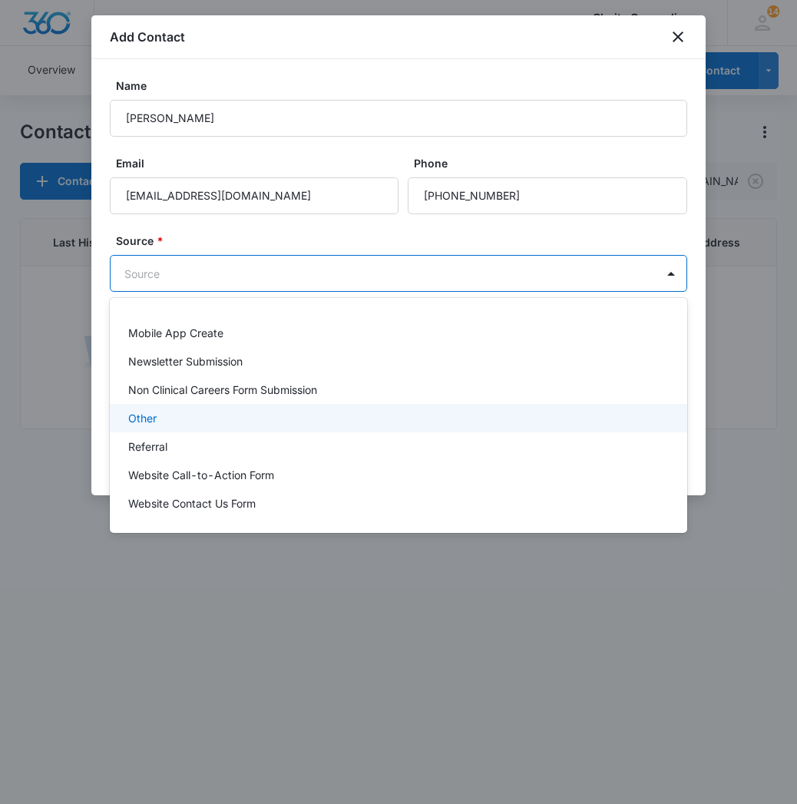
click at [263, 424] on div "Other" at bounding box center [396, 418] width 537 height 16
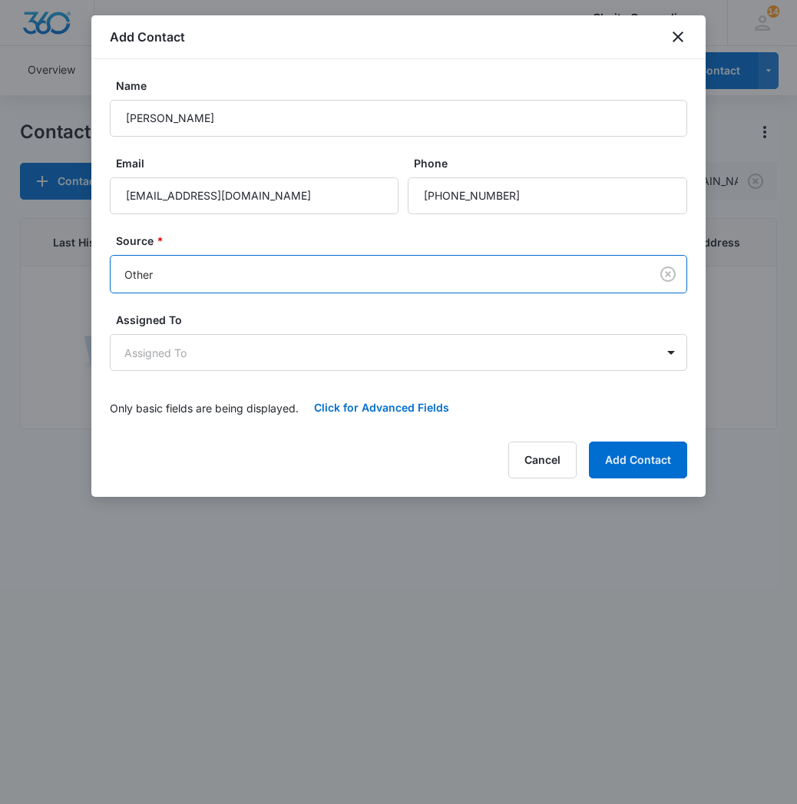
click at [232, 372] on form "Name [PERSON_NAME] Email [EMAIL_ADDRESS][DOMAIN_NAME] Phone Source * option Oth…" at bounding box center [398, 252] width 577 height 349
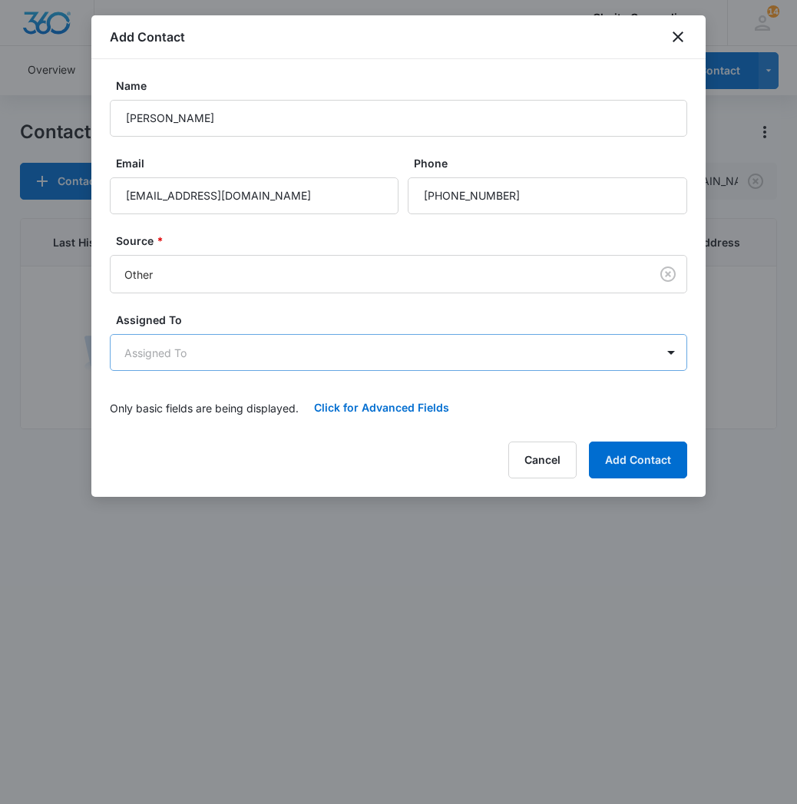
click at [225, 364] on body "CRM Apps Reputation Websites Forms CRM Email Social Content Ads Intelligence Fi…" at bounding box center [398, 402] width 797 height 804
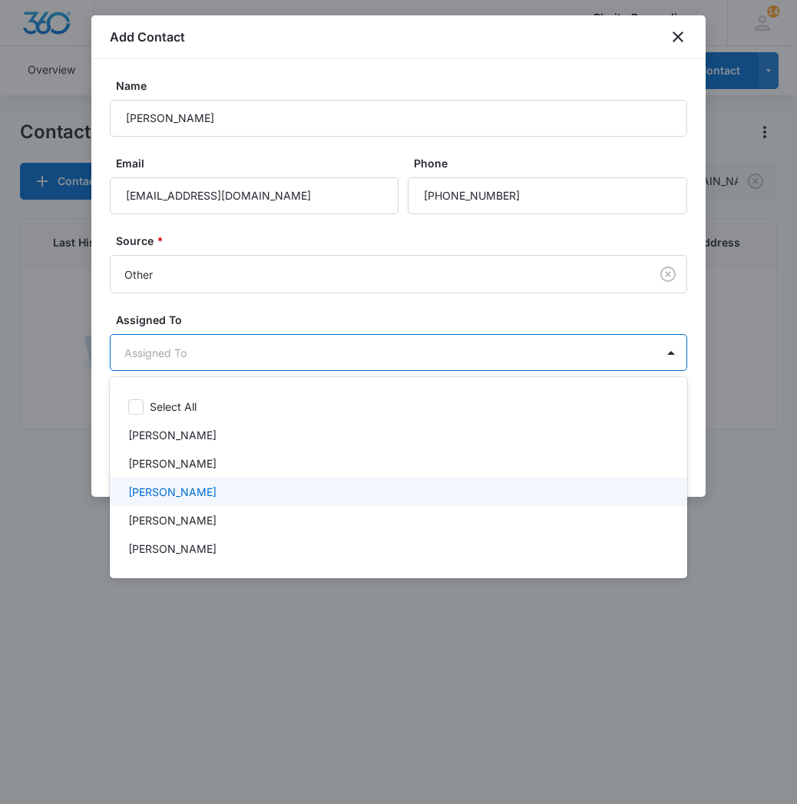
click at [203, 497] on div "[PERSON_NAME]" at bounding box center [396, 492] width 537 height 16
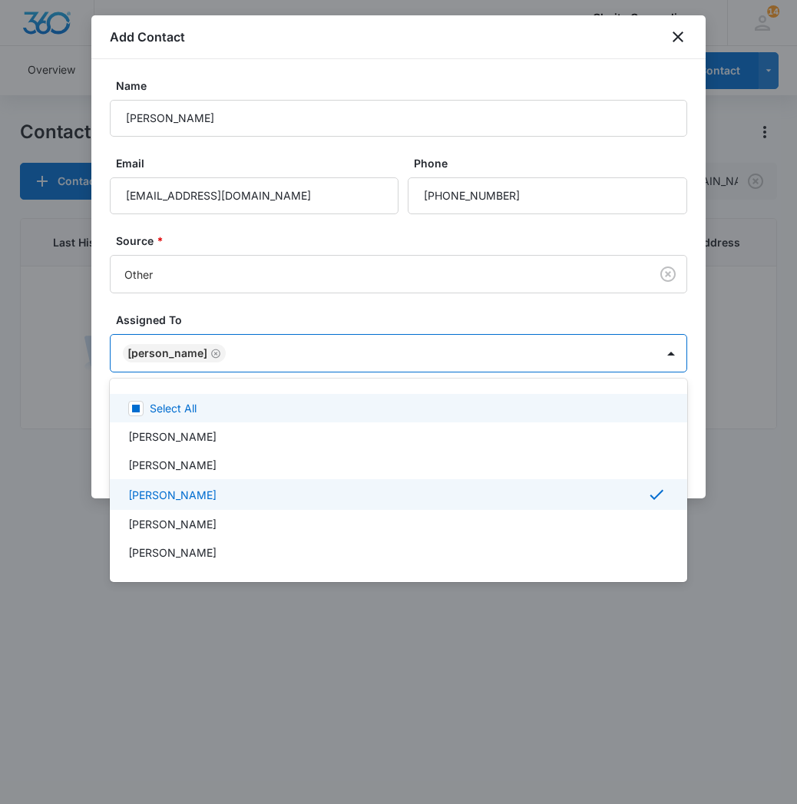
click at [296, 349] on div at bounding box center [398, 402] width 797 height 804
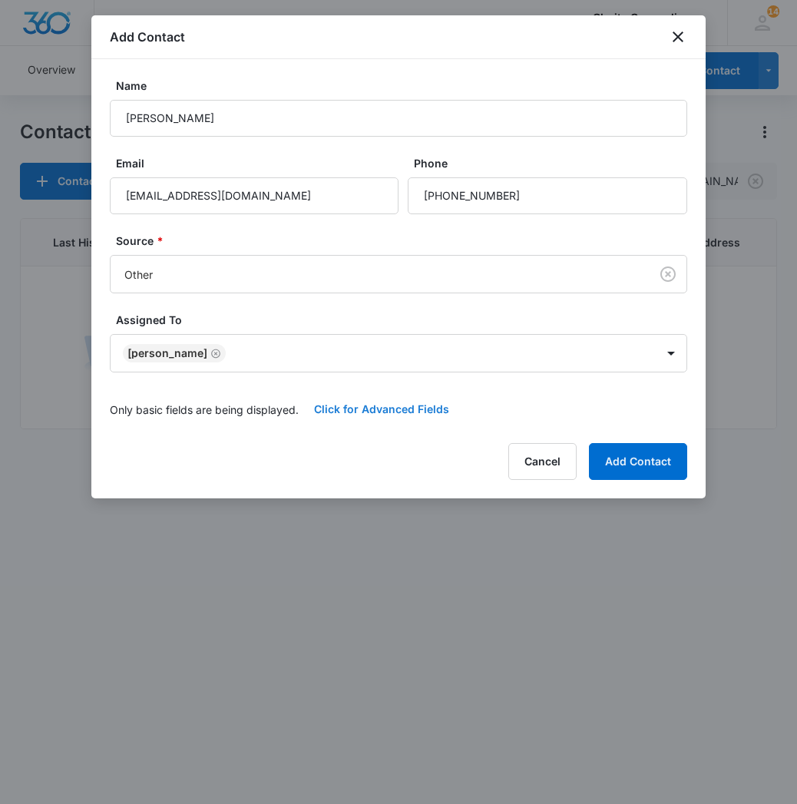
click at [327, 395] on button "Click for Advanced Fields" at bounding box center [382, 409] width 166 height 37
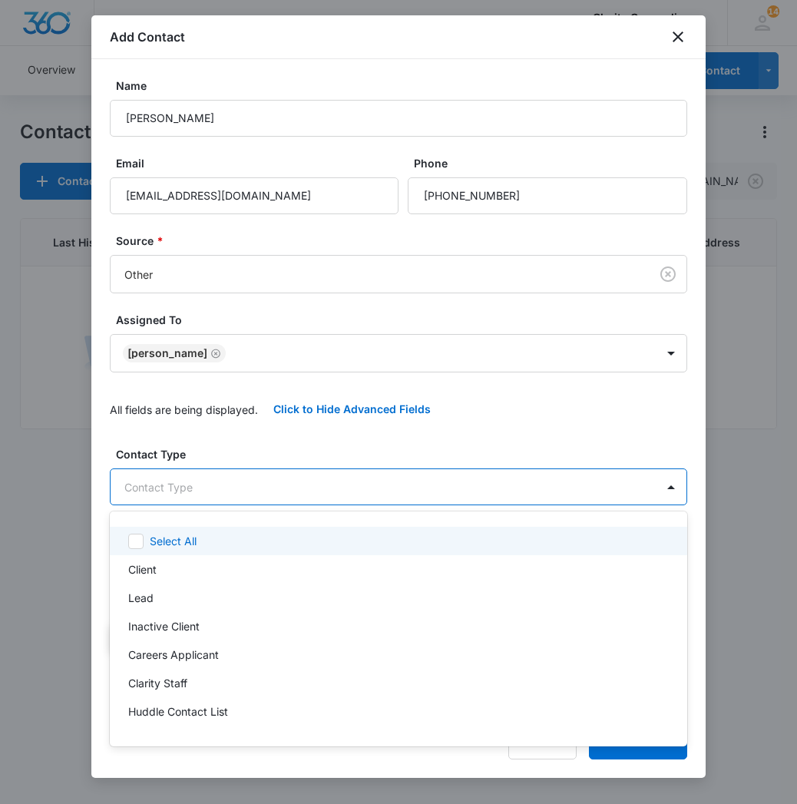
click at [236, 488] on body "CRM Apps Reputation Websites Forms CRM Email Social Content Ads Intelligence Fi…" at bounding box center [398, 402] width 797 height 804
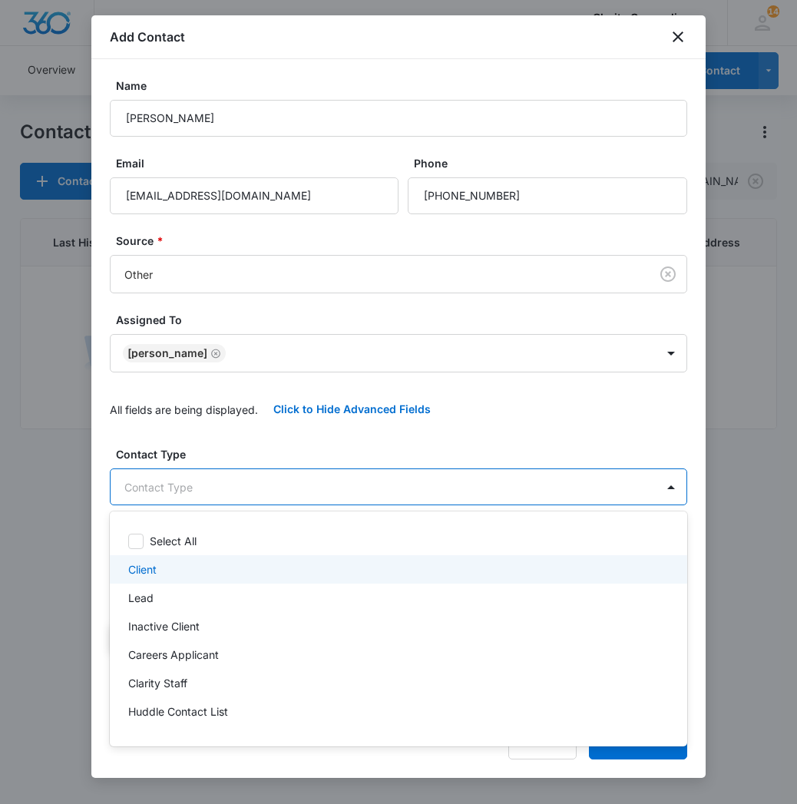
click at [210, 566] on div "Client" at bounding box center [396, 569] width 537 height 16
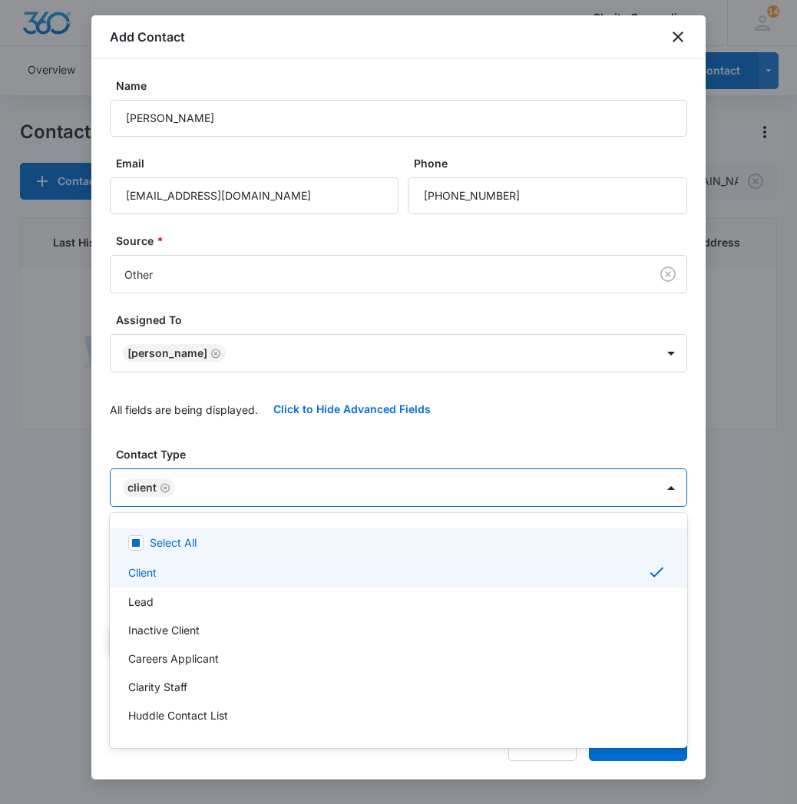
click at [266, 473] on div at bounding box center [398, 402] width 797 height 804
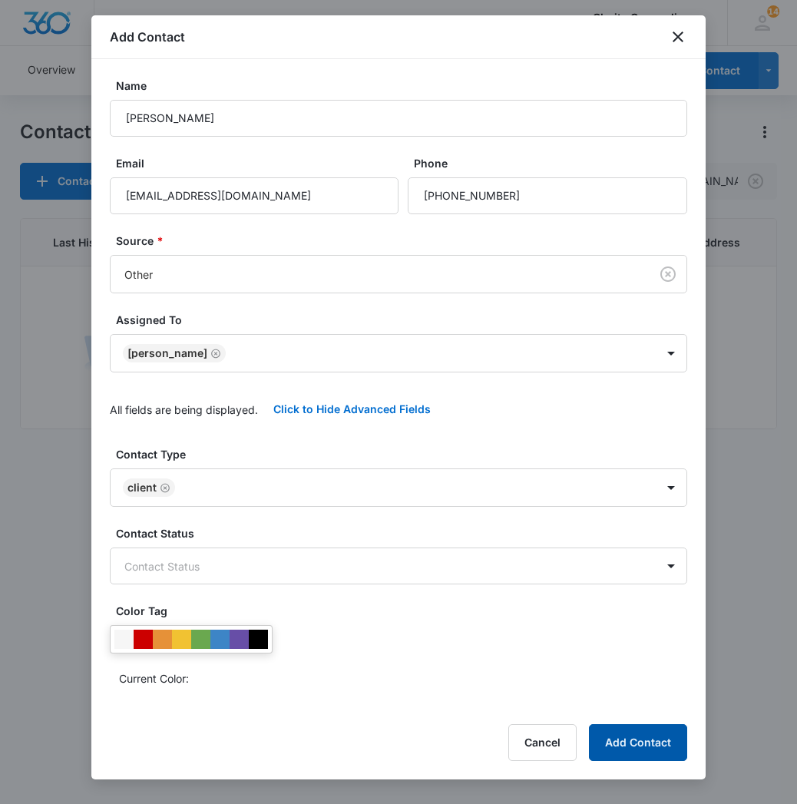
click at [616, 750] on button "Add Contact" at bounding box center [638, 742] width 98 height 37
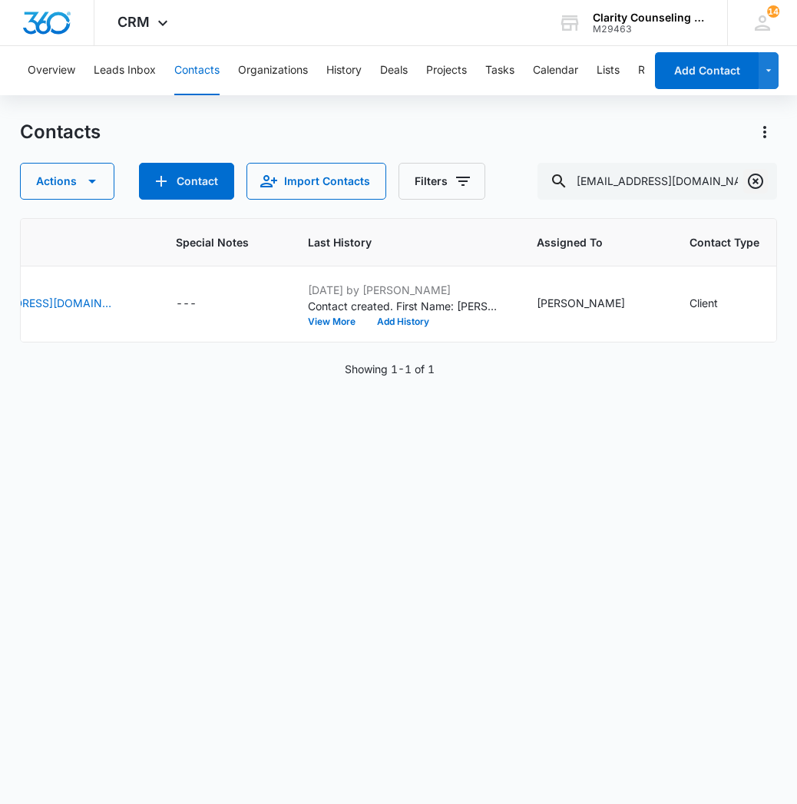
click at [758, 177] on icon "Clear" at bounding box center [755, 181] width 18 height 18
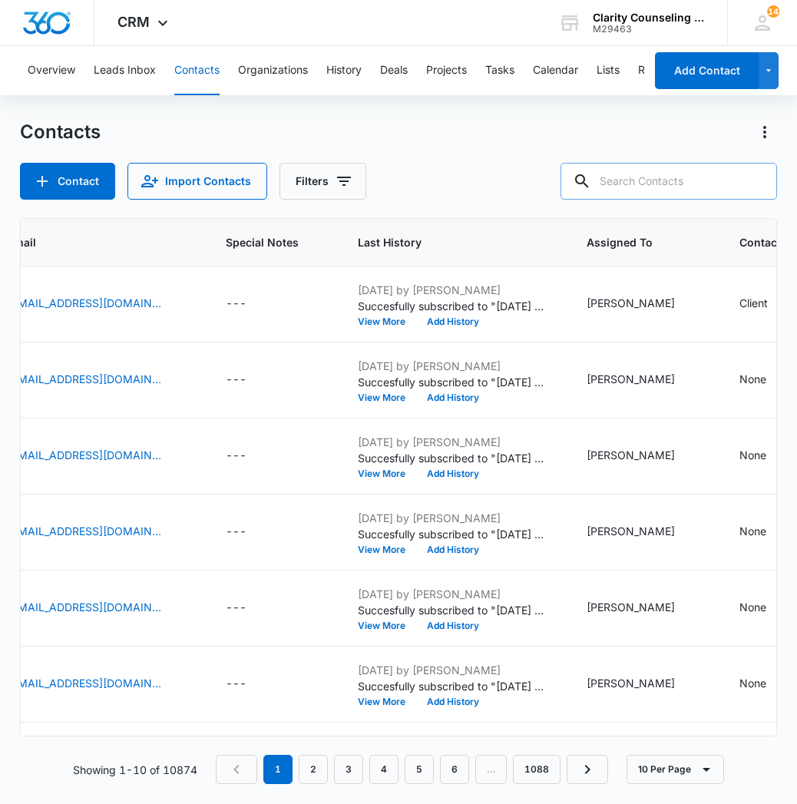
paste input "[EMAIL_ADDRESS][DOMAIN_NAME]"
type input "[EMAIL_ADDRESS][DOMAIN_NAME]"
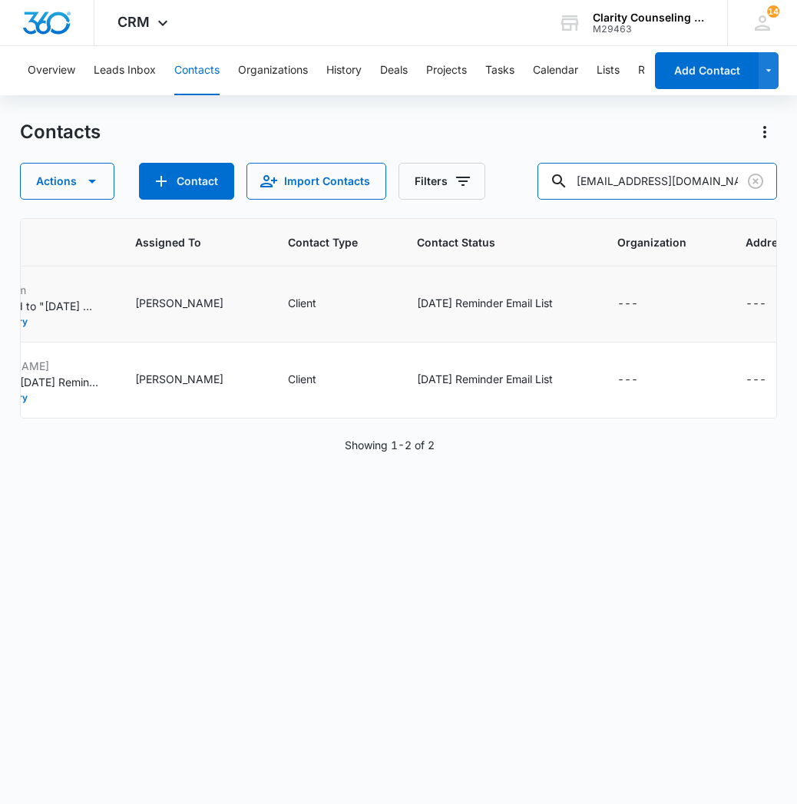
scroll to position [0, 963]
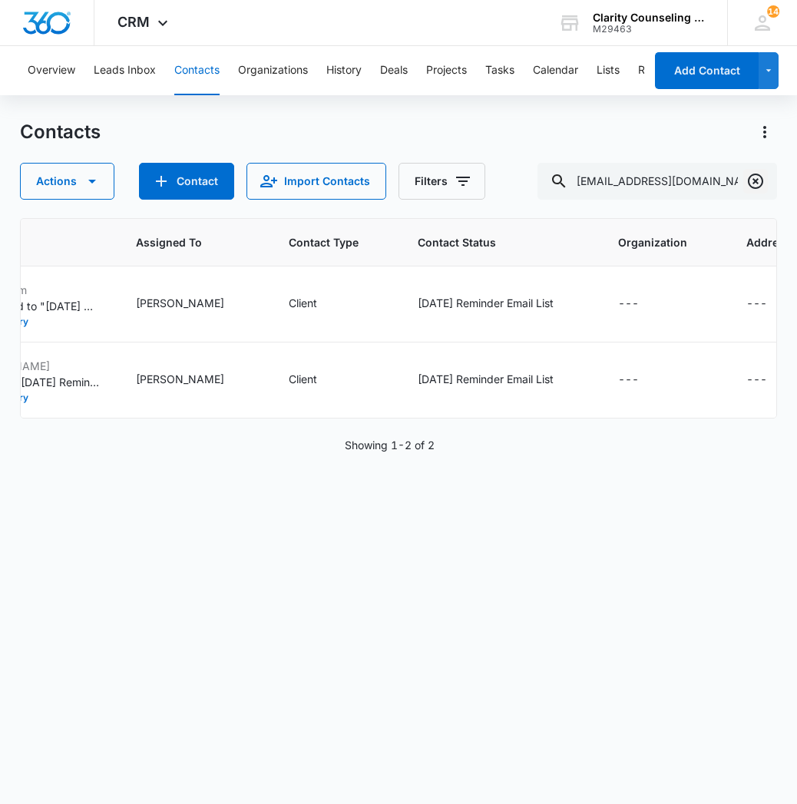
click at [760, 187] on icon "Clear" at bounding box center [755, 181] width 15 height 15
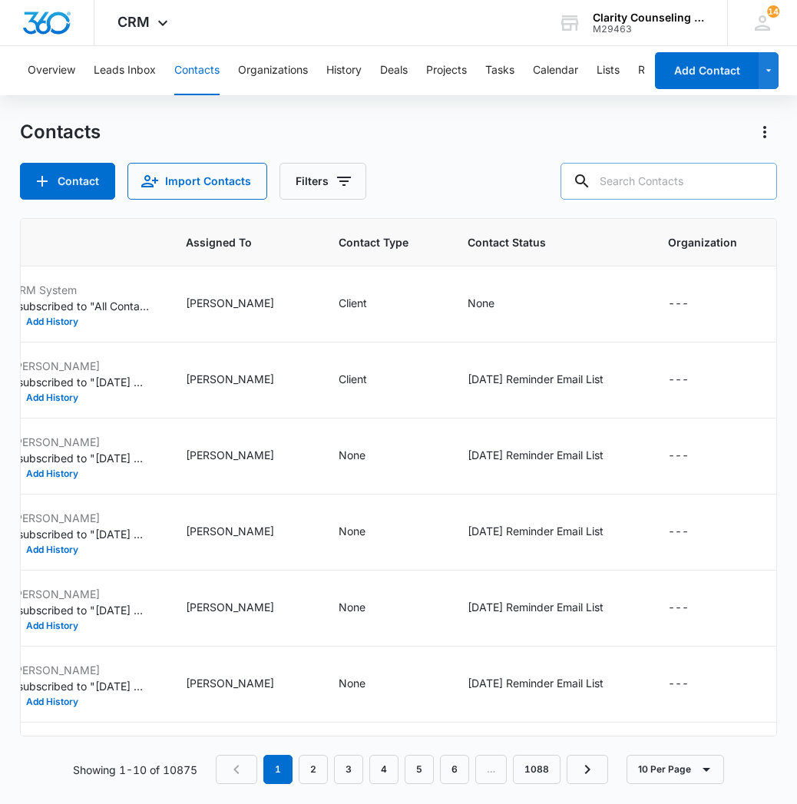
paste input "[EMAIL_ADDRESS][DOMAIN_NAME]"
type input "[EMAIL_ADDRESS][DOMAIN_NAME]"
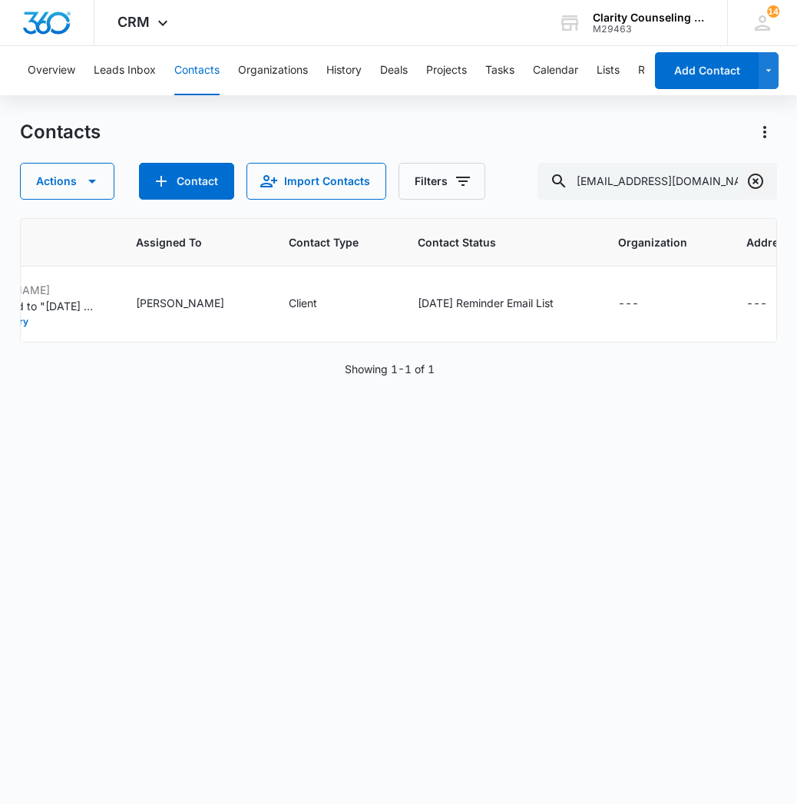
click at [749, 187] on icon "Clear" at bounding box center [755, 181] width 18 height 18
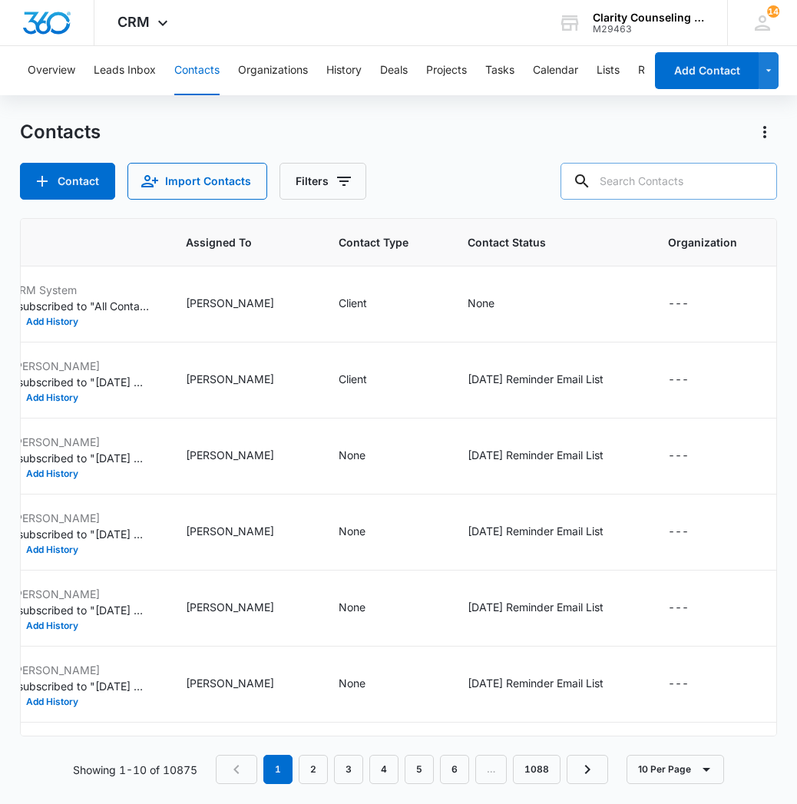
paste input "[EMAIL_ADDRESS][DOMAIN_NAME]"
type input "[EMAIL_ADDRESS][DOMAIN_NAME]"
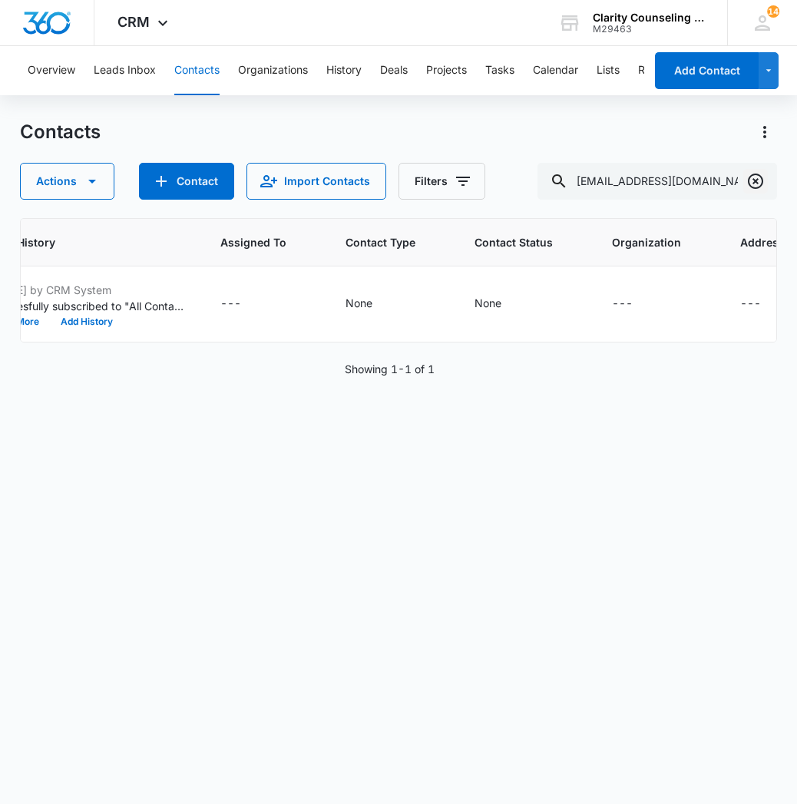
click at [752, 187] on icon "Clear" at bounding box center [755, 181] width 15 height 15
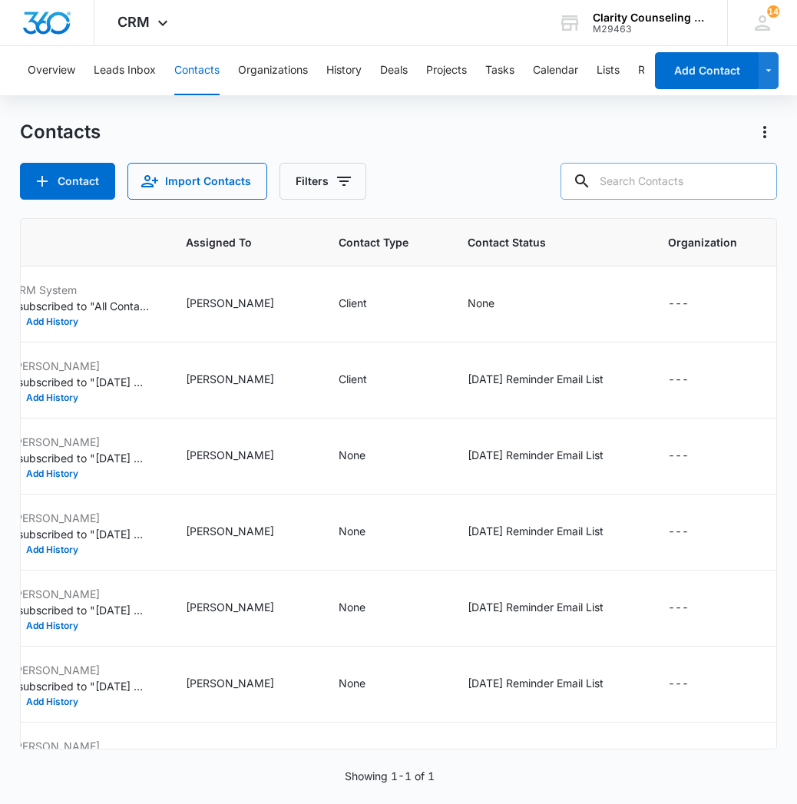
paste input "[EMAIL_ADDRESS][DOMAIN_NAME]"
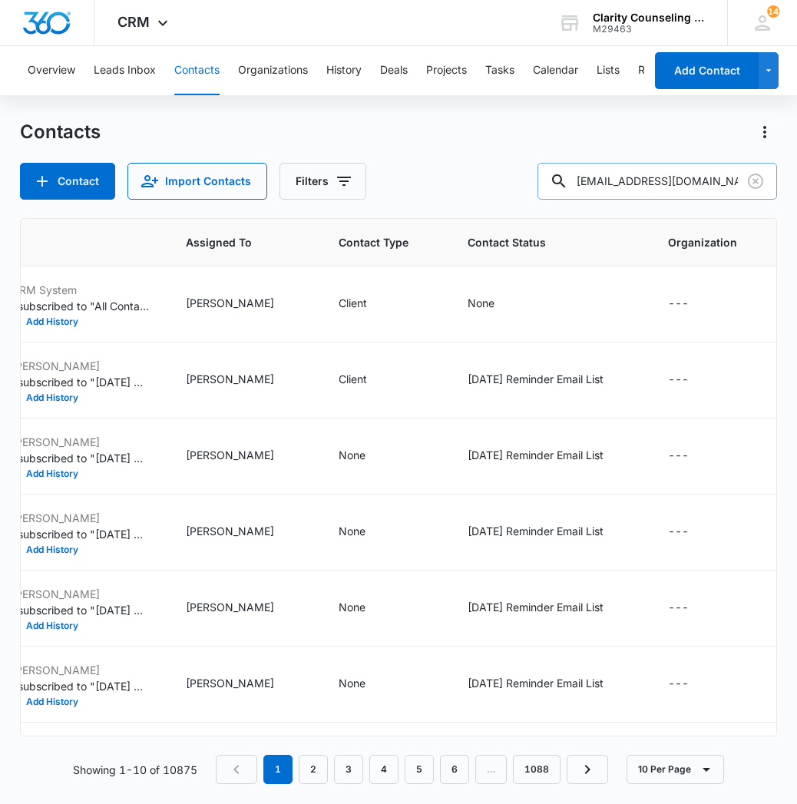
type input "[EMAIL_ADDRESS][DOMAIN_NAME]"
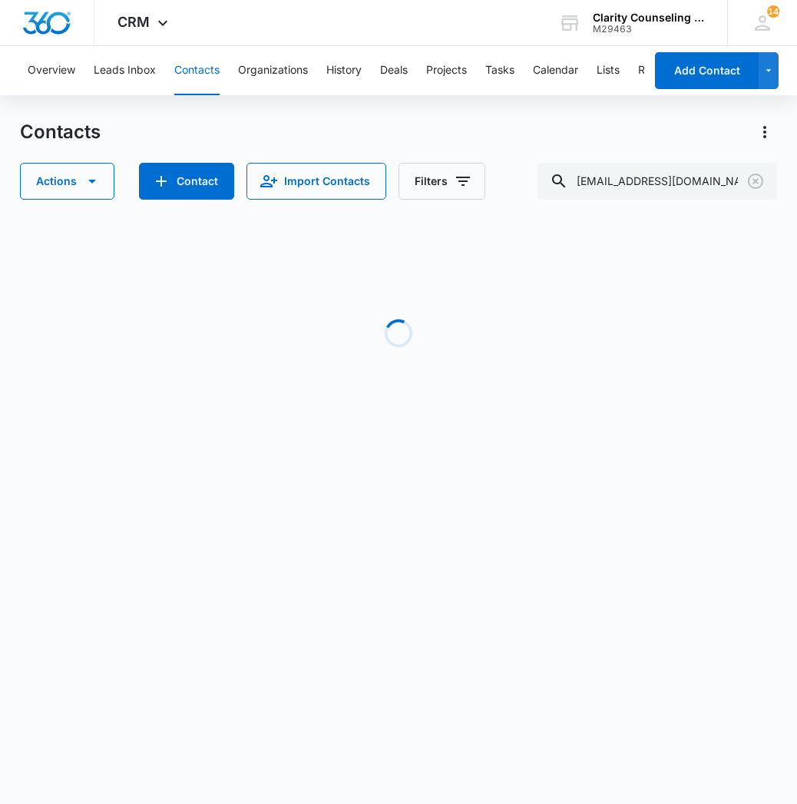
scroll to position [0, 883]
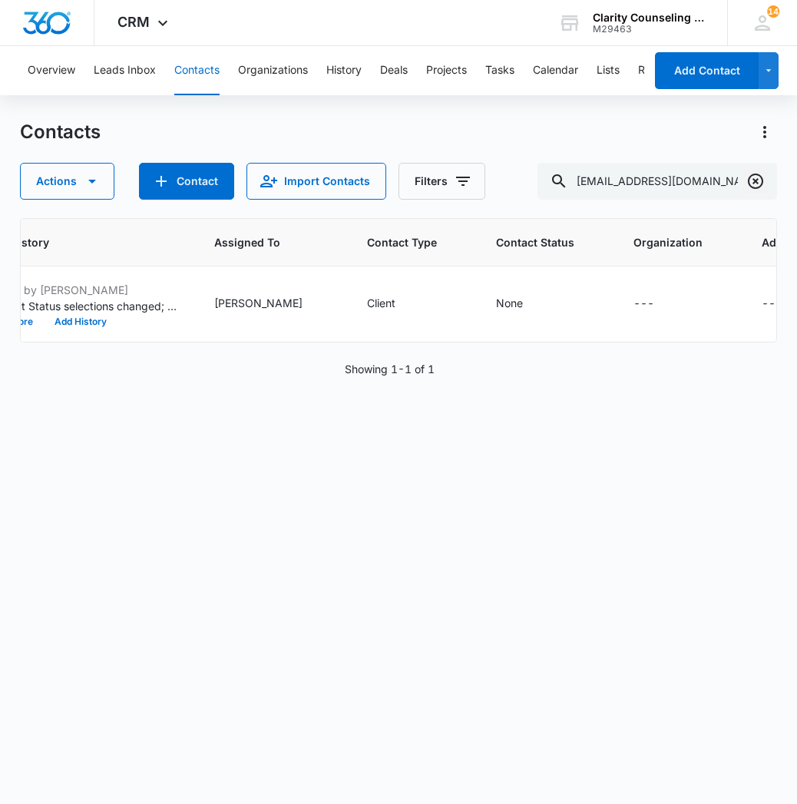
click at [758, 180] on icon "Clear" at bounding box center [755, 181] width 15 height 15
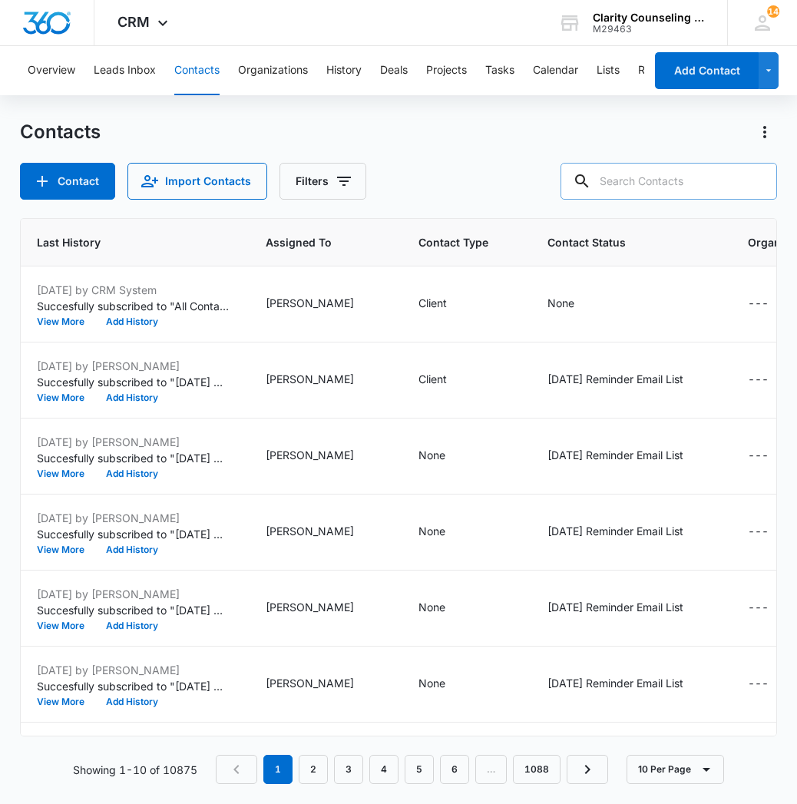
paste input "[PERSON_NAME][EMAIL_ADDRESS][PERSON_NAME][DOMAIN_NAME]"
type input "[PERSON_NAME][EMAIL_ADDRESS][PERSON_NAME][DOMAIN_NAME]"
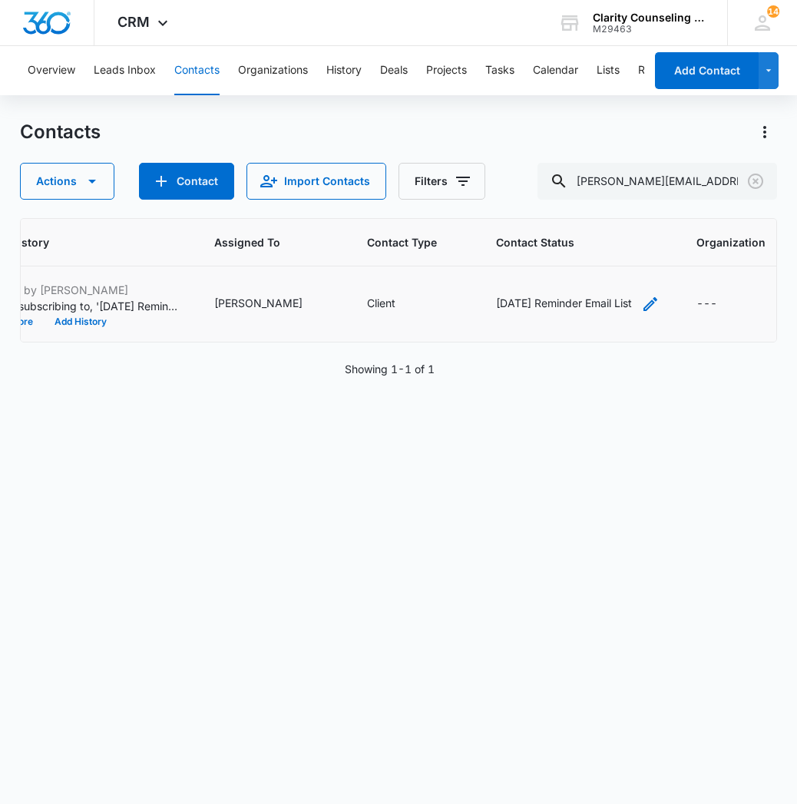
click at [641, 305] on icon "Contact Status - Saturday Reminder Email List - Select to Edit Field" at bounding box center [650, 304] width 18 height 18
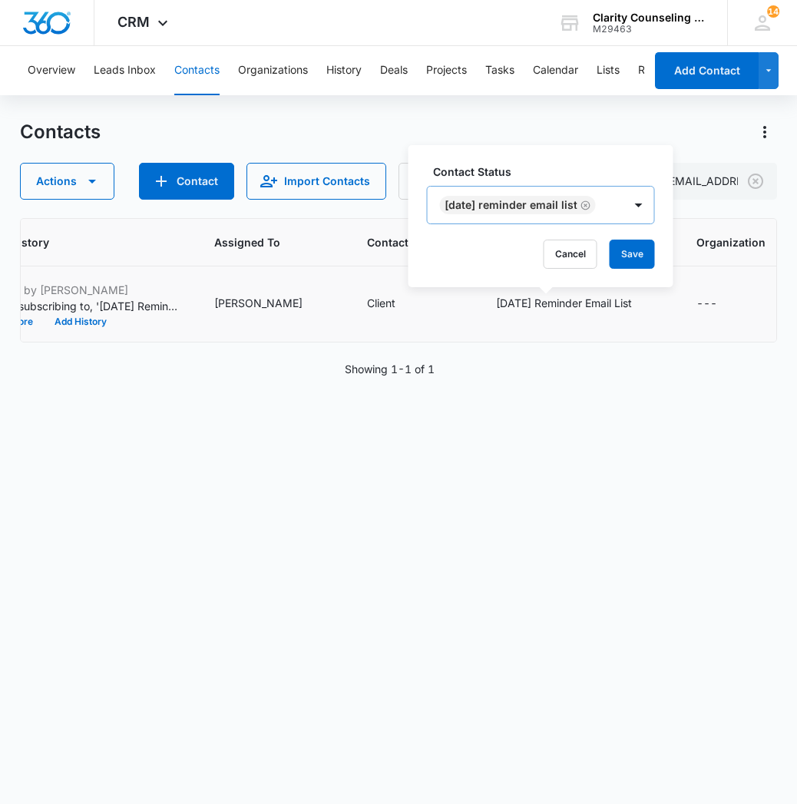
click at [590, 204] on icon "Remove Saturday Reminder Email List" at bounding box center [585, 204] width 9 height 9
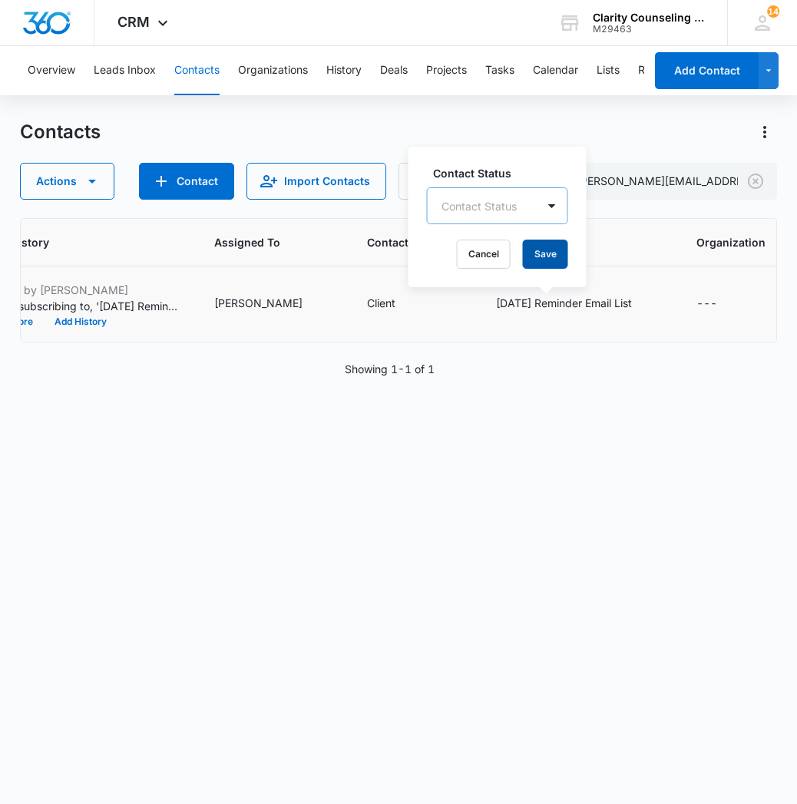
click at [552, 258] on button "Save" at bounding box center [545, 254] width 45 height 29
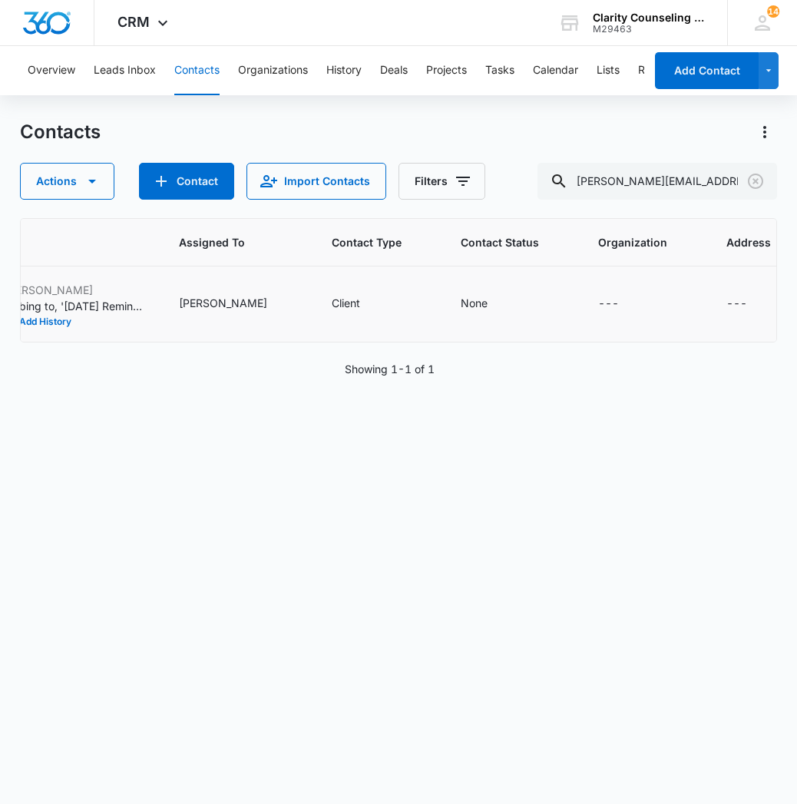
scroll to position [0, 917]
click at [757, 187] on icon "Clear" at bounding box center [755, 181] width 15 height 15
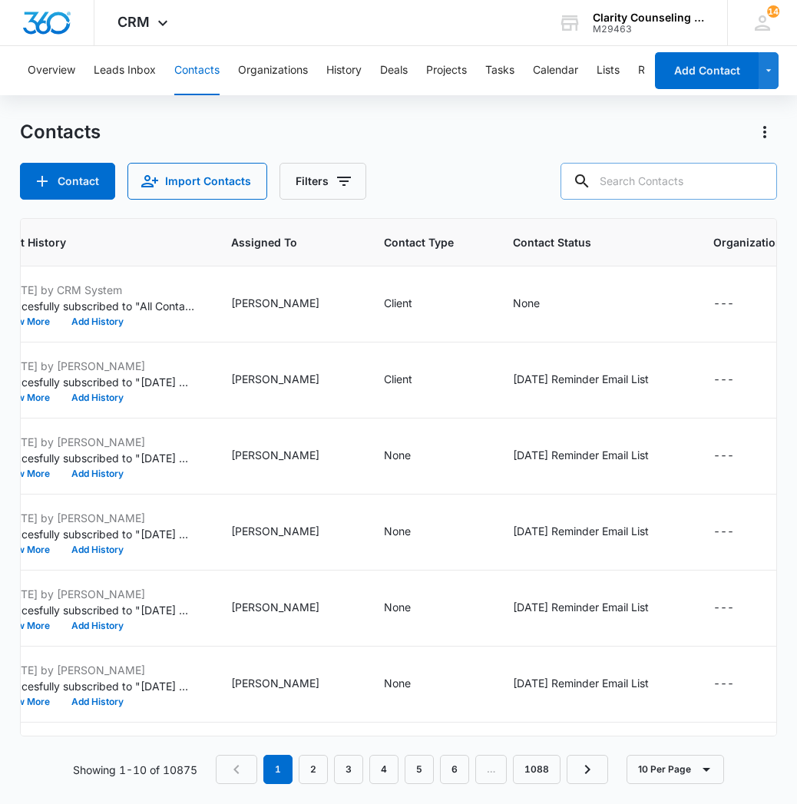
paste input "[EMAIL_ADDRESS][DOMAIN_NAME]"
type input "[EMAIL_ADDRESS][DOMAIN_NAME]"
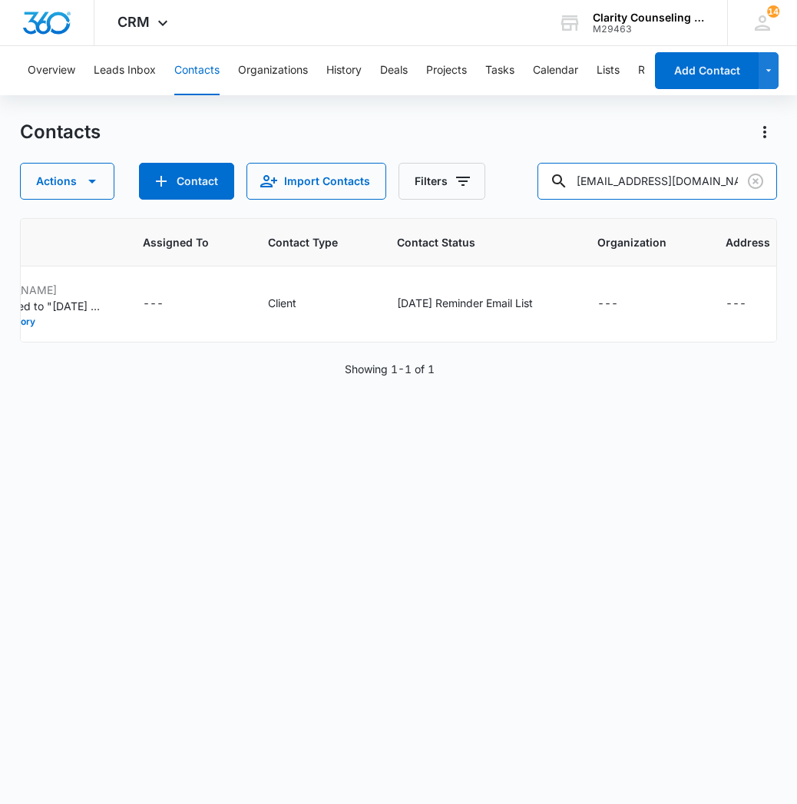
scroll to position [0, 0]
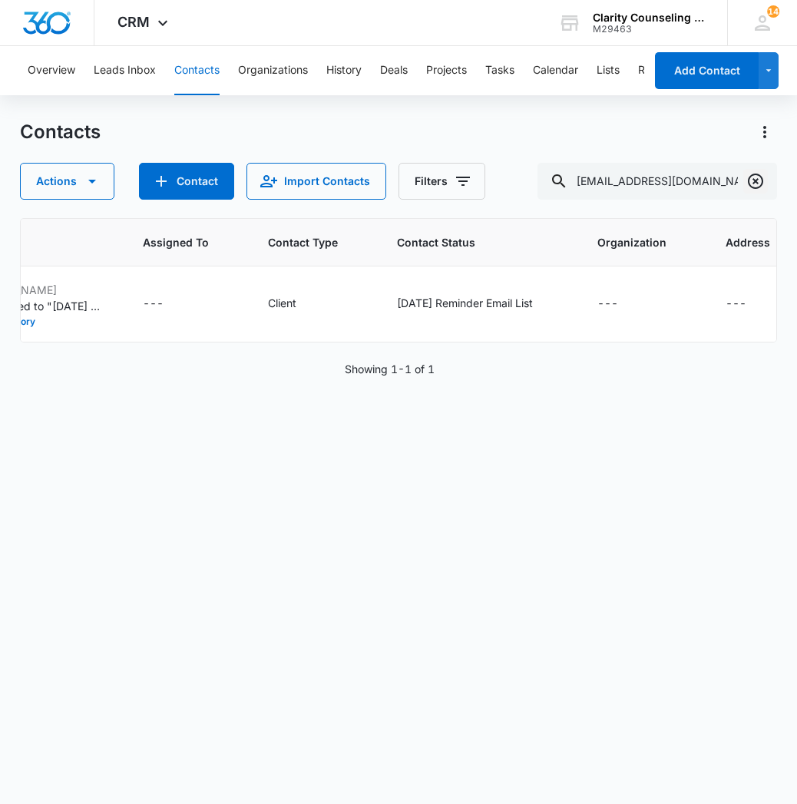
click at [749, 179] on icon "Clear" at bounding box center [755, 181] width 15 height 15
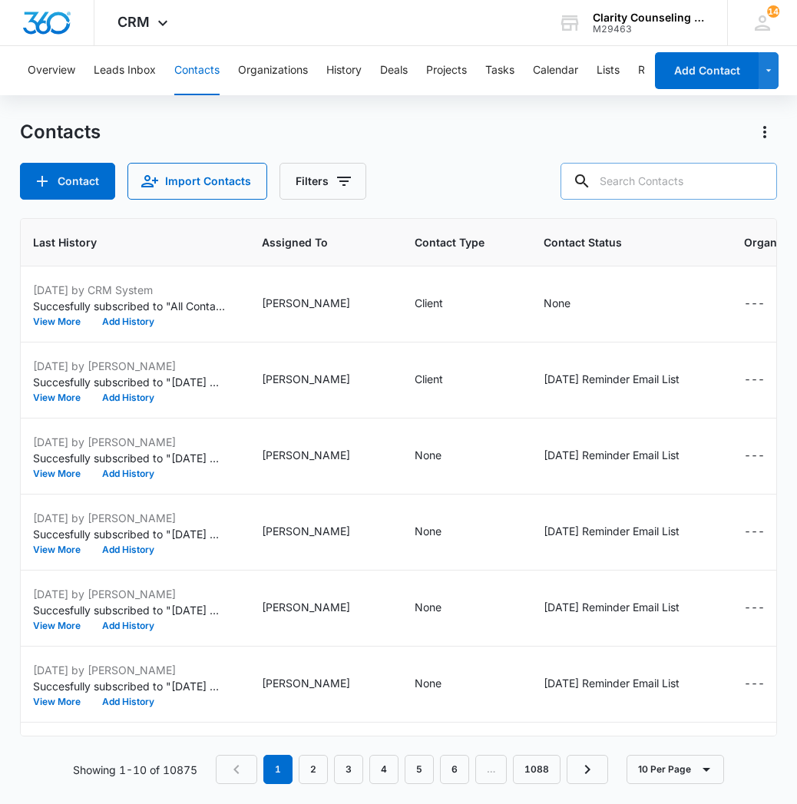
paste input "[EMAIL_ADDRESS][DOMAIN_NAME]"
type input "[EMAIL_ADDRESS][DOMAIN_NAME]"
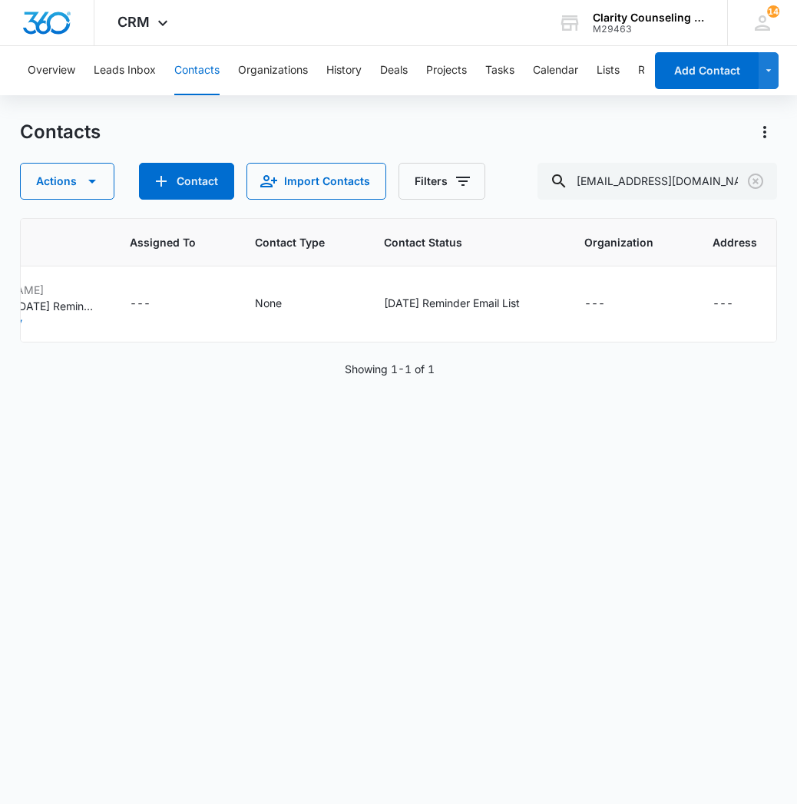
scroll to position [0, 1054]
click at [763, 28] on icon at bounding box center [762, 23] width 23 height 23
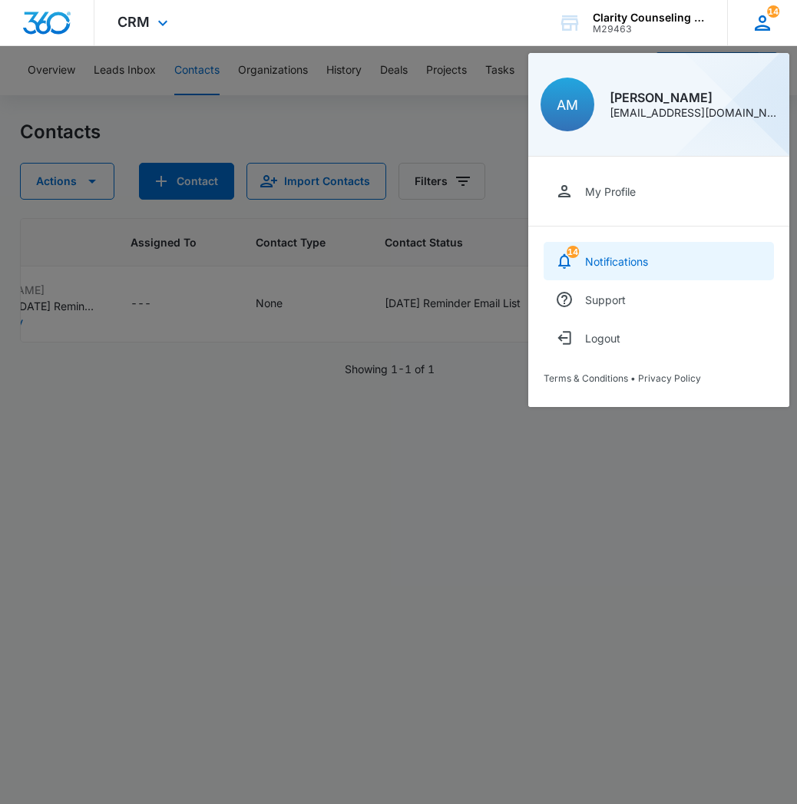
click at [578, 254] on span "14" at bounding box center [573, 252] width 12 height 12
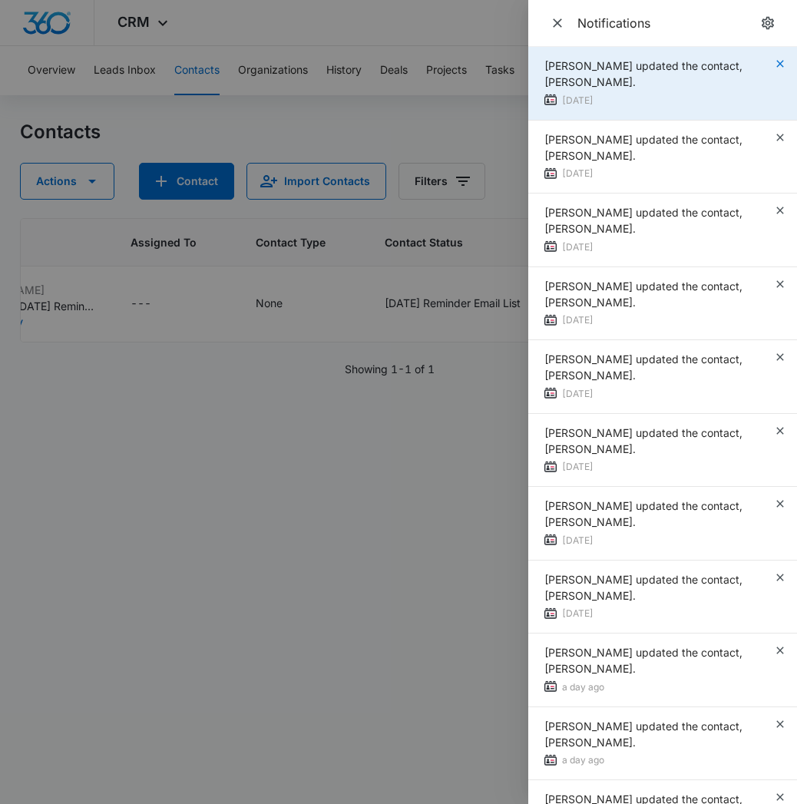
click at [782, 64] on icon "button" at bounding box center [780, 64] width 12 height 12
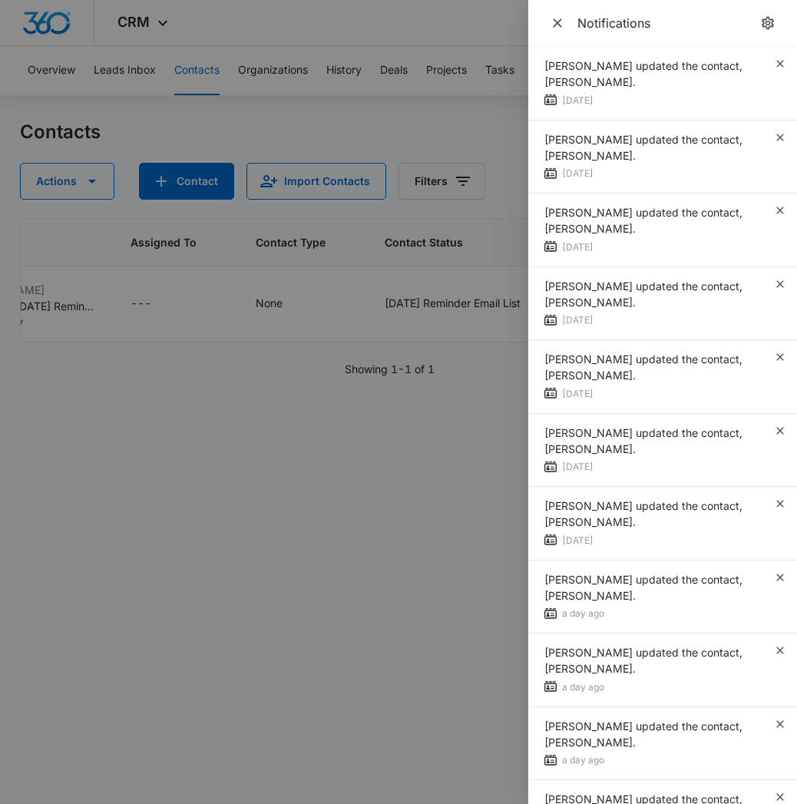
click at [782, 64] on icon "button" at bounding box center [780, 64] width 12 height 12
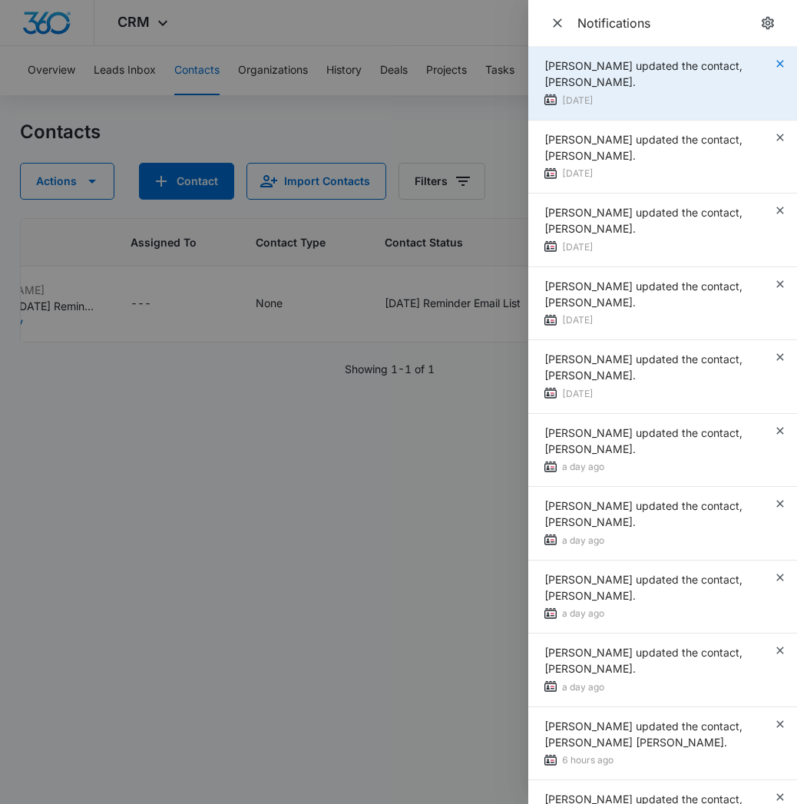
click at [780, 63] on icon "button" at bounding box center [780, 64] width 12 height 12
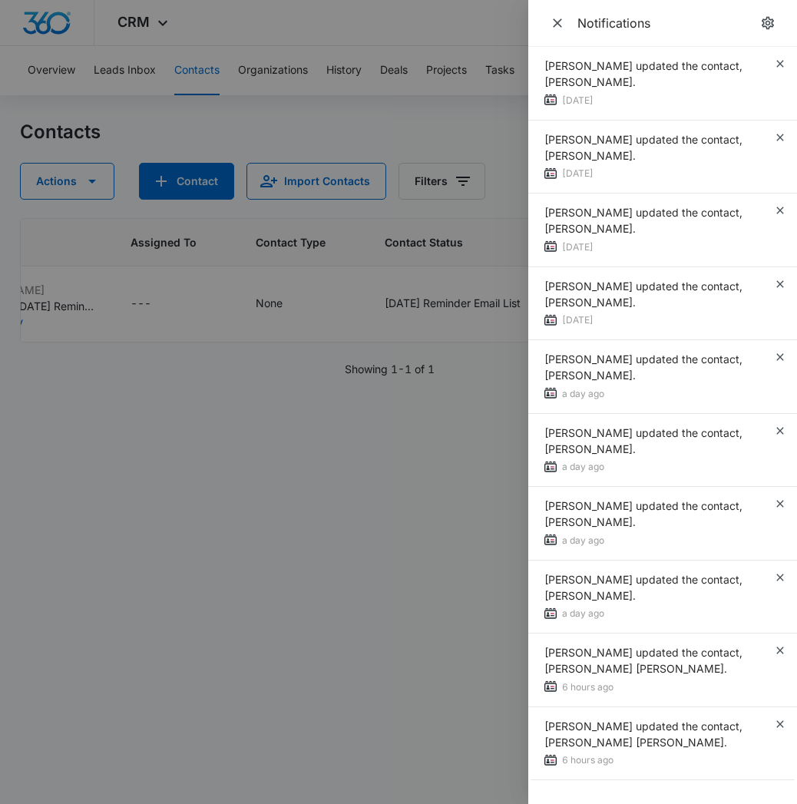
click at [780, 63] on icon "button" at bounding box center [780, 64] width 12 height 12
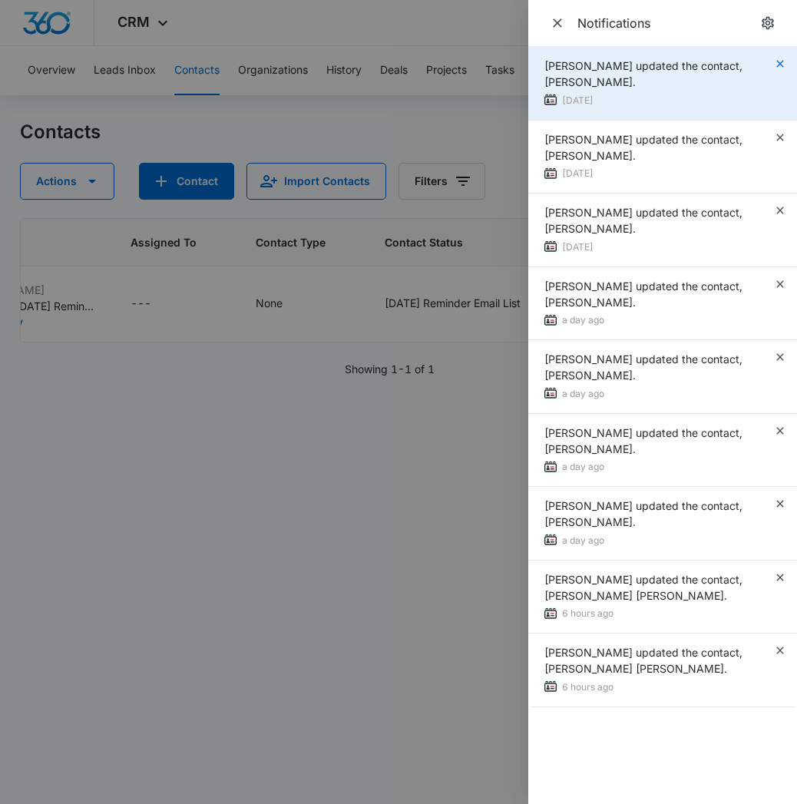
click at [779, 63] on icon "button" at bounding box center [779, 63] width 7 height 7
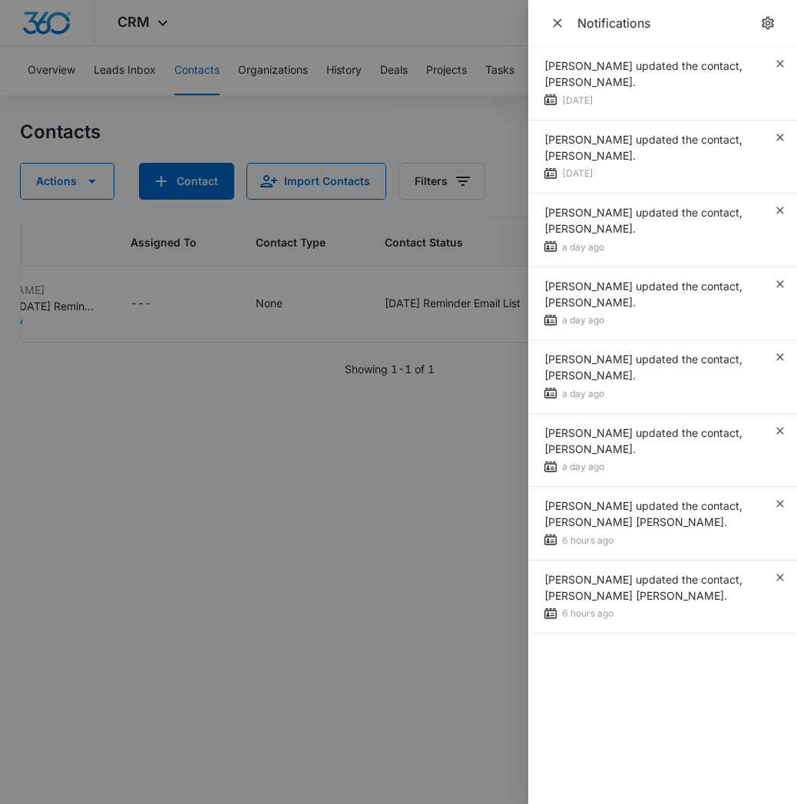
click at [779, 63] on icon "button" at bounding box center [779, 63] width 7 height 7
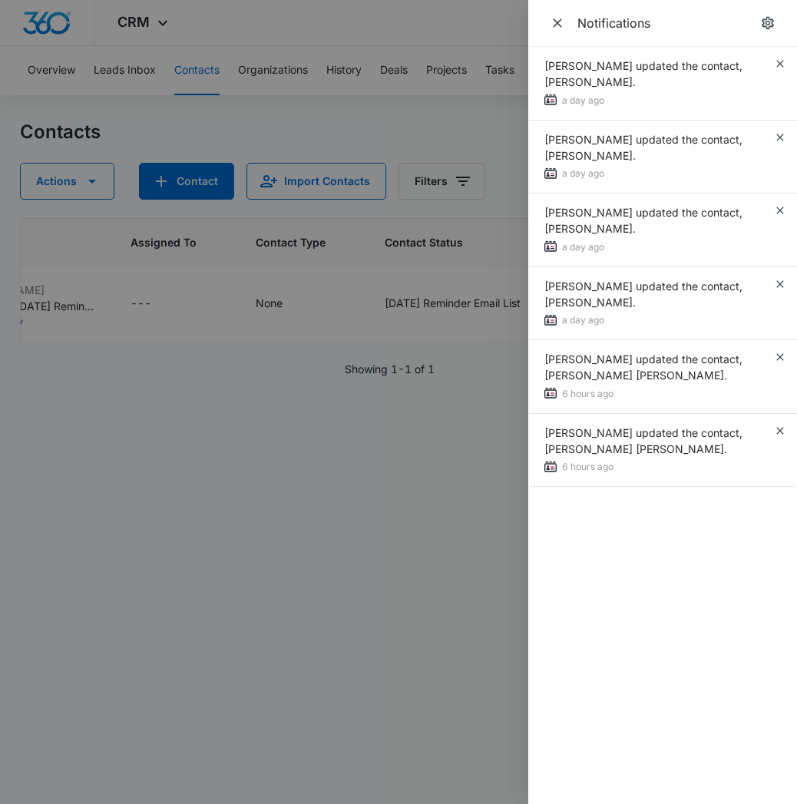
click at [779, 63] on icon "button" at bounding box center [779, 63] width 7 height 7
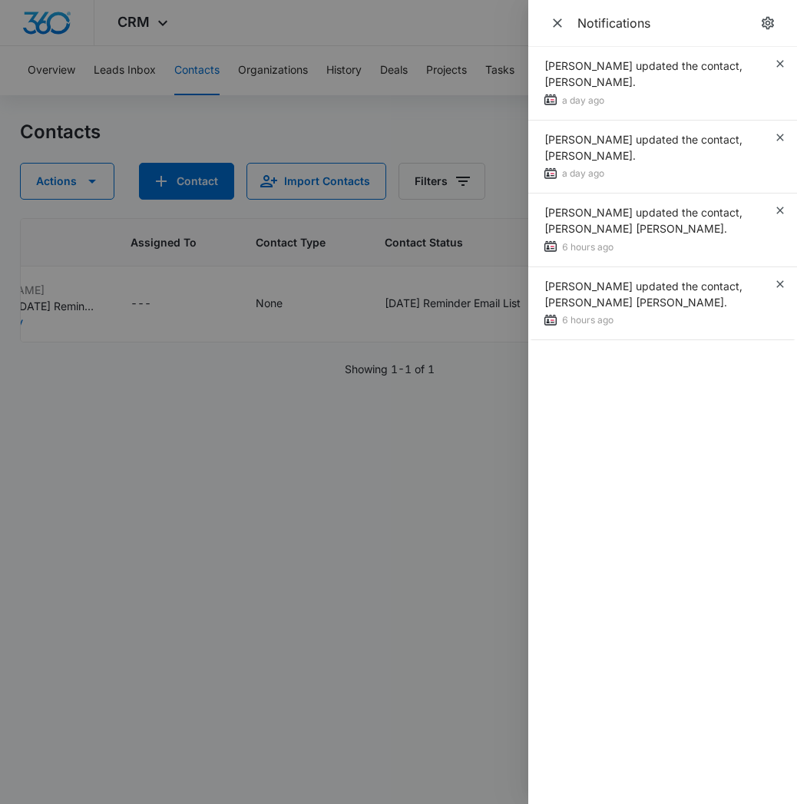
click at [779, 63] on icon "button" at bounding box center [779, 63] width 7 height 7
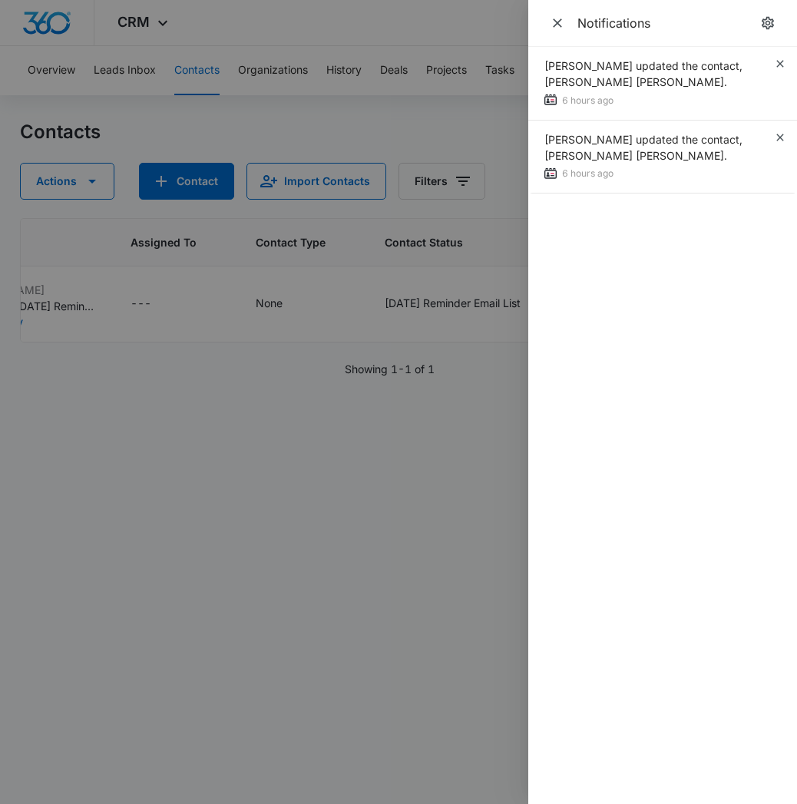
click at [779, 63] on icon "button" at bounding box center [779, 63] width 7 height 7
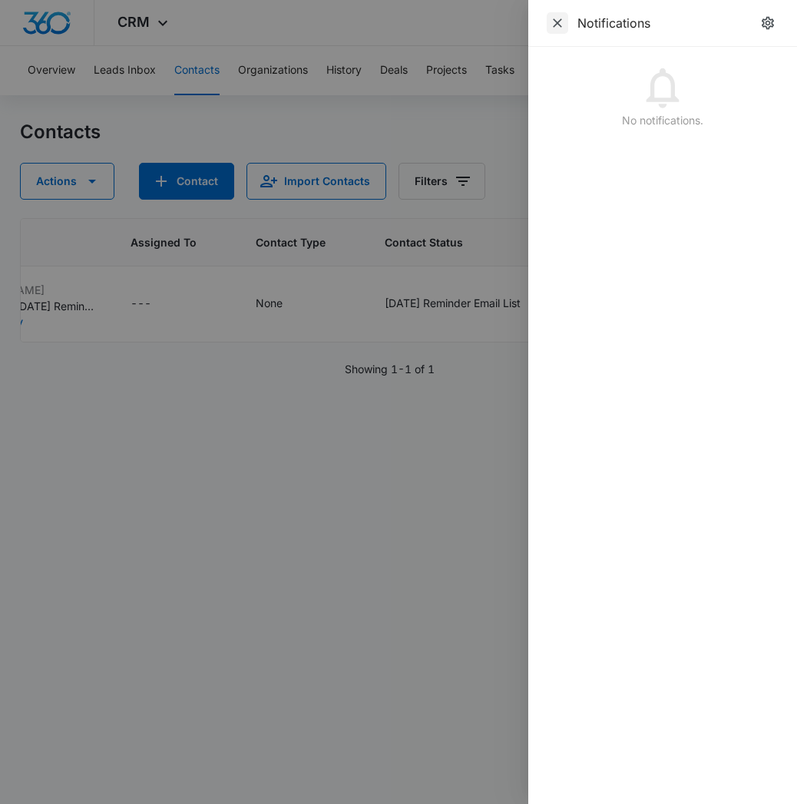
click at [561, 26] on icon "Close" at bounding box center [557, 22] width 9 height 9
